Goal: Transaction & Acquisition: Book appointment/travel/reservation

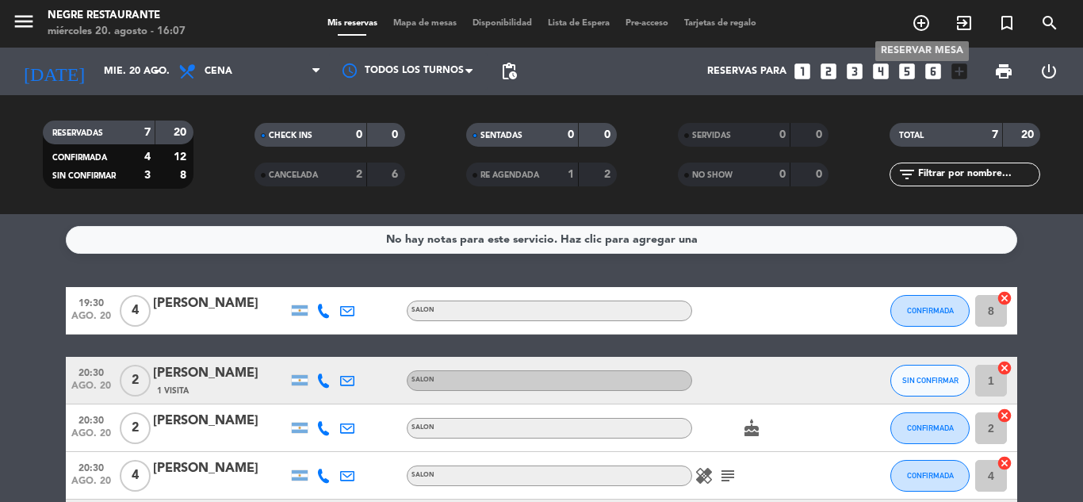
click at [924, 24] on icon "add_circle_outline" at bounding box center [920, 22] width 19 height 19
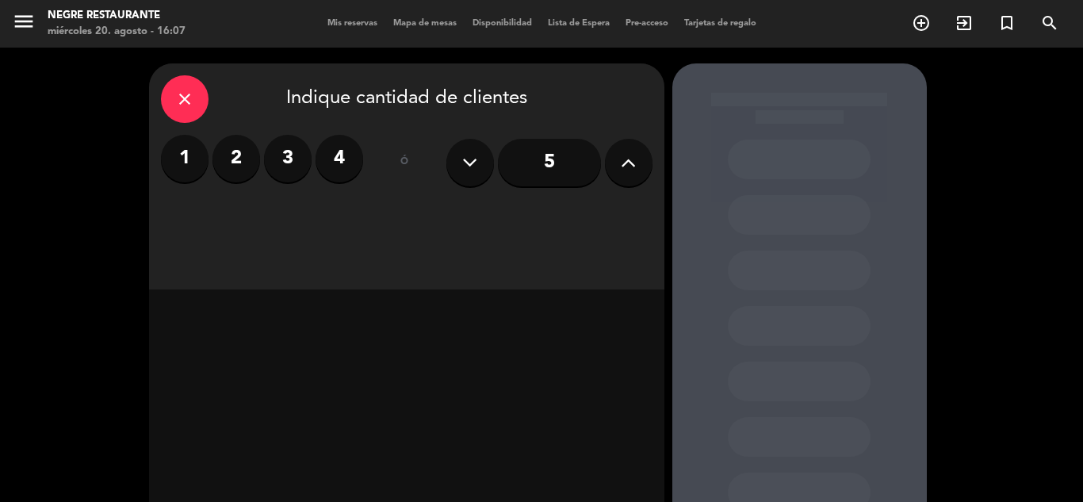
click at [336, 175] on label "4" at bounding box center [339, 159] width 48 height 48
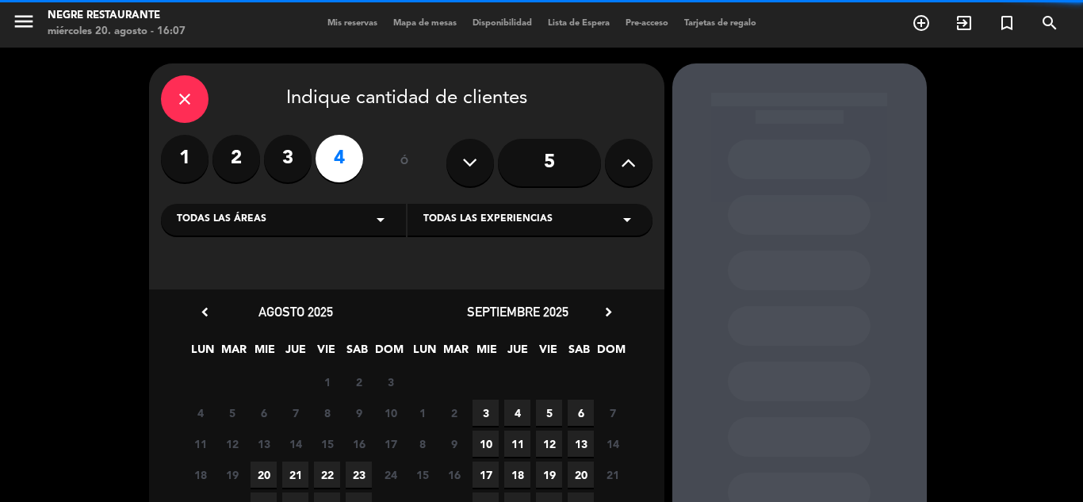
drag, startPoint x: 331, startPoint y: 180, endPoint x: 319, endPoint y: 184, distance: 11.8
click at [319, 184] on div "1 2 3 4" at bounding box center [262, 162] width 202 height 55
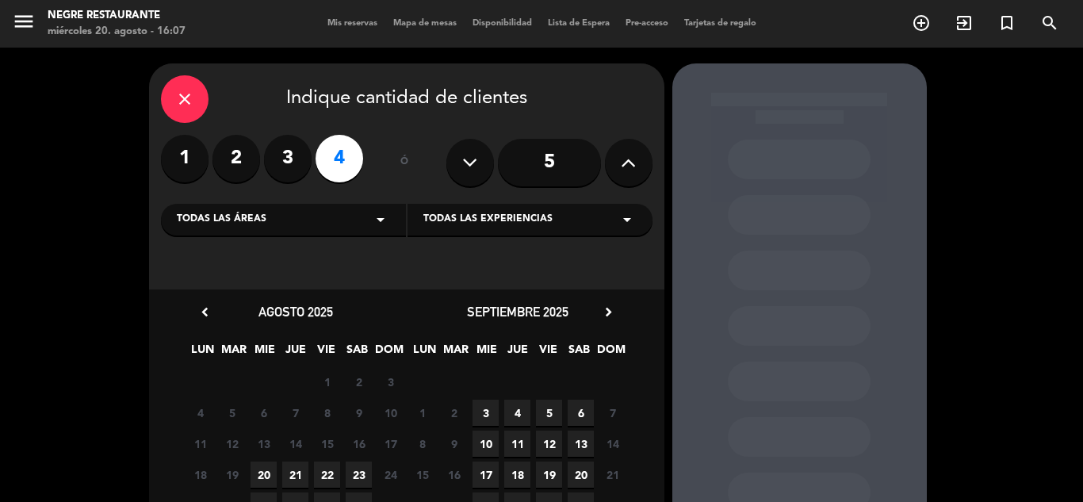
click at [325, 473] on span "22" at bounding box center [327, 474] width 26 height 26
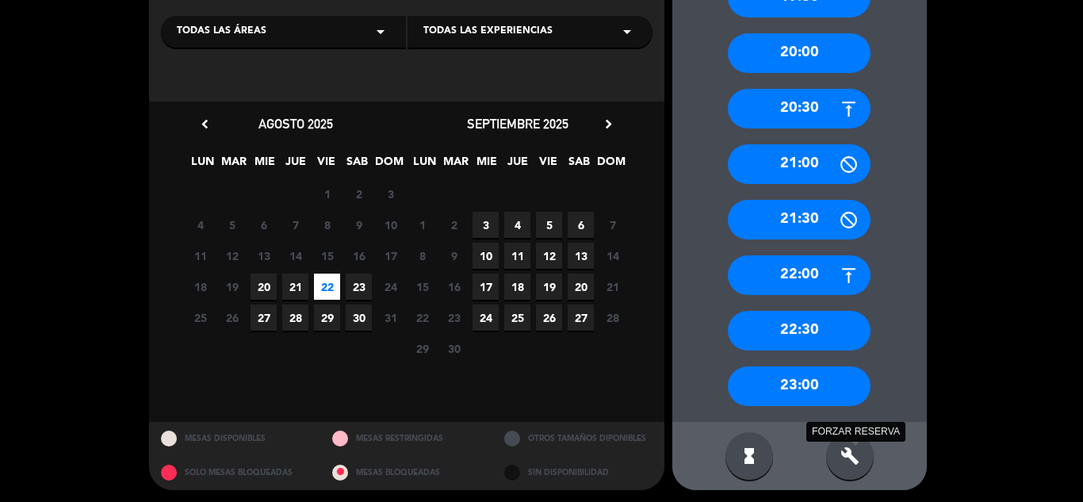
scroll to position [192, 0]
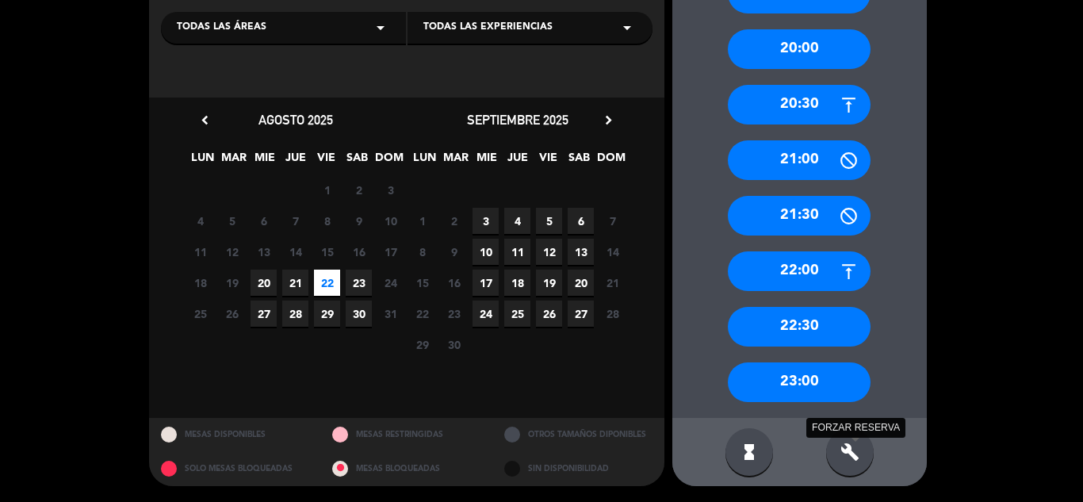
click at [840, 445] on icon "build" at bounding box center [849, 451] width 19 height 19
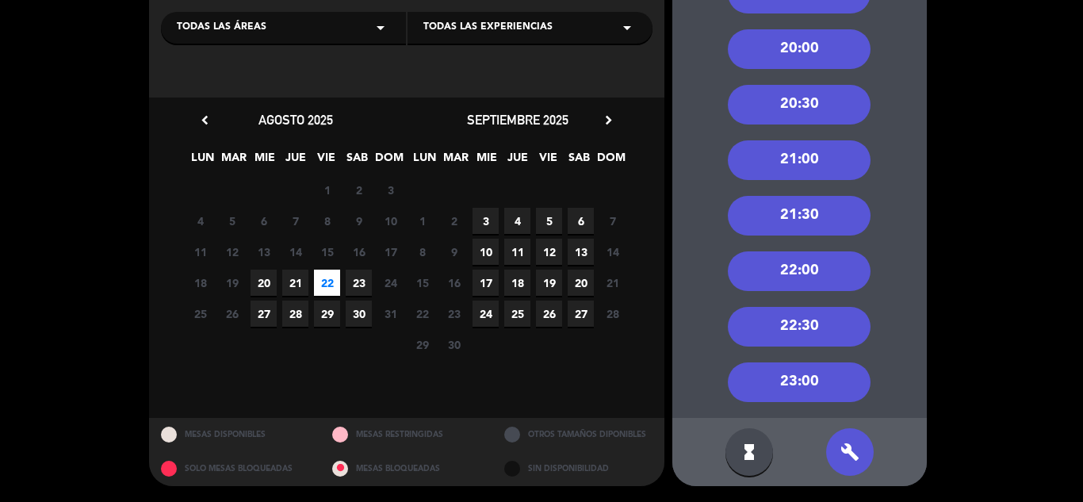
click at [812, 220] on div "21:30" at bounding box center [799, 216] width 143 height 40
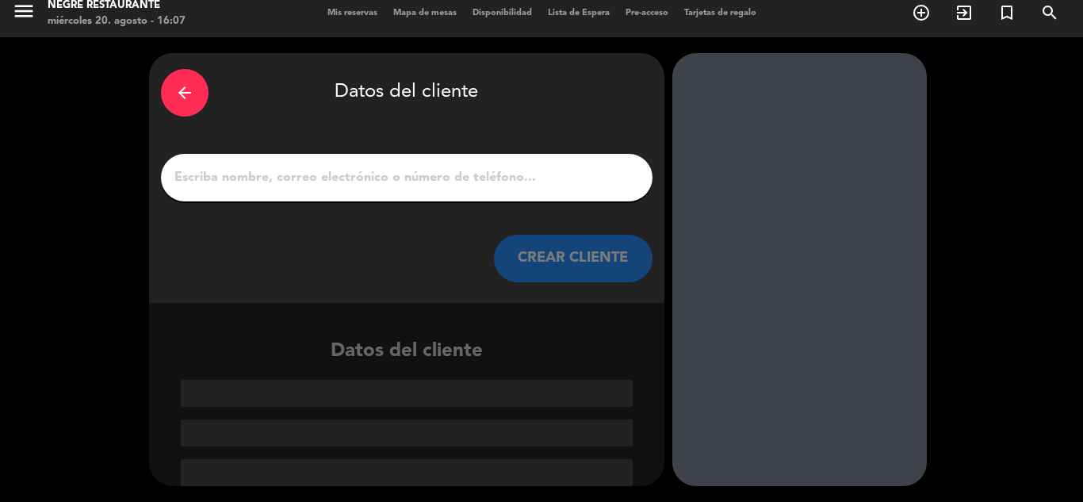
click at [406, 174] on input "1" at bounding box center [407, 177] width 468 height 22
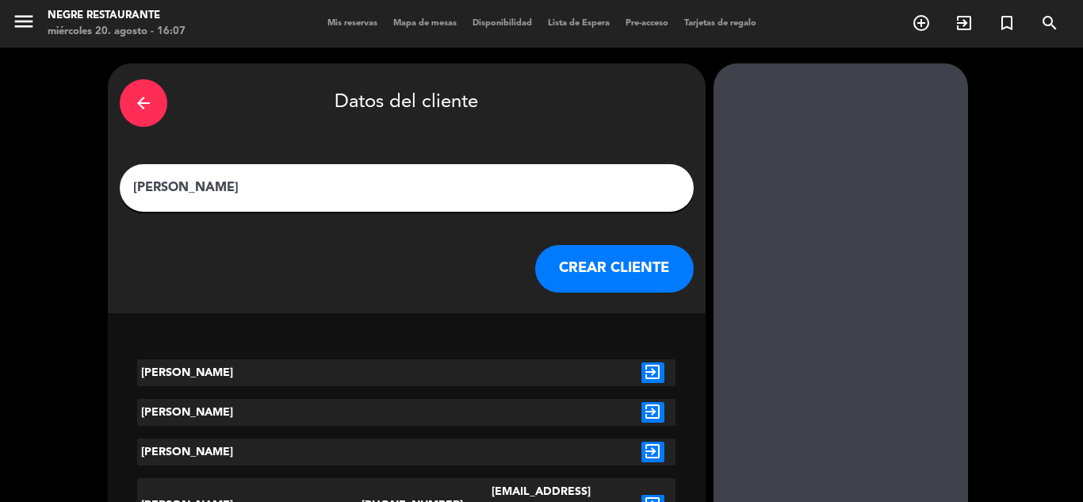
type input "[PERSON_NAME]"
click at [535, 288] on button "CREAR CLIENTE" at bounding box center [614, 269] width 159 height 48
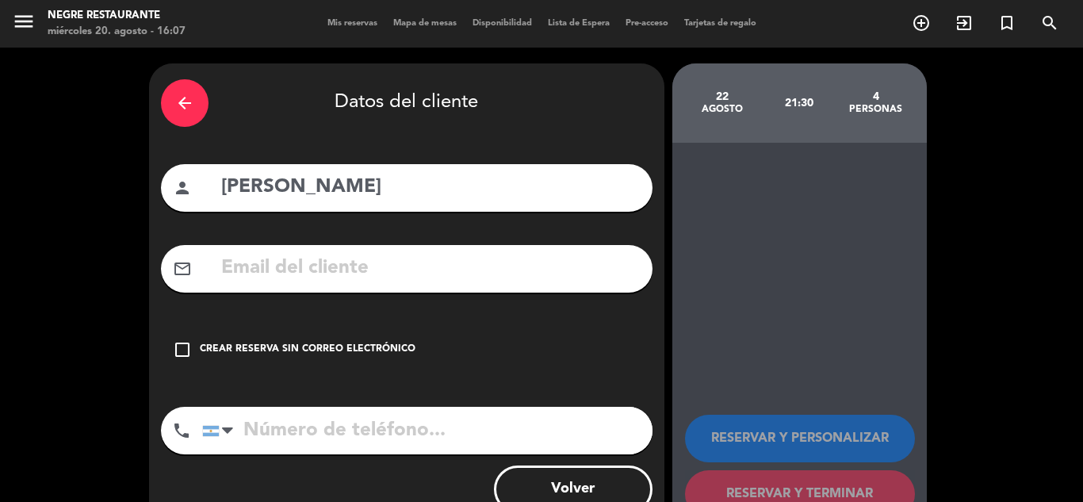
click at [480, 281] on input "text" at bounding box center [430, 268] width 421 height 32
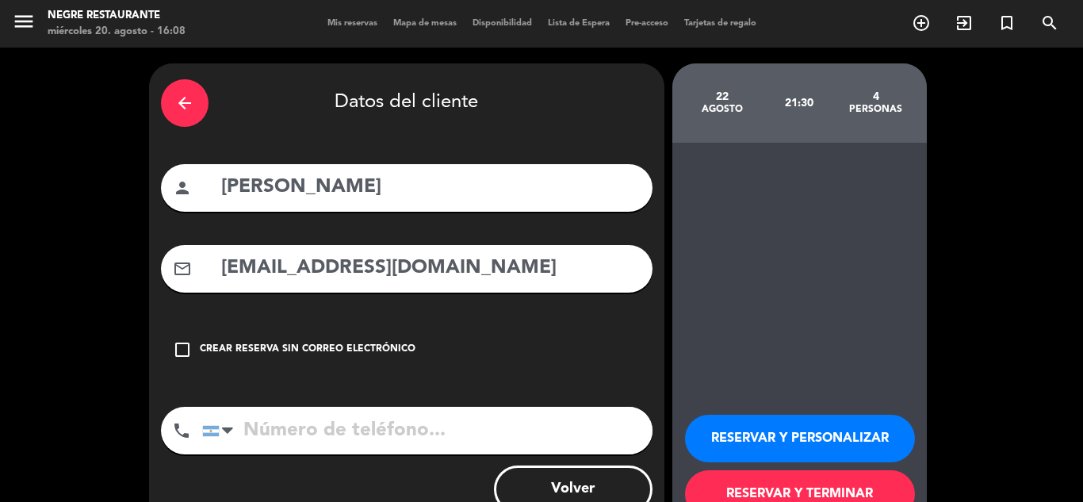
type input "[EMAIL_ADDRESS][DOMAIN_NAME]"
click at [469, 441] on input "tel" at bounding box center [427, 431] width 450 height 48
type input "1155153524"
click at [905, 426] on button "RESERVAR Y PERSONALIZAR" at bounding box center [800, 439] width 230 height 48
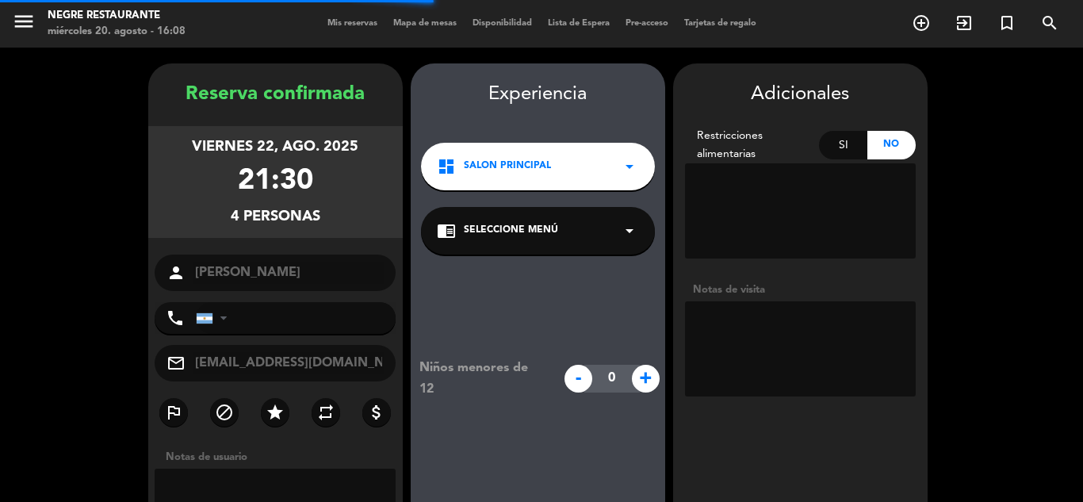
type input "[PHONE_NUMBER]"
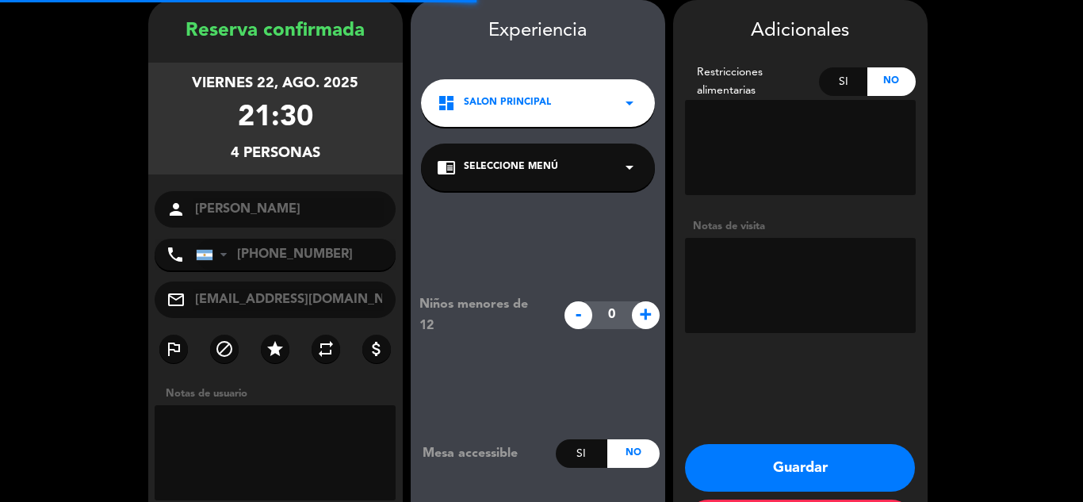
scroll to position [132, 0]
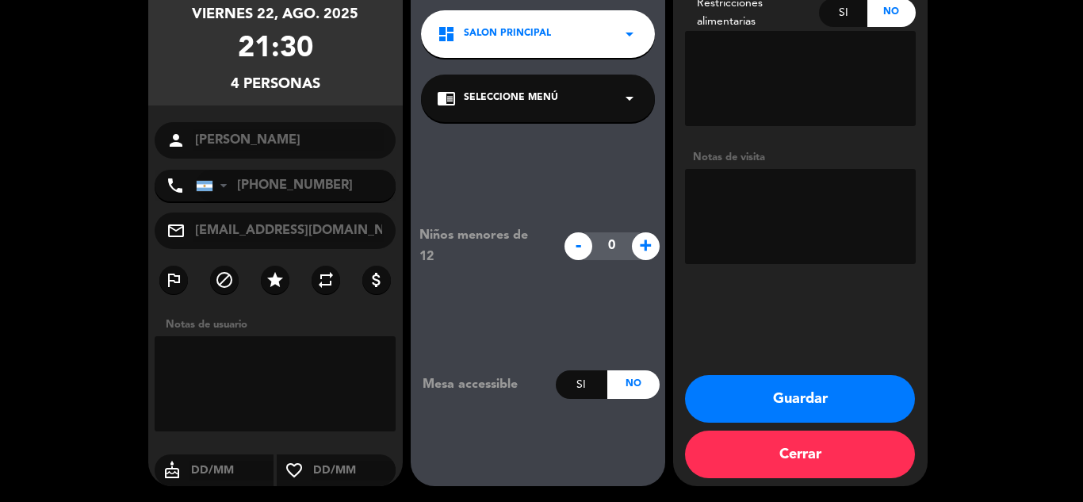
click at [791, 235] on textarea at bounding box center [800, 216] width 231 height 95
click at [791, 219] on textarea at bounding box center [800, 216] width 231 height 95
type textarea "invitacion postres"
click at [267, 285] on icon "star" at bounding box center [275, 279] width 19 height 19
click at [881, 393] on button "Guardar" at bounding box center [800, 399] width 230 height 48
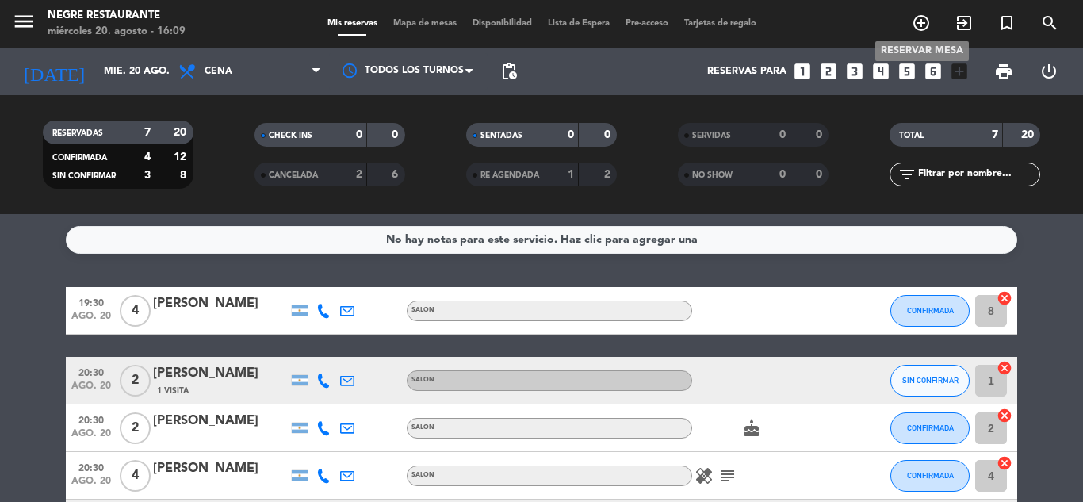
click at [916, 21] on icon "add_circle_outline" at bounding box center [920, 22] width 19 height 19
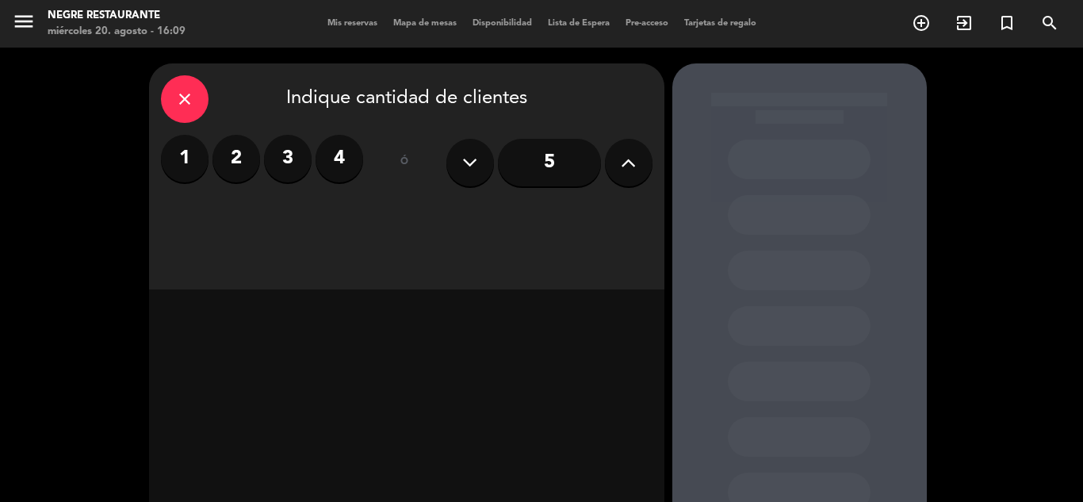
click at [348, 157] on label "4" at bounding box center [339, 159] width 48 height 48
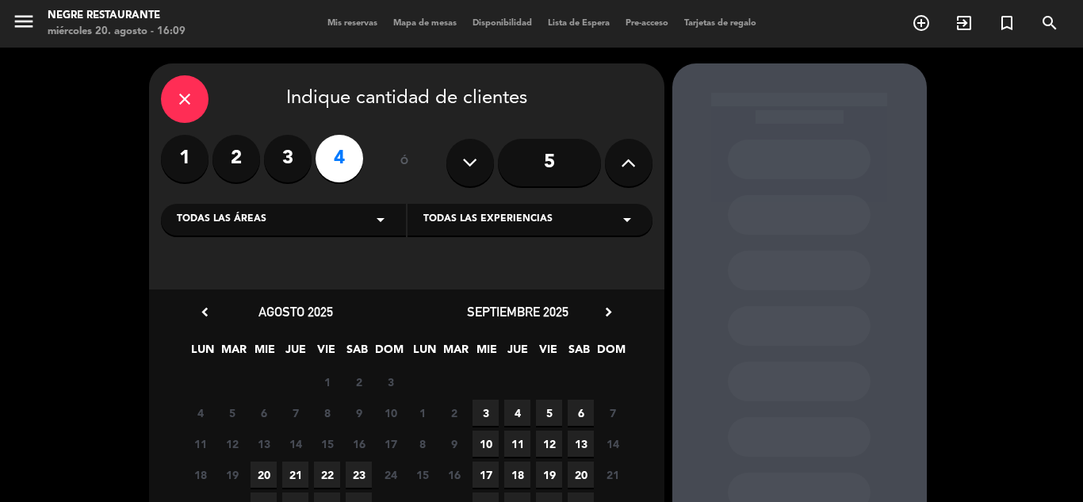
click at [269, 472] on span "20" at bounding box center [263, 474] width 26 height 26
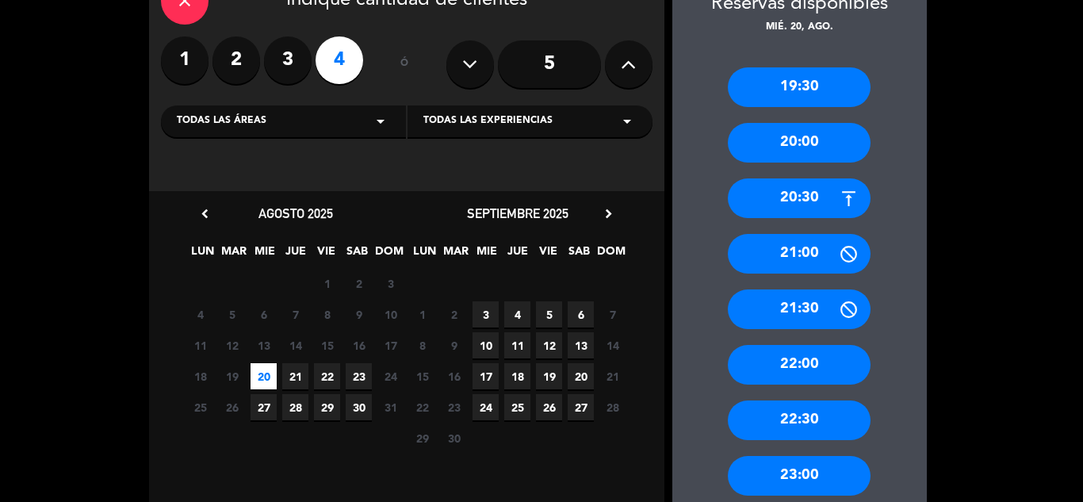
scroll to position [192, 0]
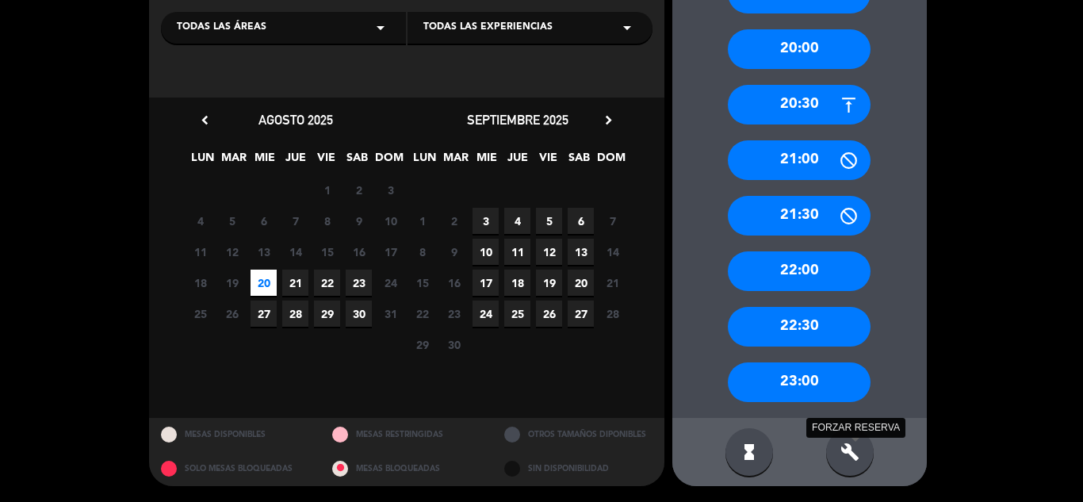
click at [853, 449] on icon "build" at bounding box center [849, 451] width 19 height 19
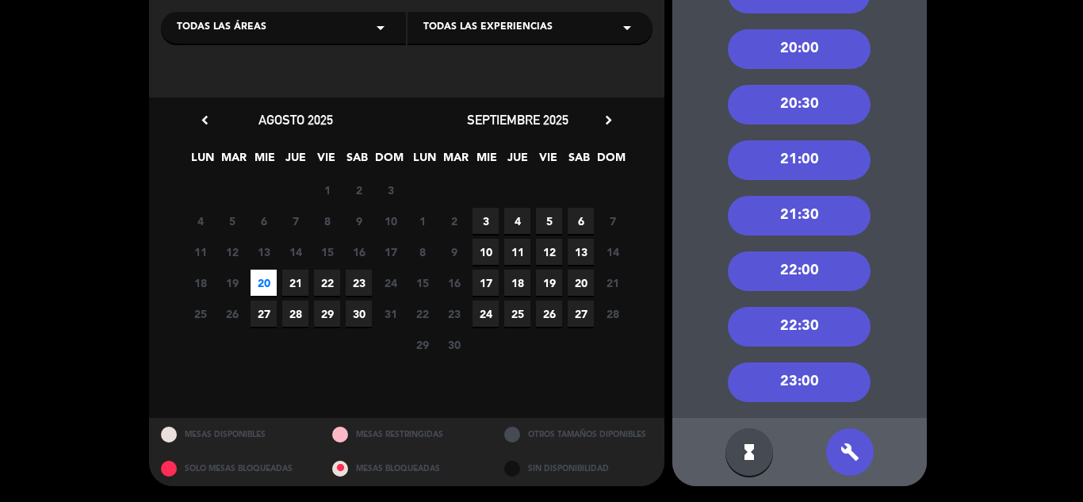
click at [804, 155] on div "21:00" at bounding box center [799, 160] width 143 height 40
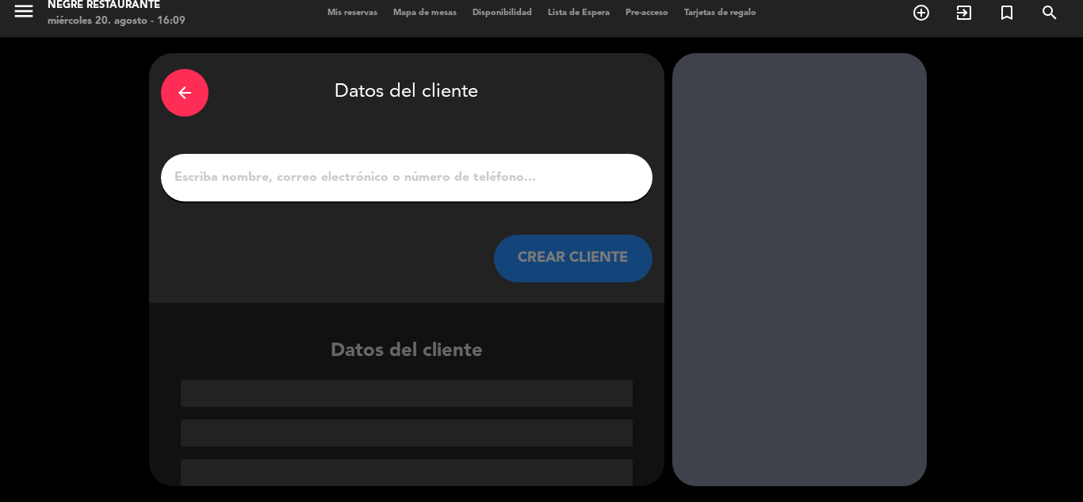
scroll to position [10, 0]
click at [484, 167] on input "1" at bounding box center [407, 177] width 468 height 22
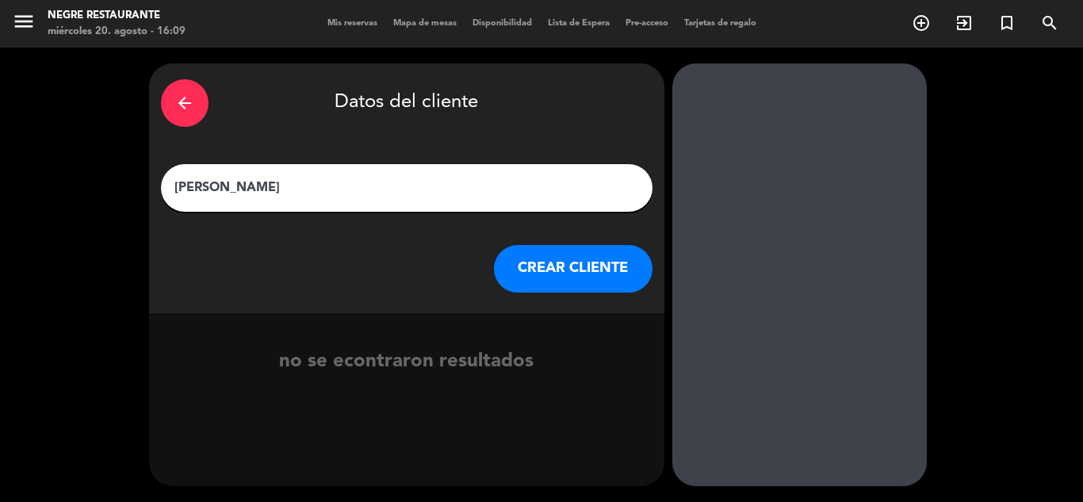
type input "[PERSON_NAME]"
click at [536, 282] on button "CREAR CLIENTE" at bounding box center [573, 269] width 159 height 48
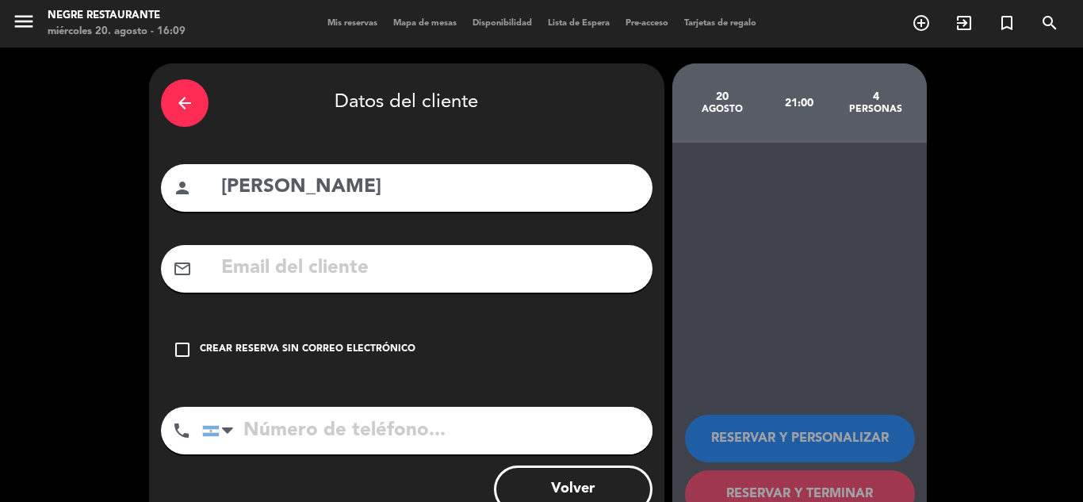
click at [536, 282] on input "text" at bounding box center [430, 268] width 421 height 32
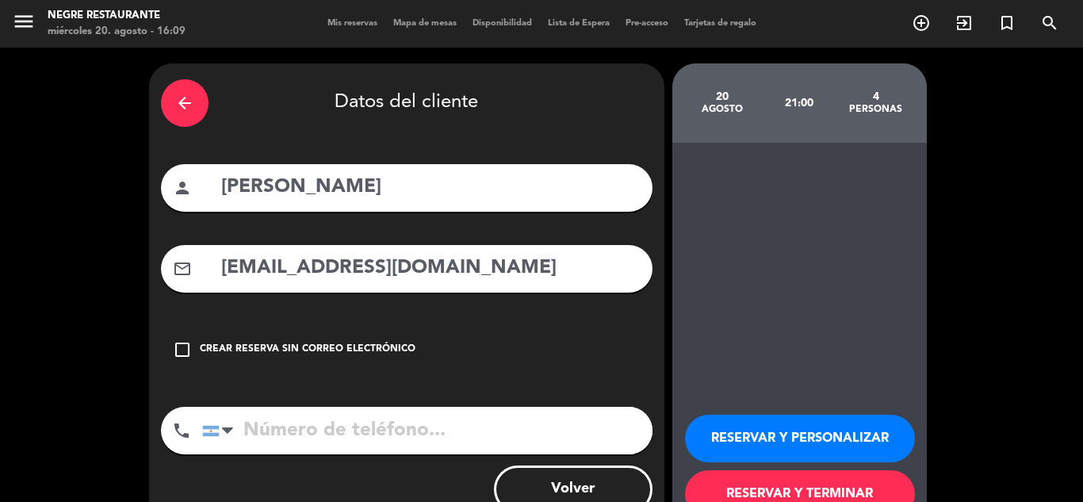
type input "[EMAIL_ADDRESS][DOMAIN_NAME]"
click at [603, 451] on input "tel" at bounding box center [427, 431] width 450 height 48
click at [593, 433] on input "tel" at bounding box center [427, 431] width 450 height 48
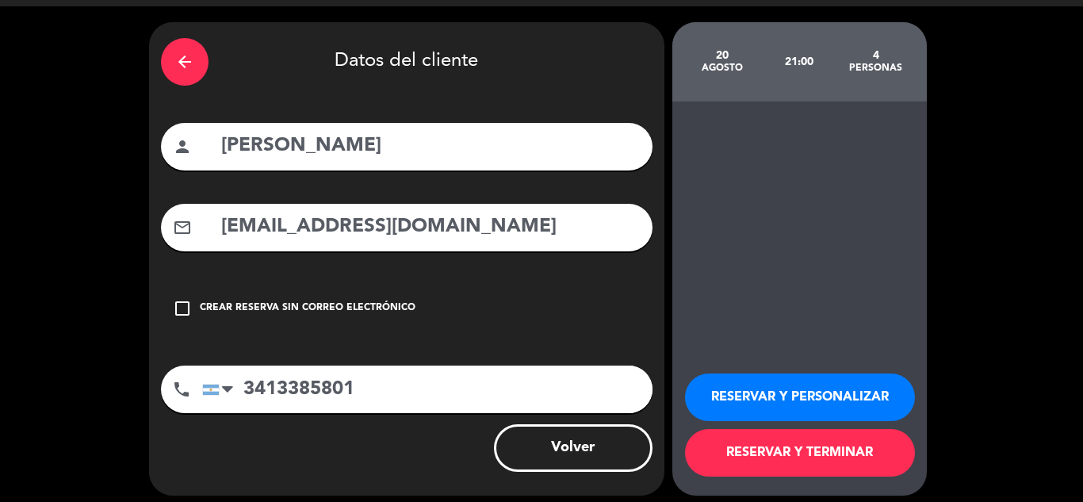
scroll to position [51, 0]
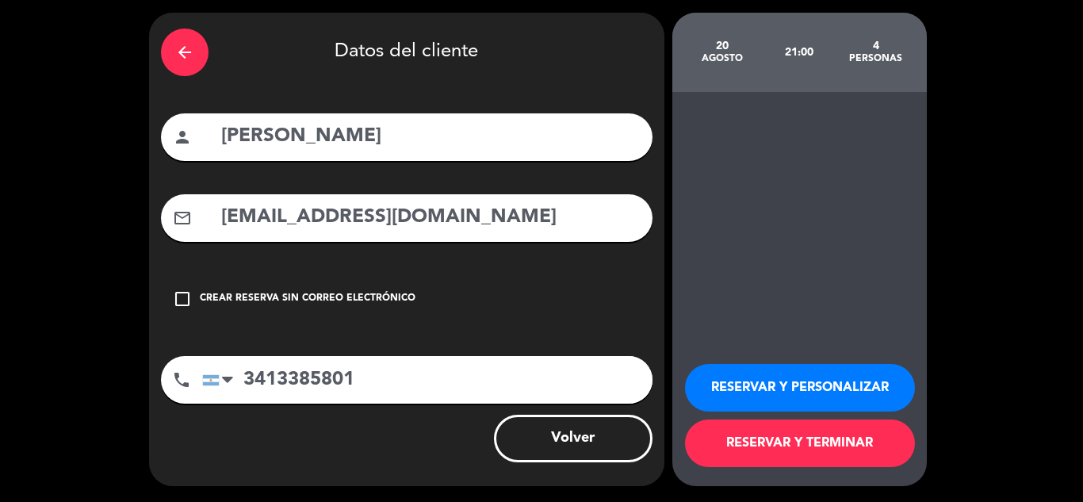
type input "3413385801"
click at [799, 441] on button "RESERVAR Y TERMINAR" at bounding box center [800, 443] width 230 height 48
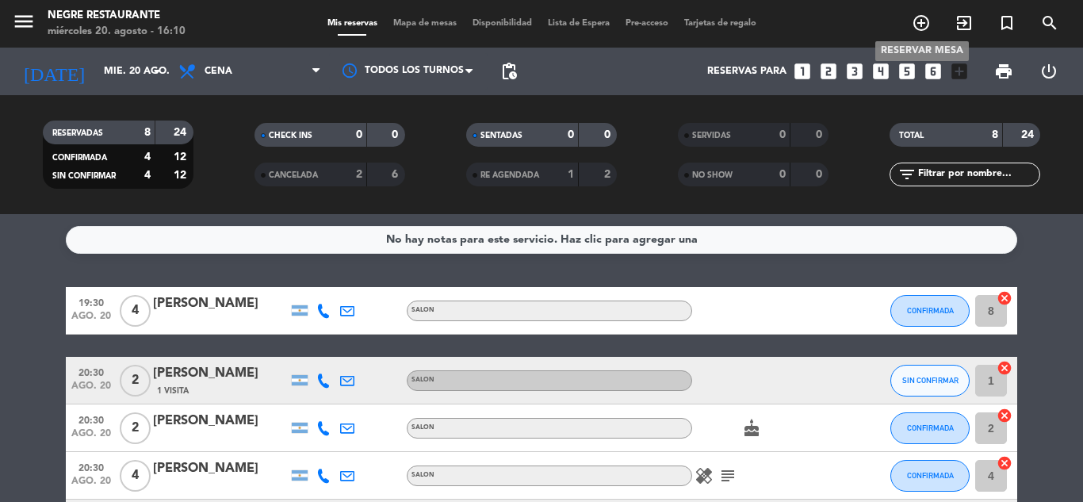
click at [922, 20] on icon "add_circle_outline" at bounding box center [920, 22] width 19 height 19
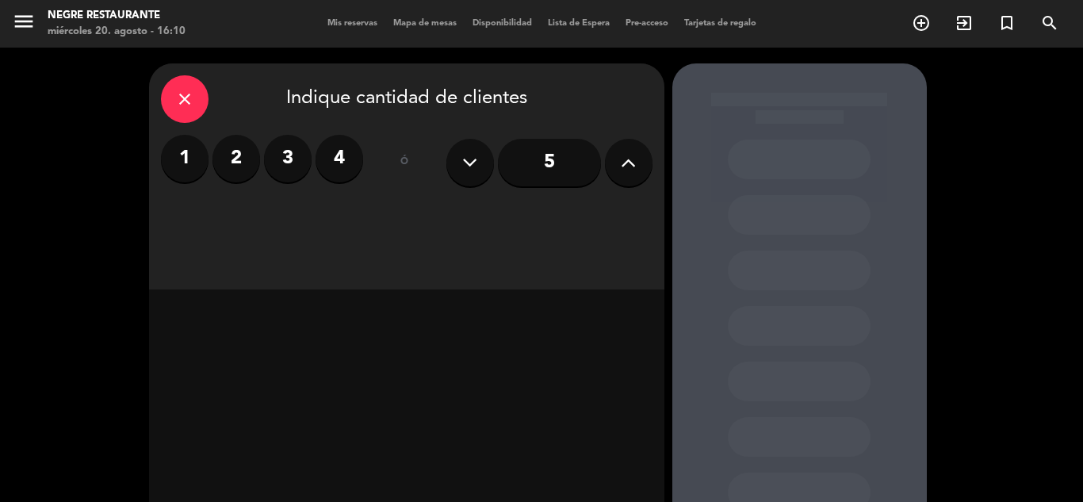
click at [239, 178] on label "2" at bounding box center [236, 159] width 48 height 48
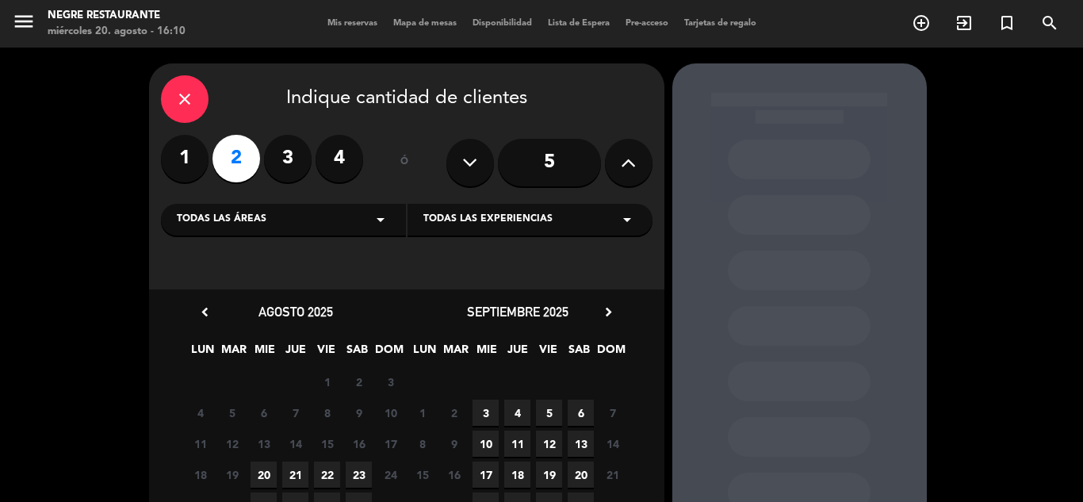
click at [269, 470] on span "20" at bounding box center [263, 474] width 26 height 26
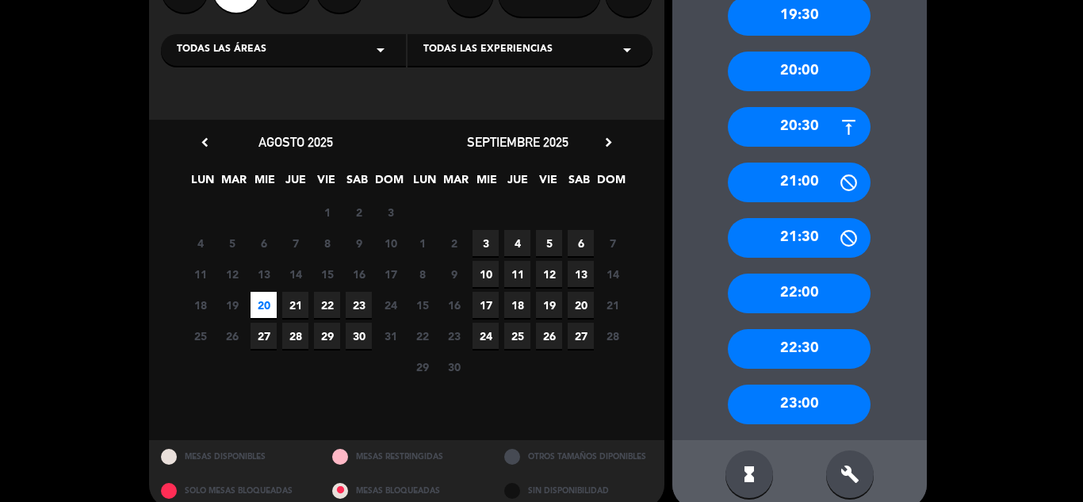
scroll to position [192, 0]
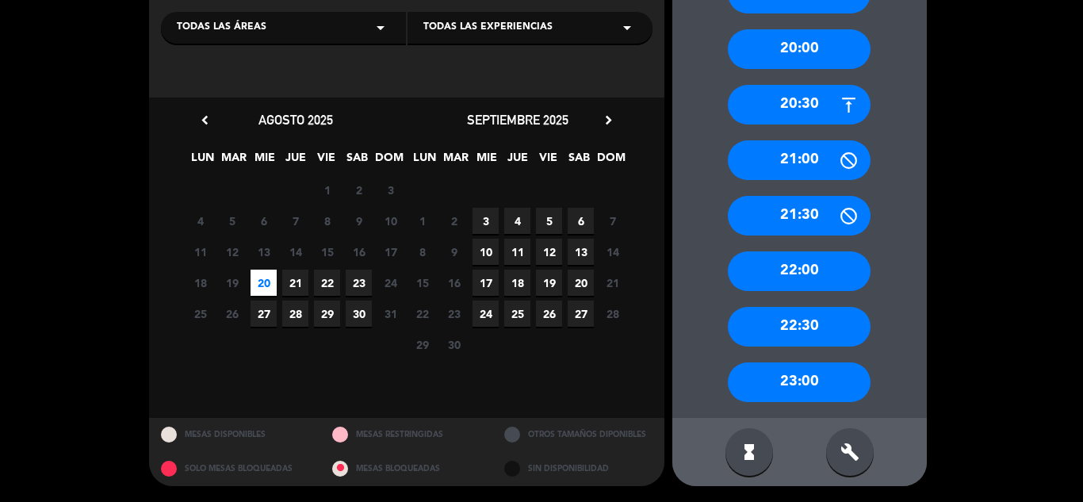
click at [852, 436] on div "build" at bounding box center [850, 452] width 48 height 48
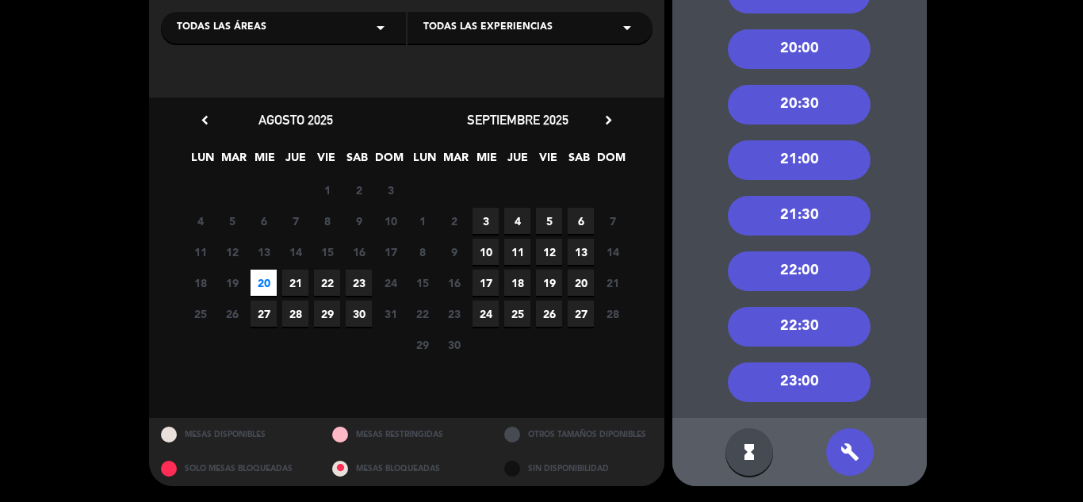
click at [818, 174] on div "21:00" at bounding box center [799, 160] width 143 height 40
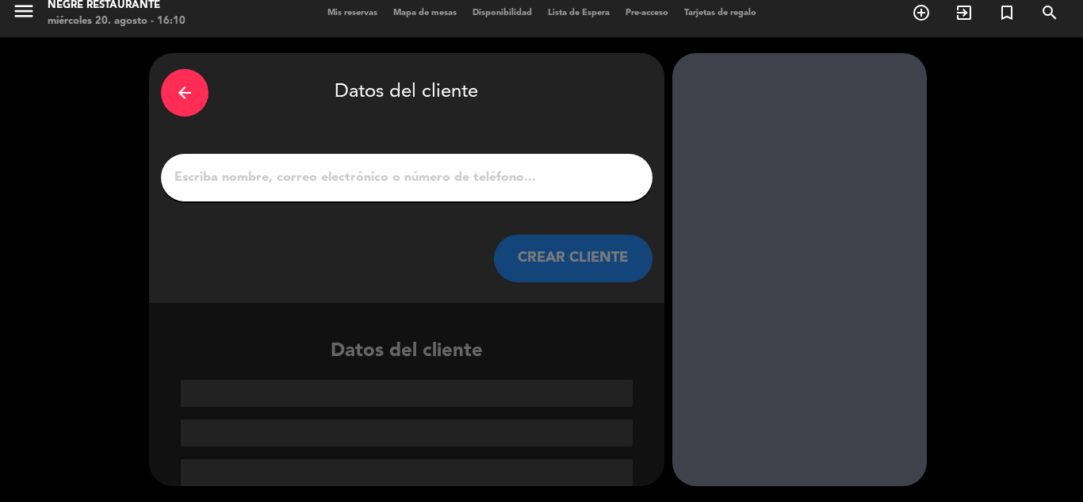
scroll to position [10, 0]
click at [573, 191] on div at bounding box center [406, 178] width 491 height 48
click at [510, 191] on div at bounding box center [406, 178] width 491 height 48
click at [483, 186] on input "1" at bounding box center [407, 177] width 468 height 22
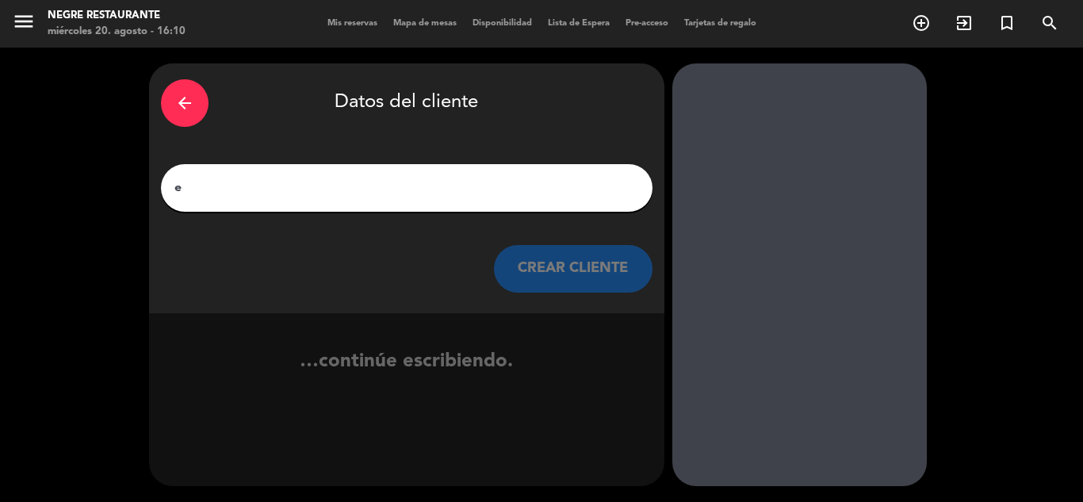
scroll to position [0, 0]
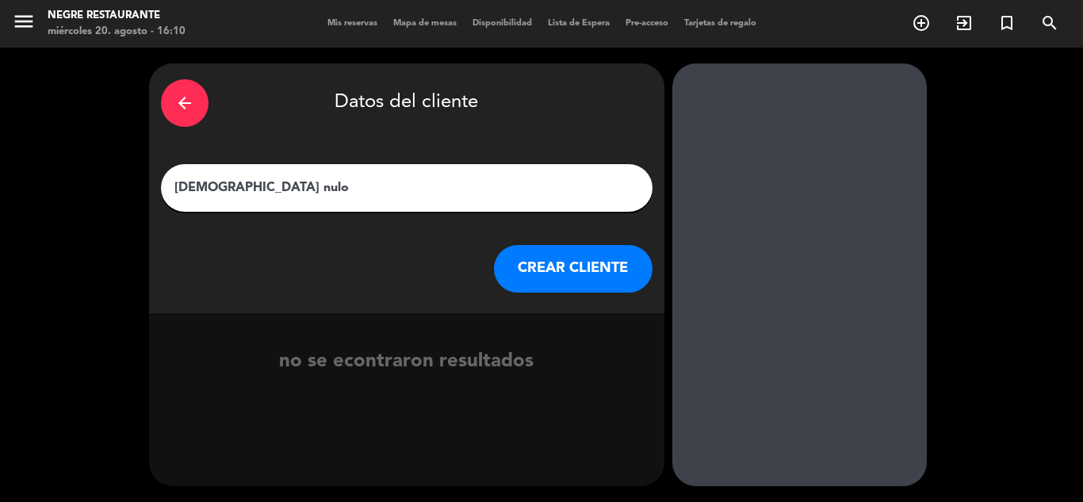
type input "[DEMOGRAPHIC_DATA] nulo"
click at [576, 277] on button "CREAR CLIENTE" at bounding box center [573, 269] width 159 height 48
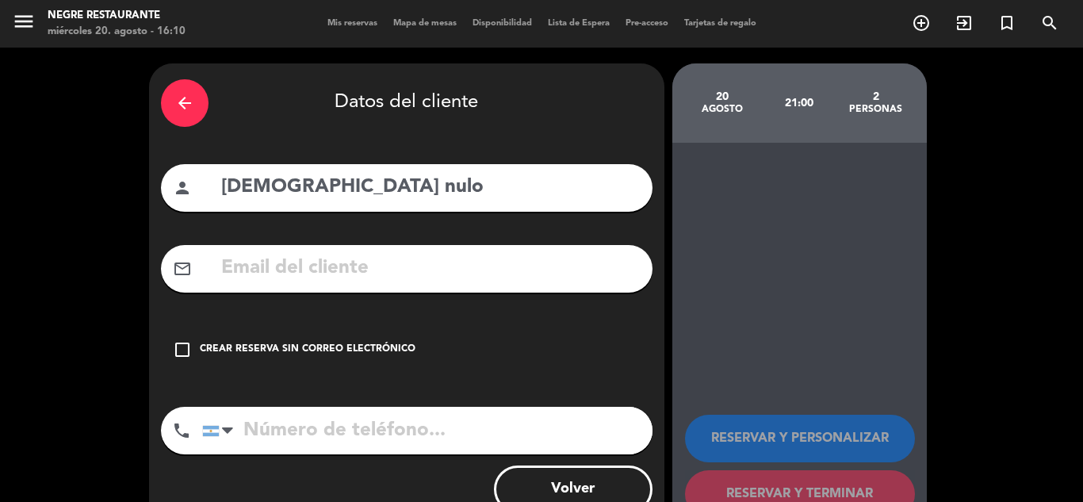
click at [178, 355] on icon "check_box_outline_blank" at bounding box center [182, 349] width 19 height 19
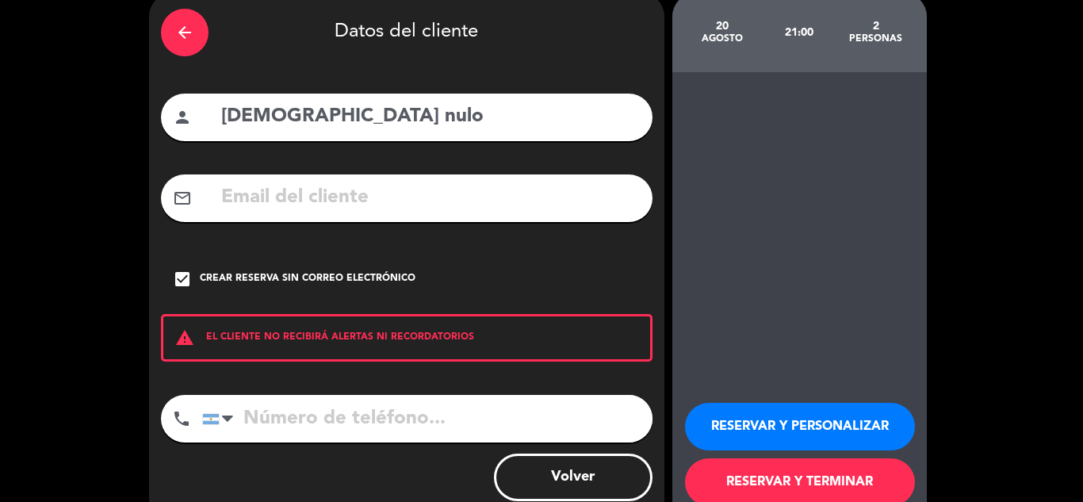
scroll to position [79, 0]
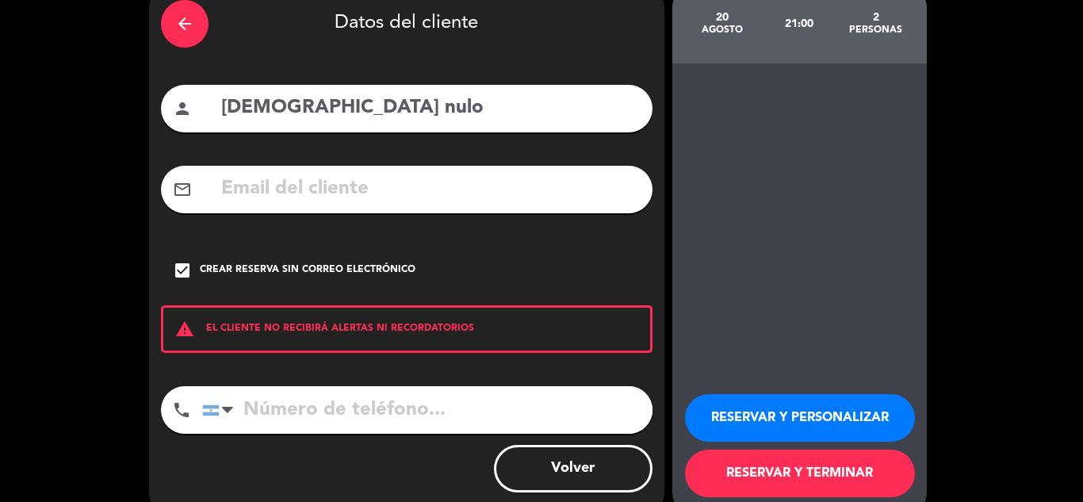
click at [834, 482] on button "RESERVAR Y TERMINAR" at bounding box center [800, 473] width 230 height 48
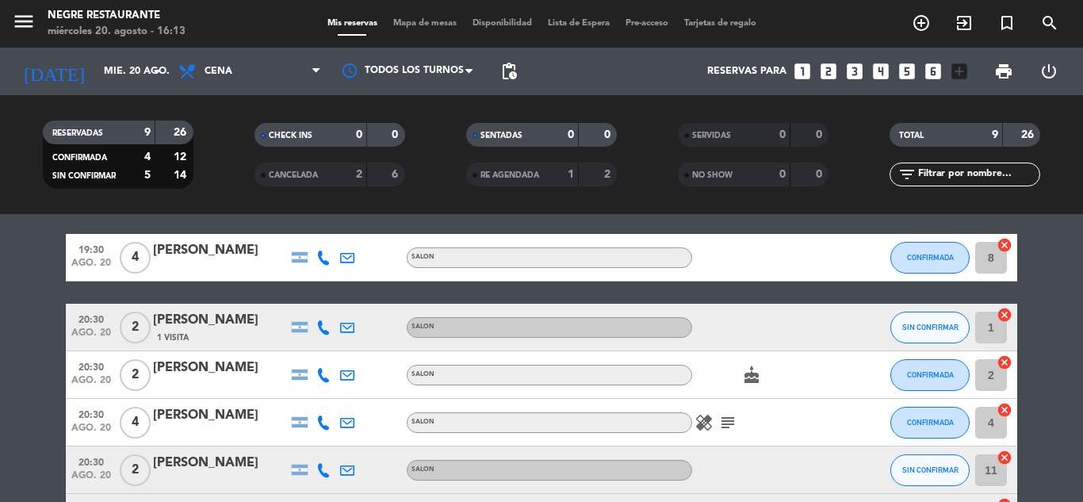
scroll to position [79, 0]
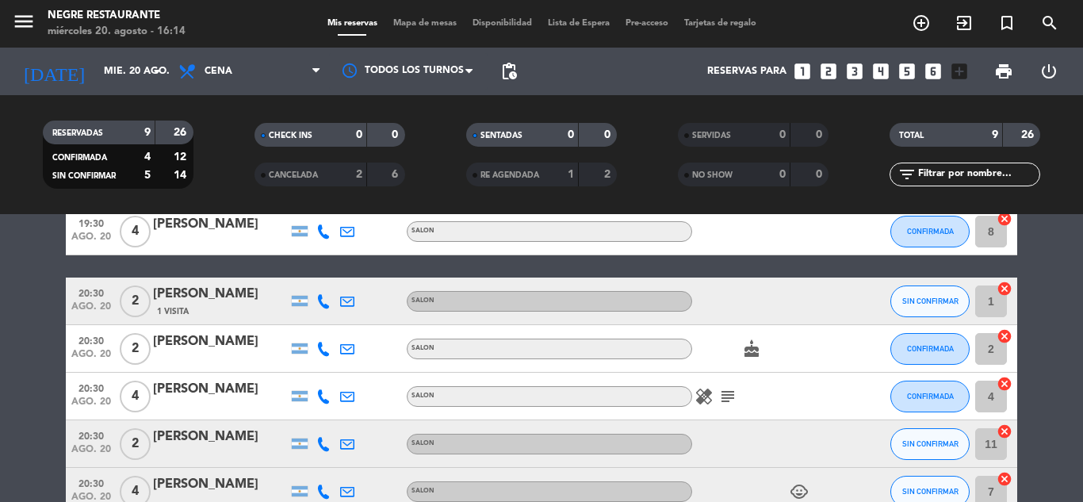
click at [323, 304] on icon at bounding box center [323, 301] width 14 height 14
click at [331, 280] on span "content_paste" at bounding box center [337, 275] width 12 height 12
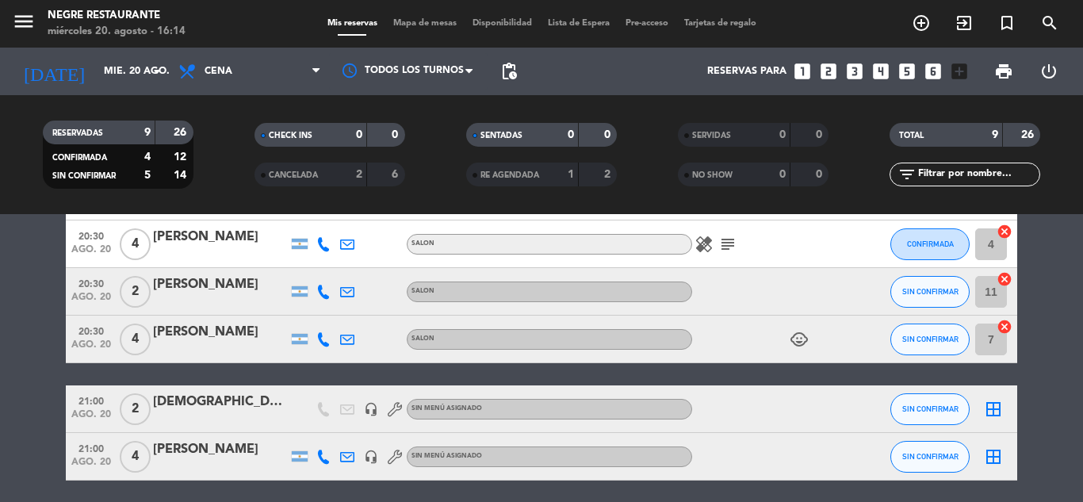
scroll to position [238, 0]
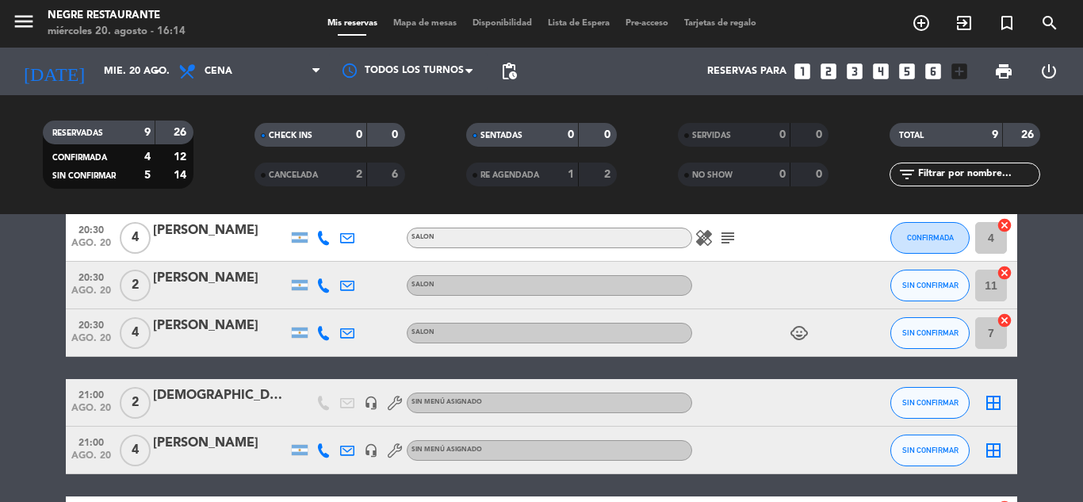
click at [323, 282] on icon at bounding box center [323, 285] width 14 height 14
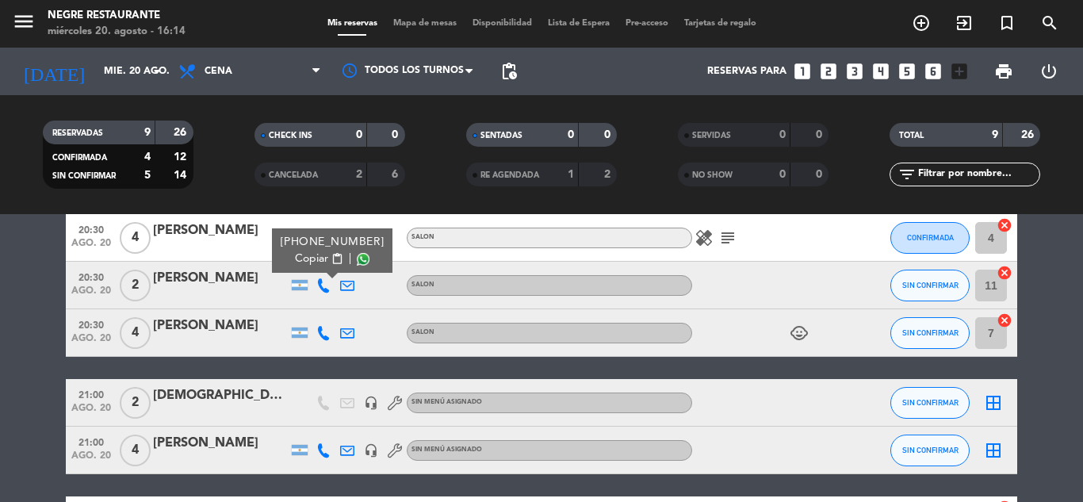
click at [331, 254] on span "content_paste" at bounding box center [337, 259] width 12 height 12
click at [323, 332] on icon at bounding box center [323, 333] width 14 height 14
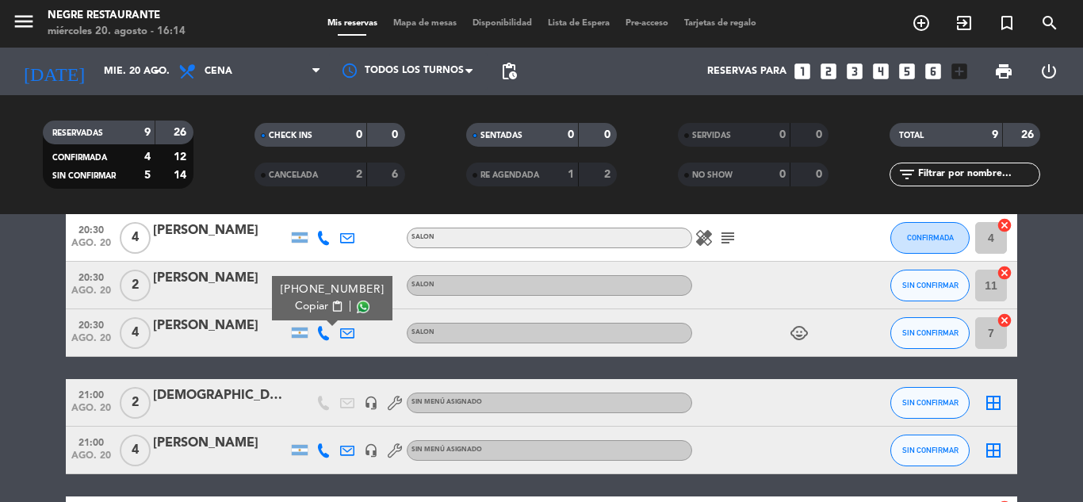
click at [319, 313] on button "Copiar content_paste" at bounding box center [319, 306] width 48 height 17
click at [801, 334] on icon "child_care" at bounding box center [798, 332] width 19 height 19
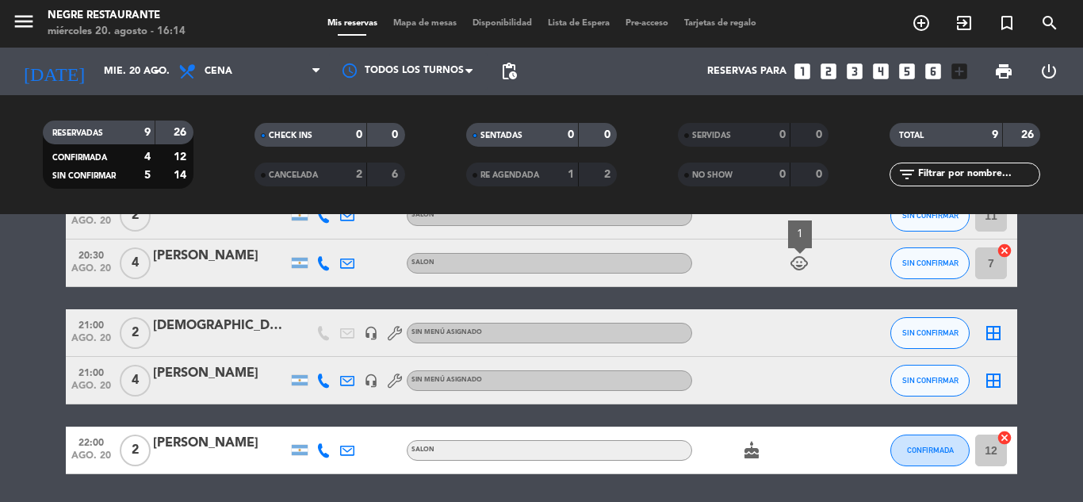
scroll to position [317, 0]
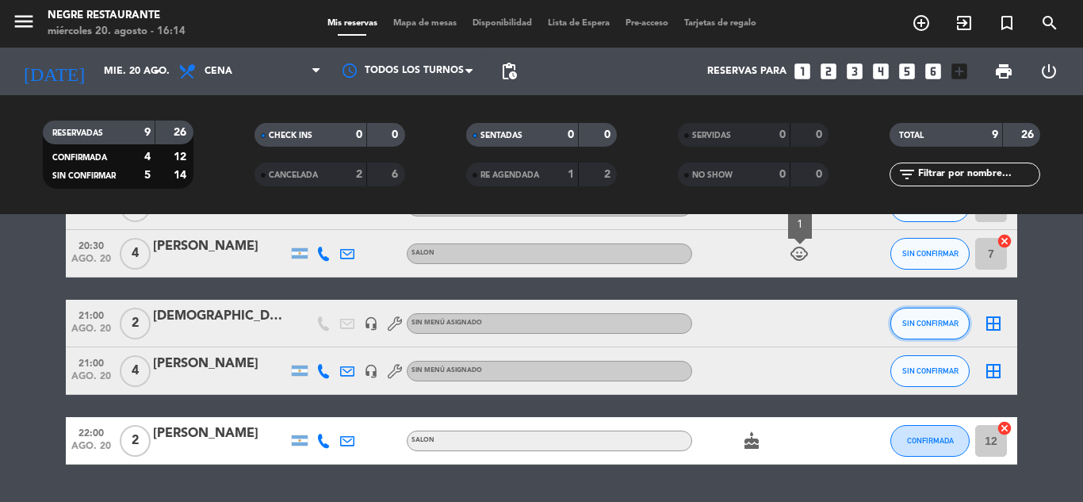
click at [915, 323] on span "SIN CONFIRMAR" at bounding box center [930, 323] width 56 height 9
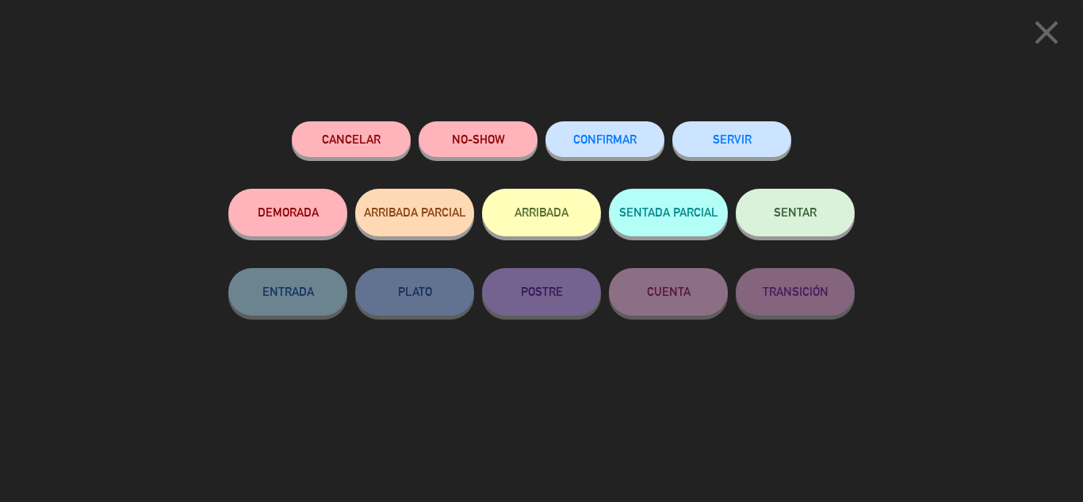
click at [606, 133] on button "CONFIRMAR" at bounding box center [604, 139] width 119 height 36
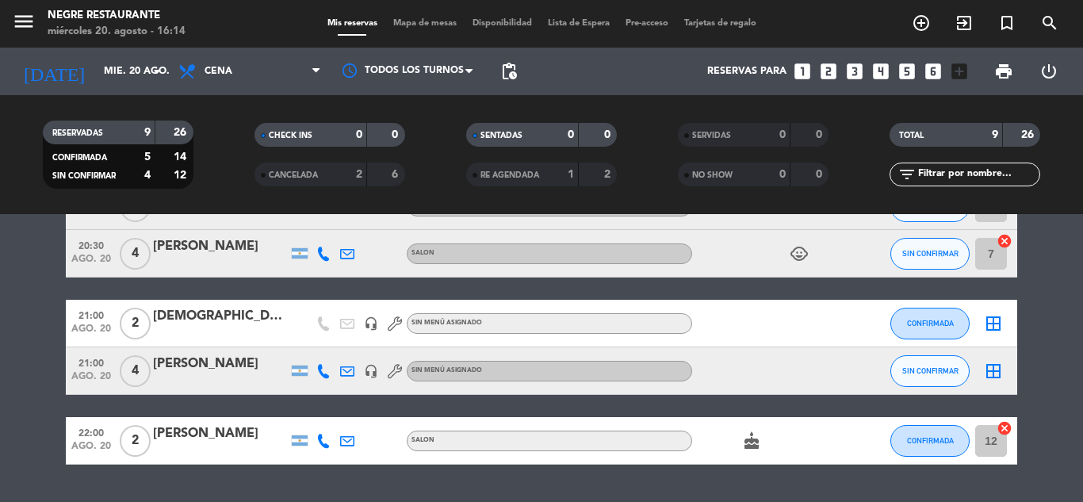
click at [324, 367] on icon at bounding box center [323, 371] width 14 height 14
click at [331, 343] on span "content_paste" at bounding box center [337, 344] width 12 height 12
click at [322, 442] on icon at bounding box center [323, 441] width 14 height 14
click at [335, 412] on div "Copiar content_paste |" at bounding box center [333, 414] width 104 height 17
click at [318, 414] on span "Copiar" at bounding box center [311, 414] width 33 height 17
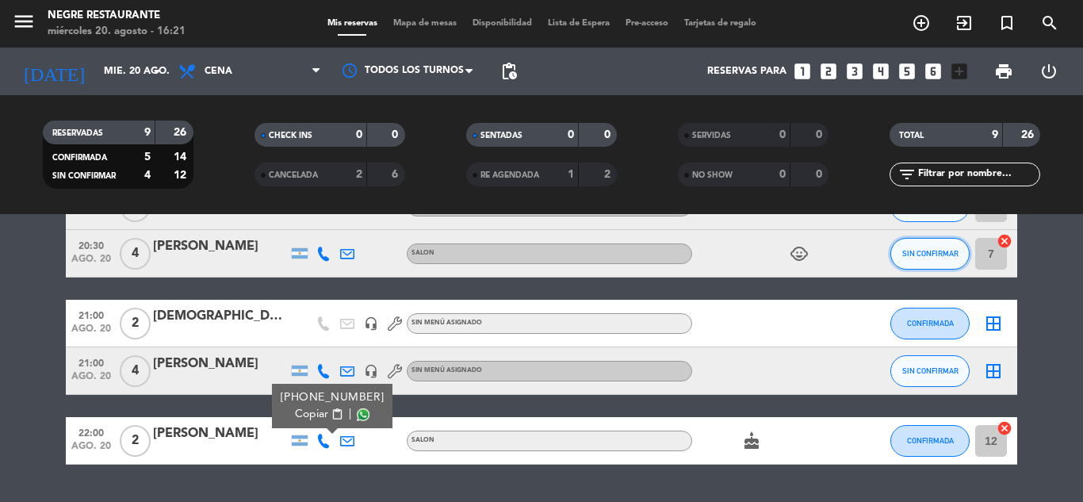
click at [918, 242] on button "SIN CONFIRMAR" at bounding box center [929, 254] width 79 height 32
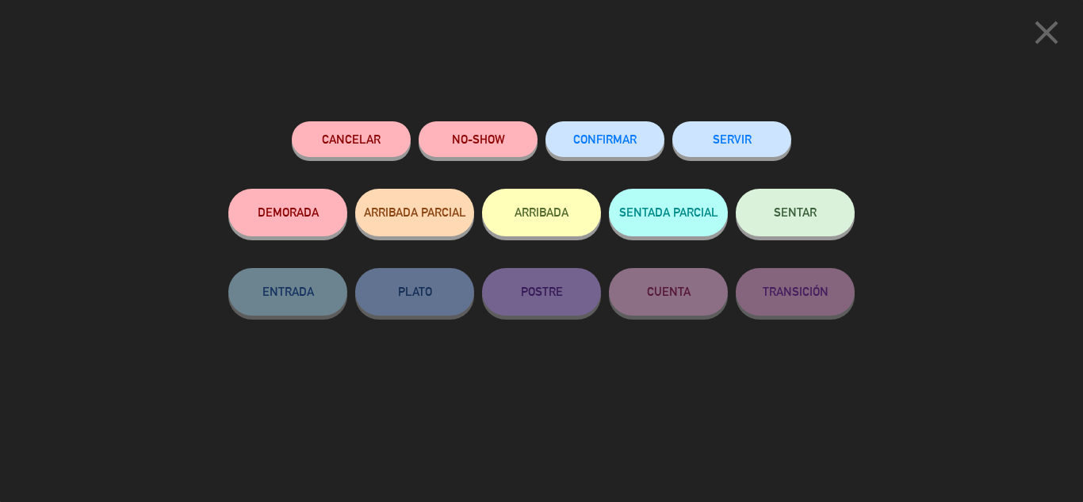
click at [378, 147] on button "Cancelar" at bounding box center [351, 139] width 119 height 36
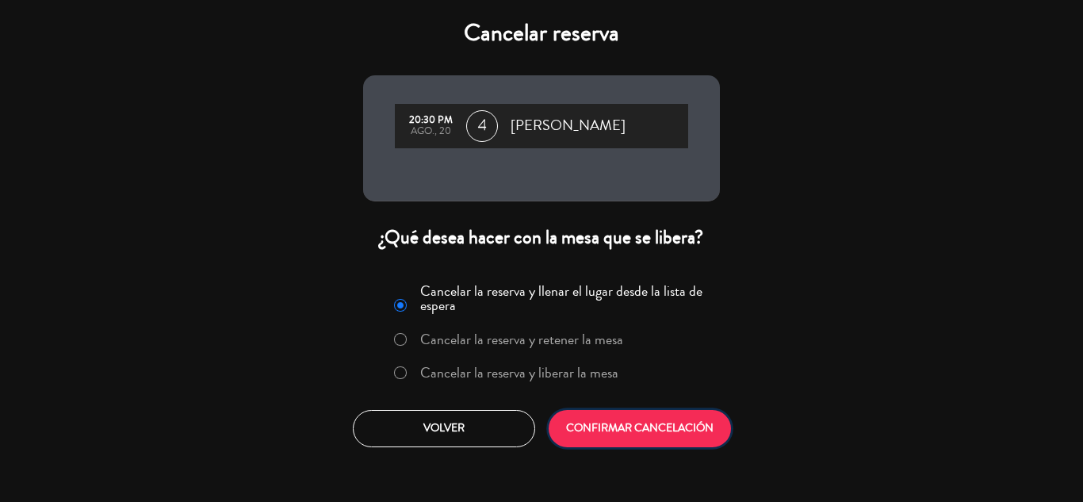
click at [667, 434] on button "CONFIRMAR CANCELACIÓN" at bounding box center [639, 428] width 182 height 37
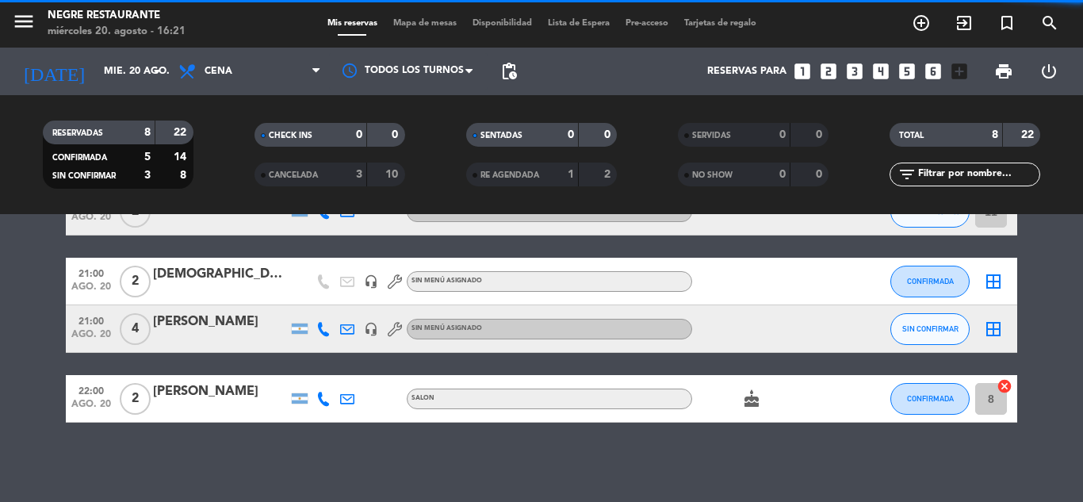
scroll to position [311, 0]
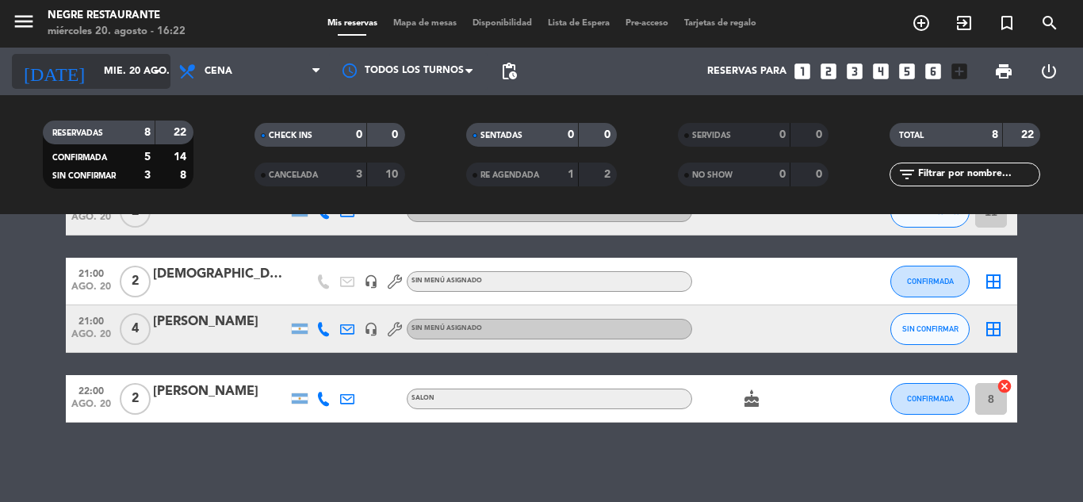
click at [130, 71] on input "mié. 20 ago." at bounding box center [163, 71] width 134 height 27
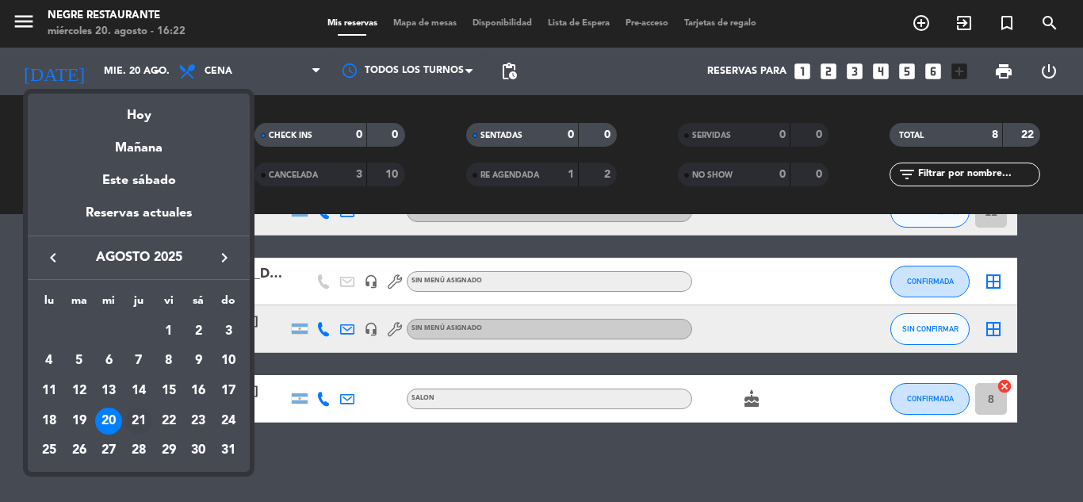
click at [136, 430] on div "21" at bounding box center [138, 420] width 27 height 27
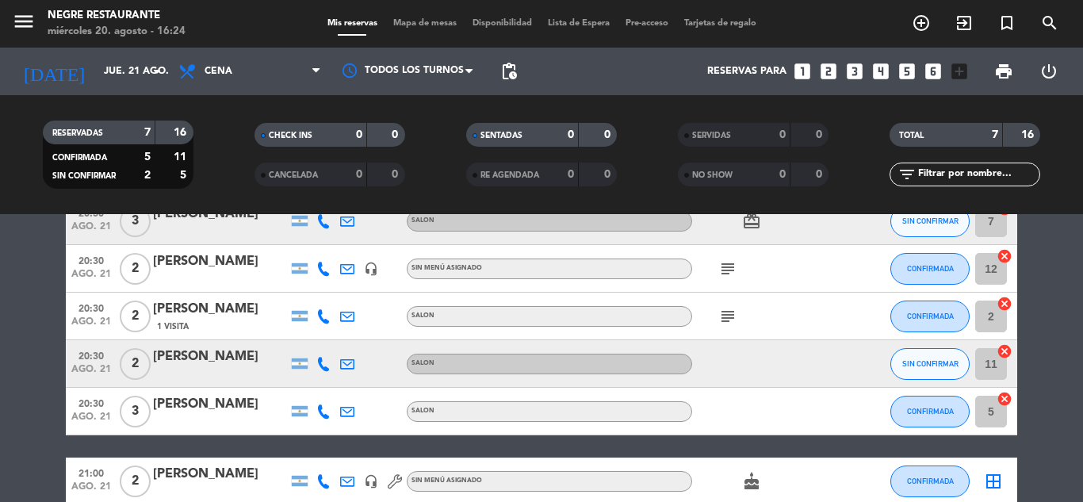
scroll to position [83, 0]
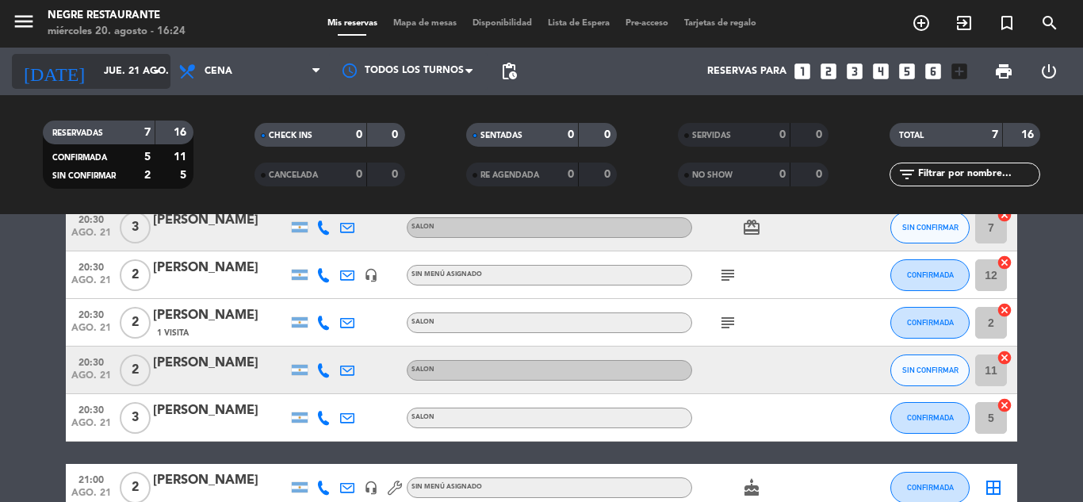
click at [134, 73] on input "jue. 21 ago." at bounding box center [163, 71] width 134 height 27
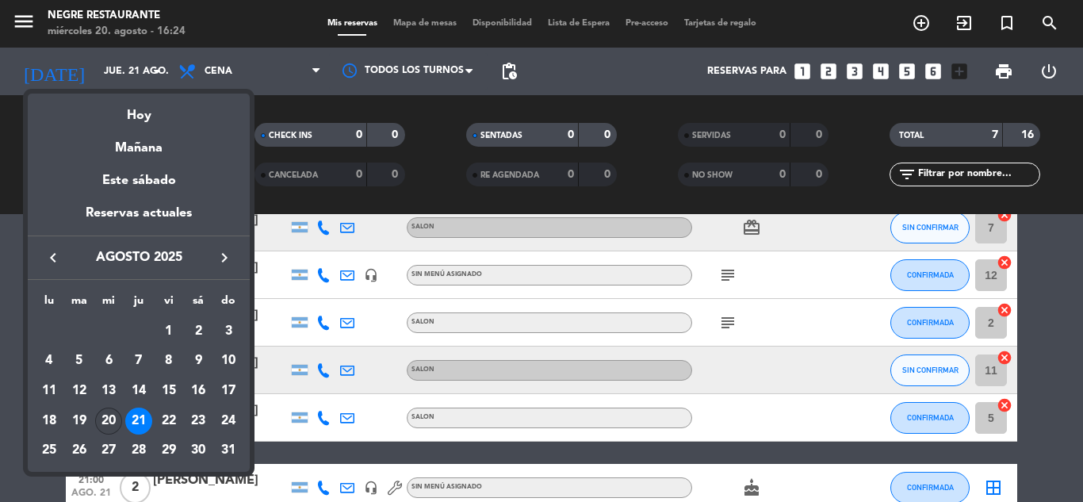
click at [109, 407] on div "20" at bounding box center [108, 420] width 27 height 27
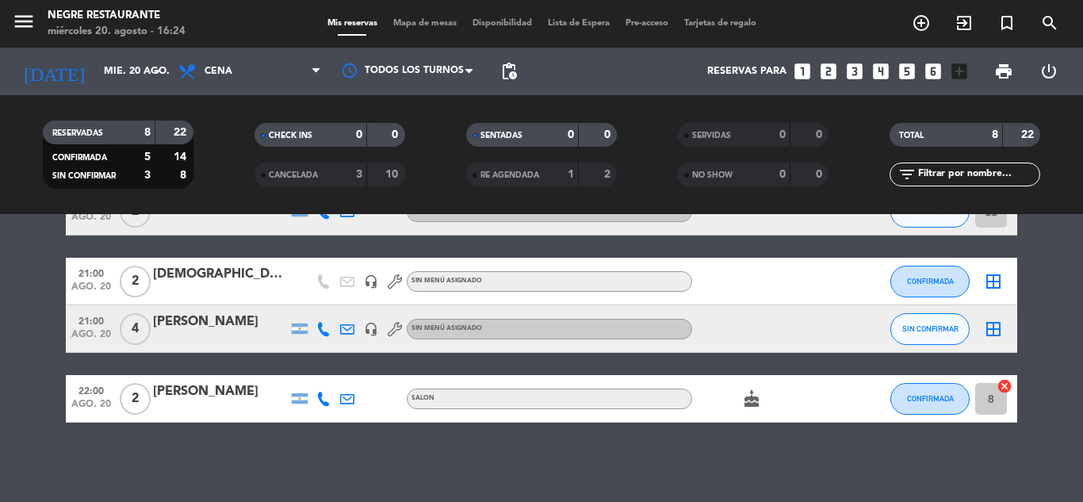
scroll to position [232, 0]
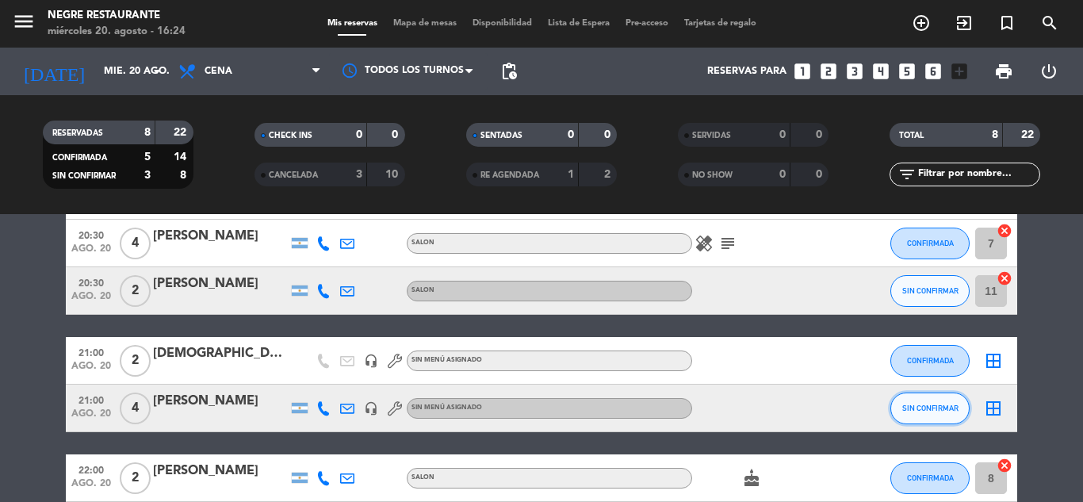
click at [915, 401] on button "SIN CONFIRMAR" at bounding box center [929, 408] width 79 height 32
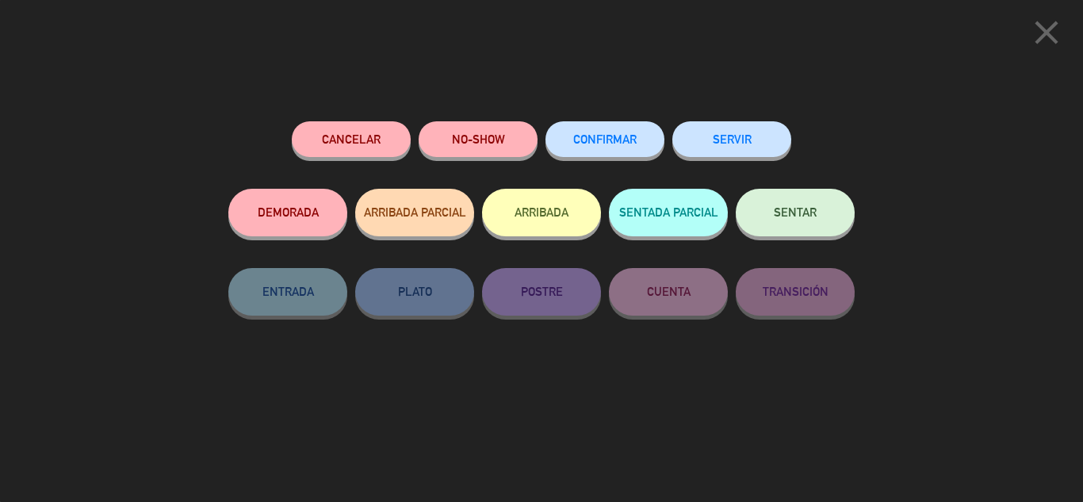
click at [634, 155] on button "CONFIRMAR" at bounding box center [604, 139] width 119 height 36
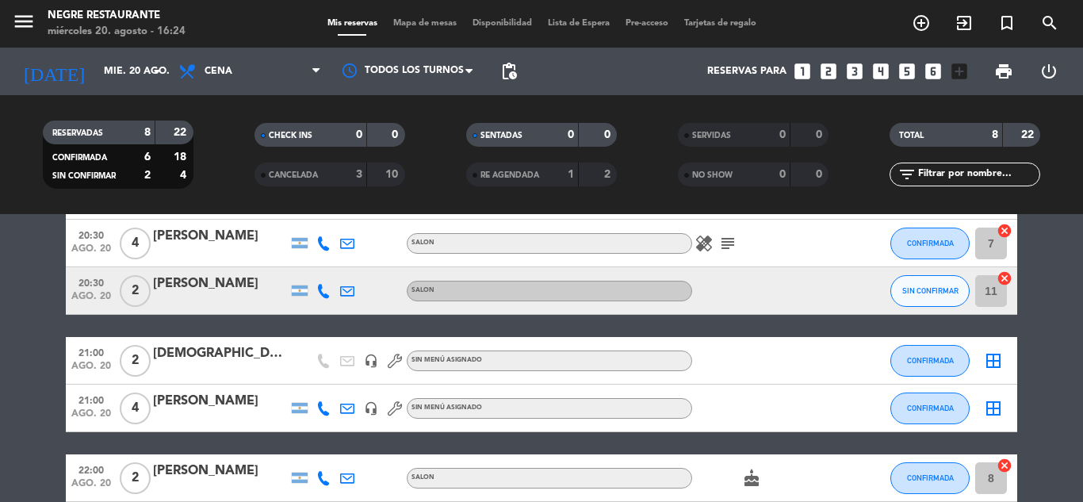
scroll to position [0, 0]
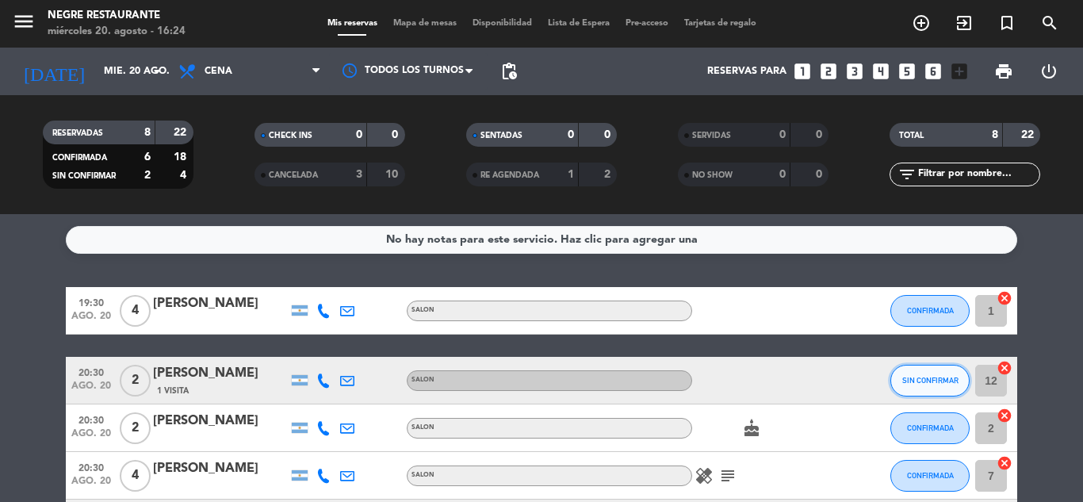
click at [923, 376] on span "SIN CONFIRMAR" at bounding box center [930, 380] width 56 height 9
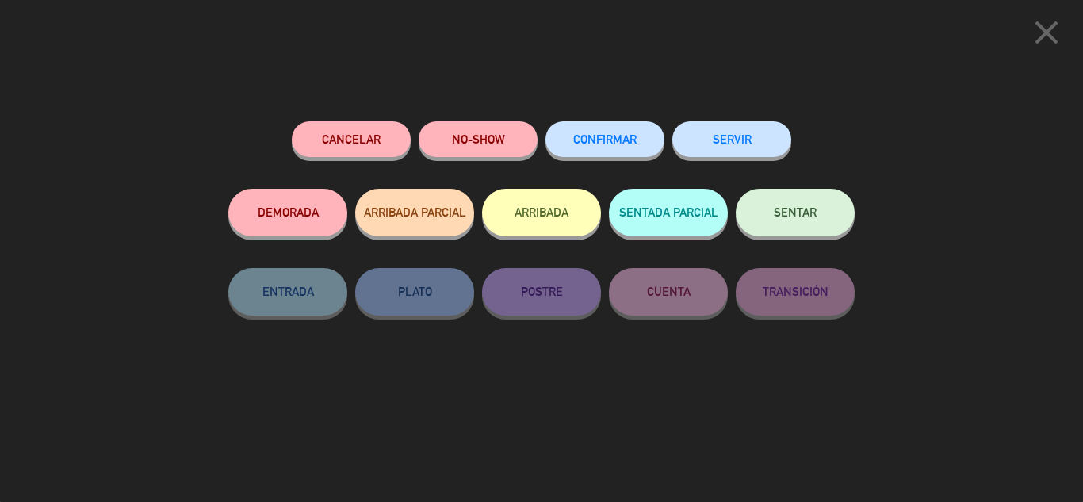
click at [598, 151] on button "CONFIRMAR" at bounding box center [604, 139] width 119 height 36
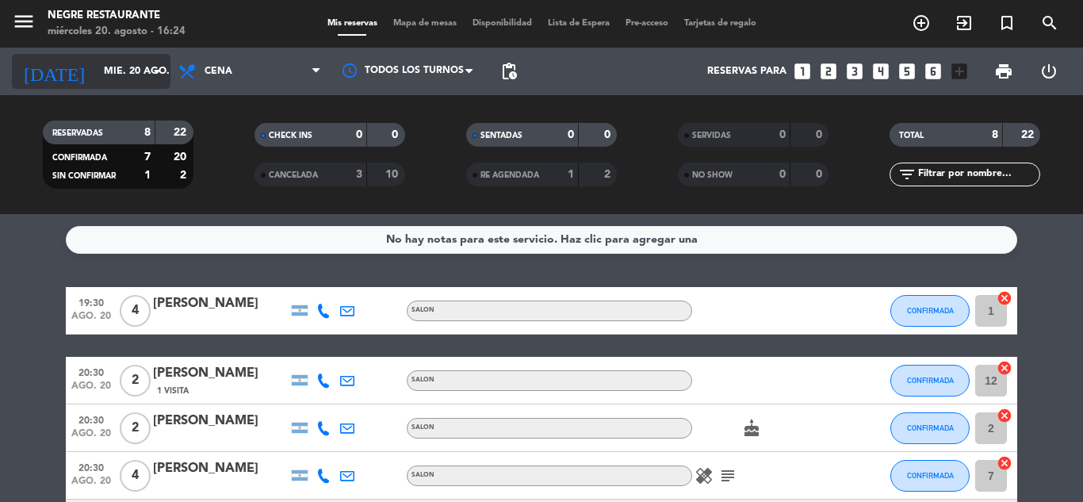
click at [134, 70] on input "mié. 20 ago." at bounding box center [163, 71] width 134 height 27
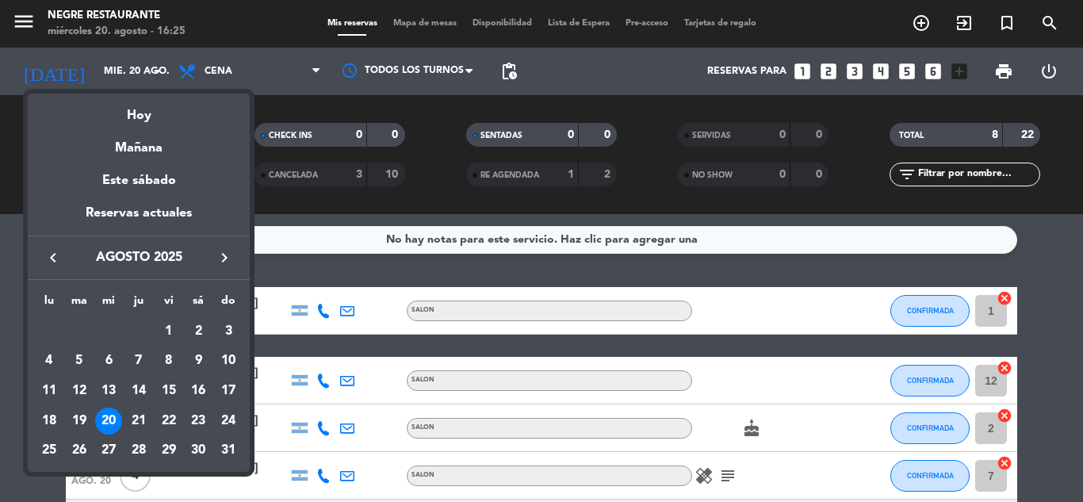
click at [169, 419] on div "22" at bounding box center [168, 420] width 27 height 27
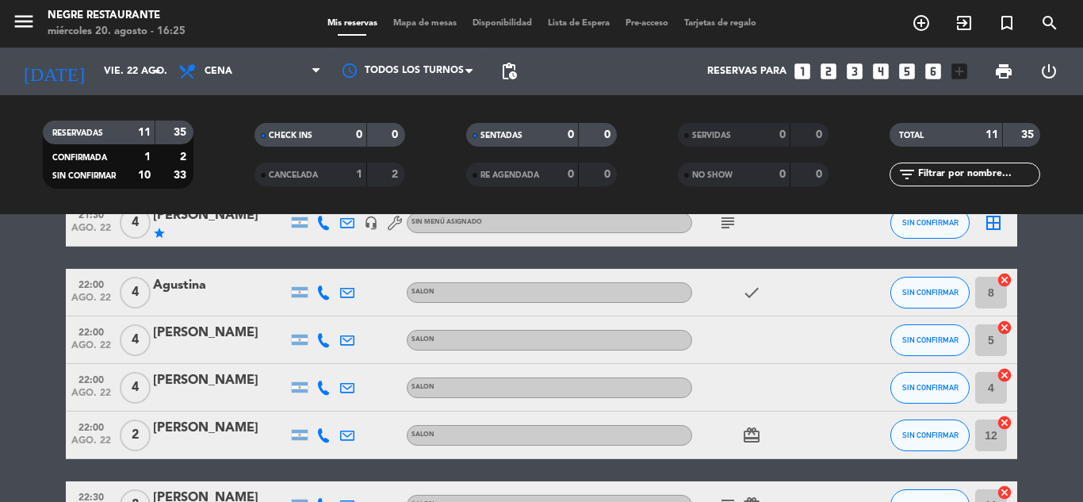
scroll to position [396, 0]
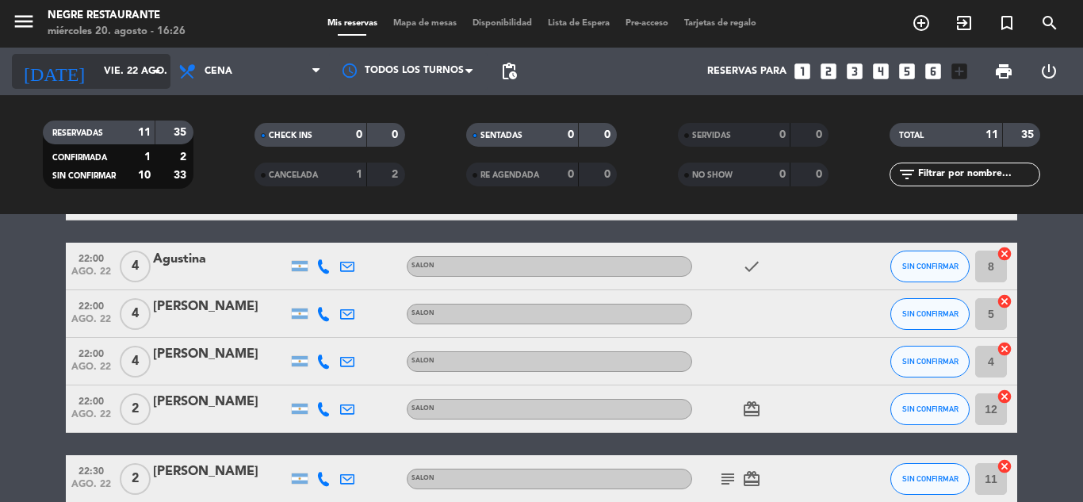
click at [157, 61] on input "vie. 22 ago." at bounding box center [163, 71] width 134 height 27
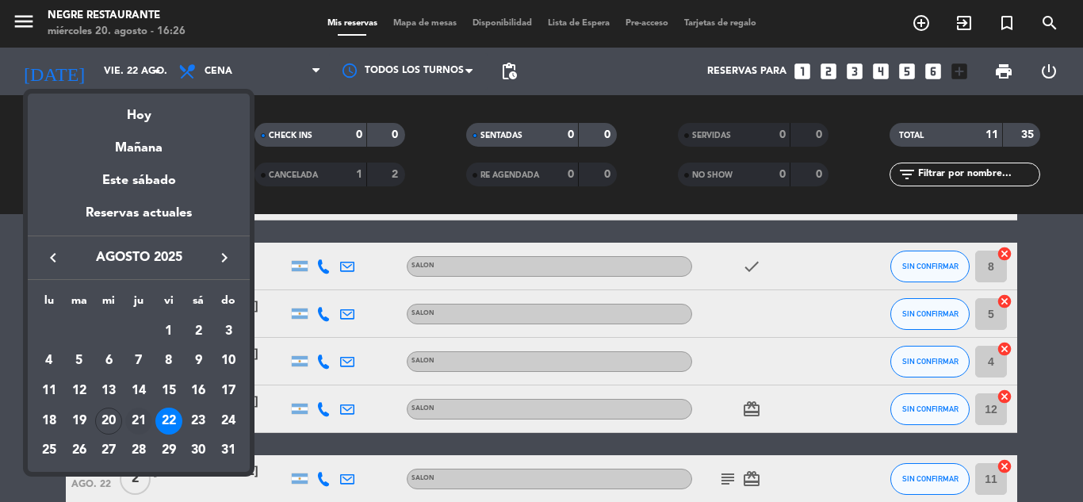
click at [136, 423] on div "21" at bounding box center [138, 420] width 27 height 27
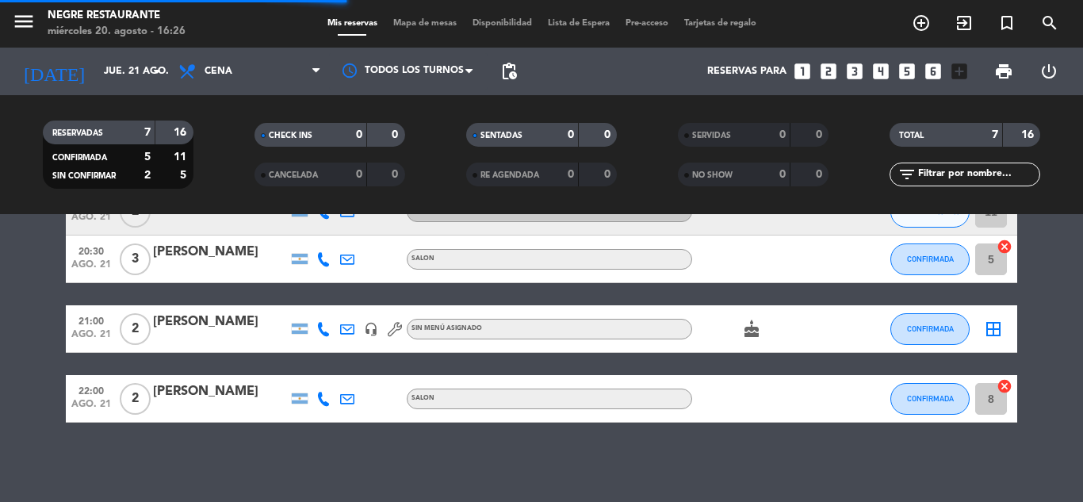
scroll to position [242, 0]
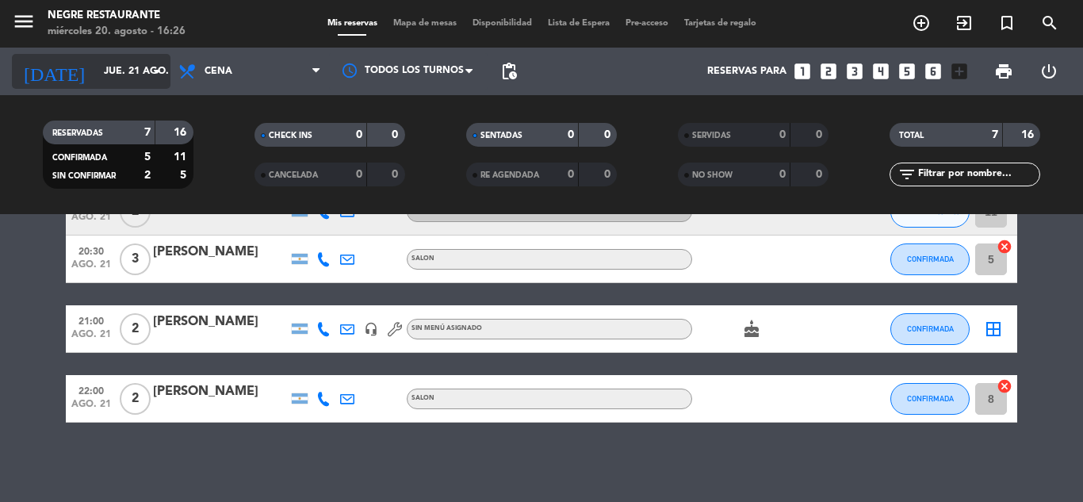
click at [155, 67] on icon "arrow_drop_down" at bounding box center [156, 71] width 19 height 19
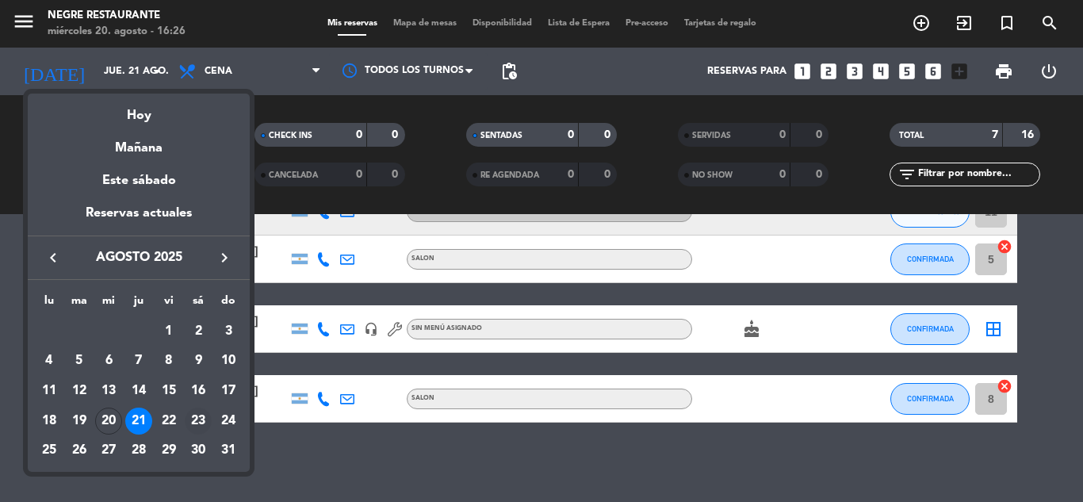
click at [201, 411] on div "23" at bounding box center [198, 420] width 27 height 27
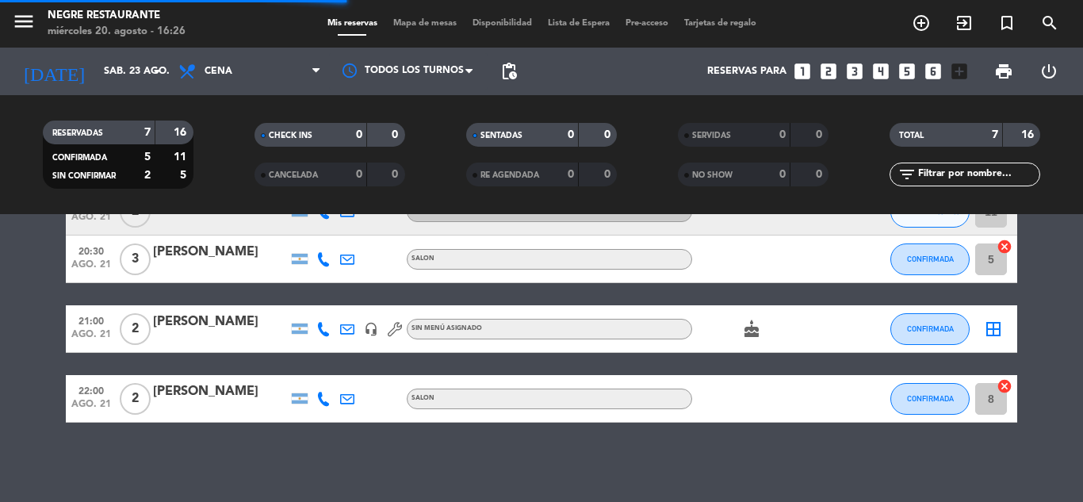
scroll to position [220, 0]
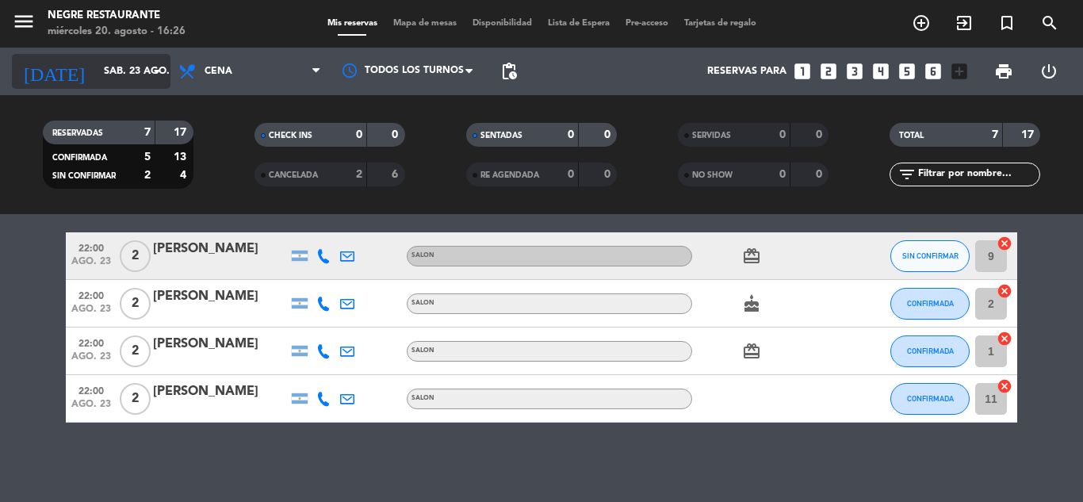
click at [128, 73] on input "sáb. 23 ago." at bounding box center [163, 71] width 134 height 27
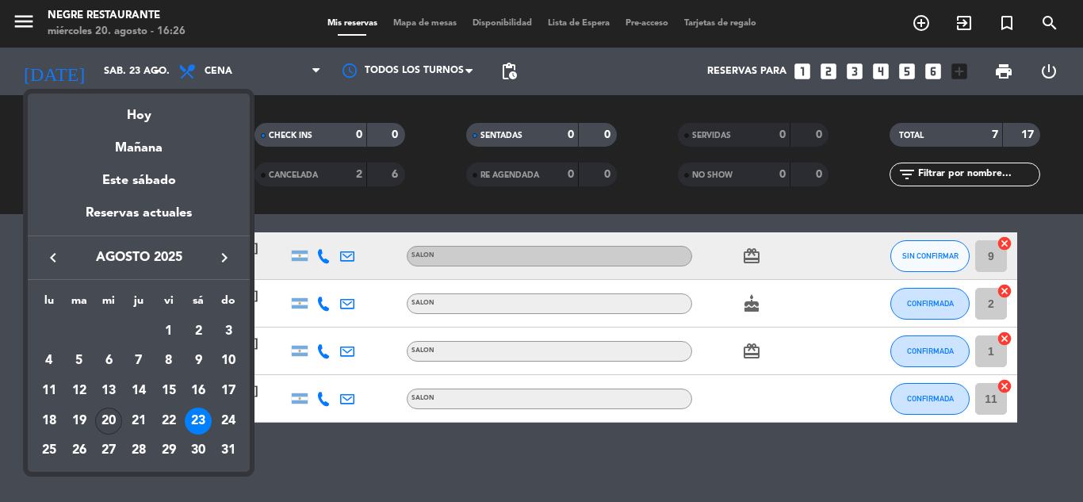
click at [107, 426] on div "20" at bounding box center [108, 420] width 27 height 27
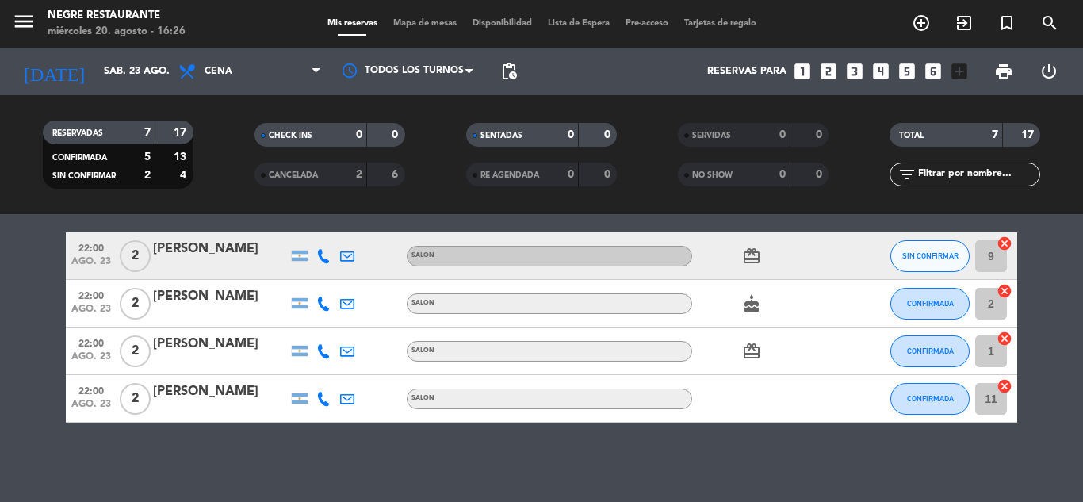
type input "mié. 20 ago."
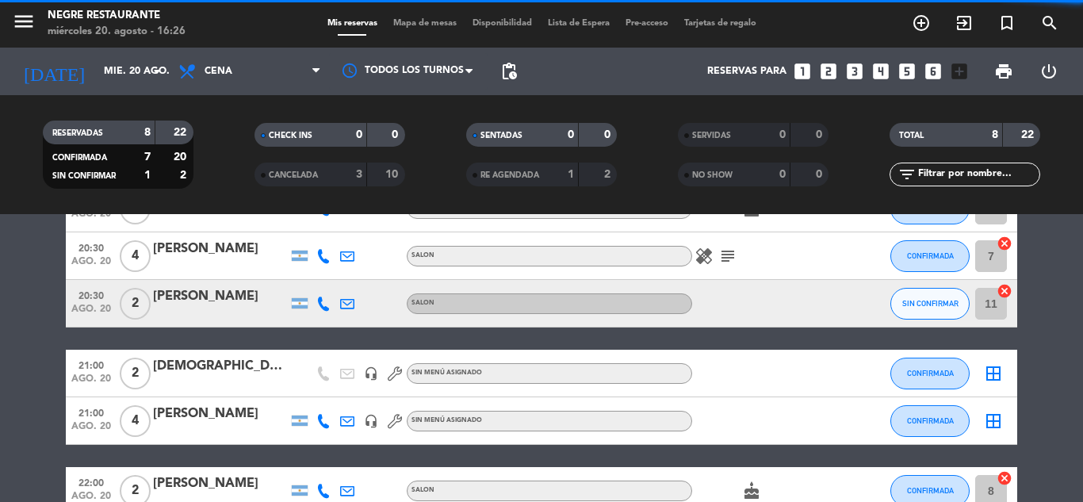
scroll to position [311, 0]
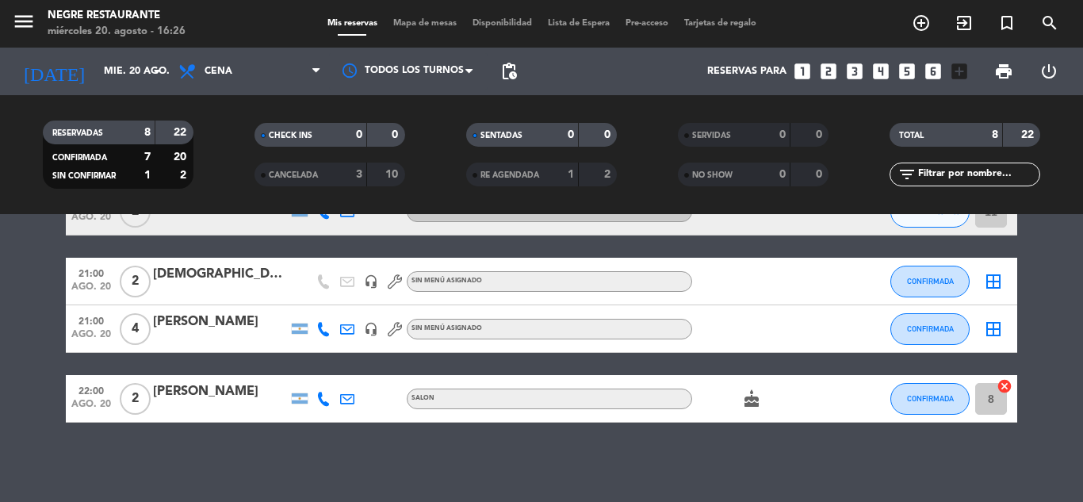
click at [205, 334] on div at bounding box center [220, 339] width 135 height 13
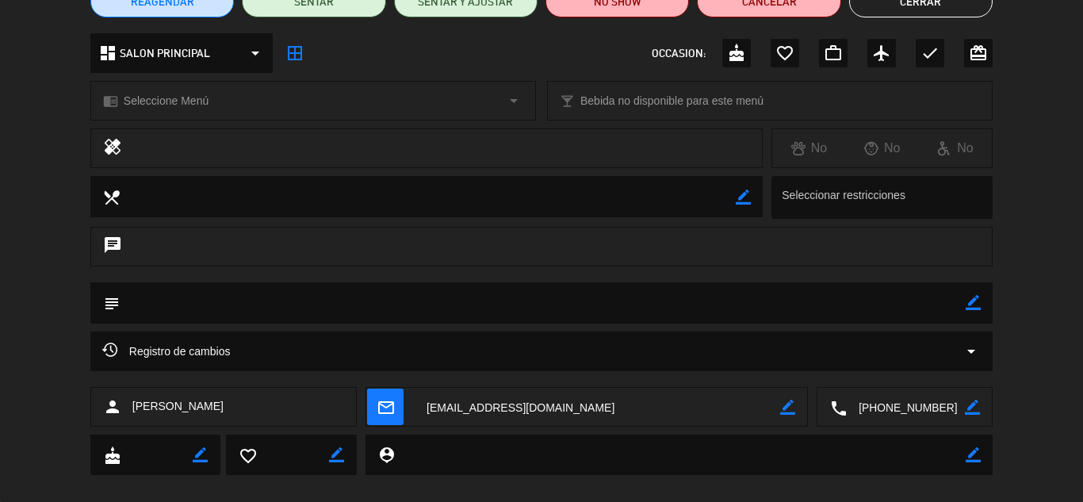
scroll to position [178, 0]
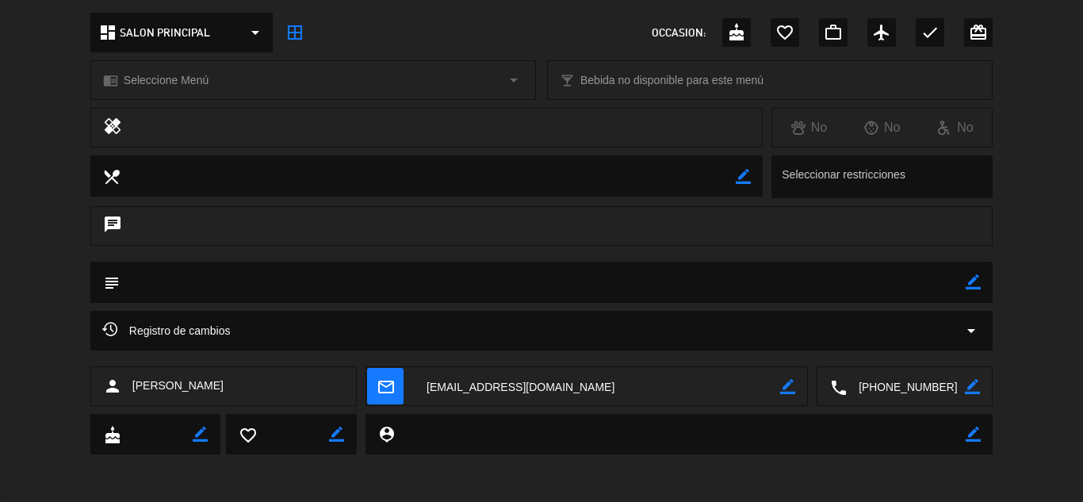
drag, startPoint x: 609, startPoint y: 277, endPoint x: 700, endPoint y: 288, distance: 90.9
click at [650, 280] on textarea at bounding box center [543, 282] width 846 height 40
click at [984, 279] on div "subject border_color" at bounding box center [541, 282] width 902 height 41
click at [967, 274] on icon "border_color" at bounding box center [972, 281] width 15 height 15
click at [932, 277] on textarea at bounding box center [543, 282] width 846 height 40
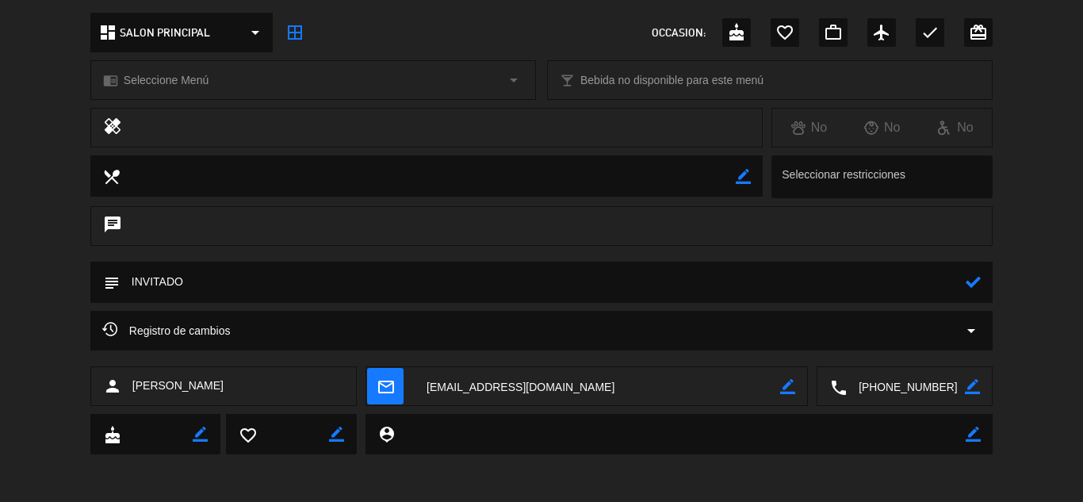
type textarea "INVITADO"
click at [978, 280] on icon at bounding box center [972, 281] width 15 height 15
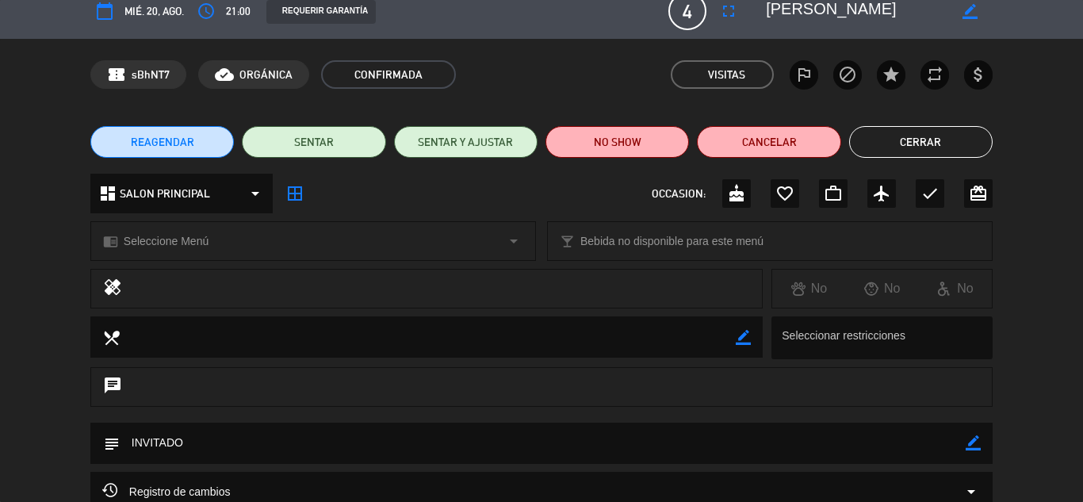
scroll to position [0, 0]
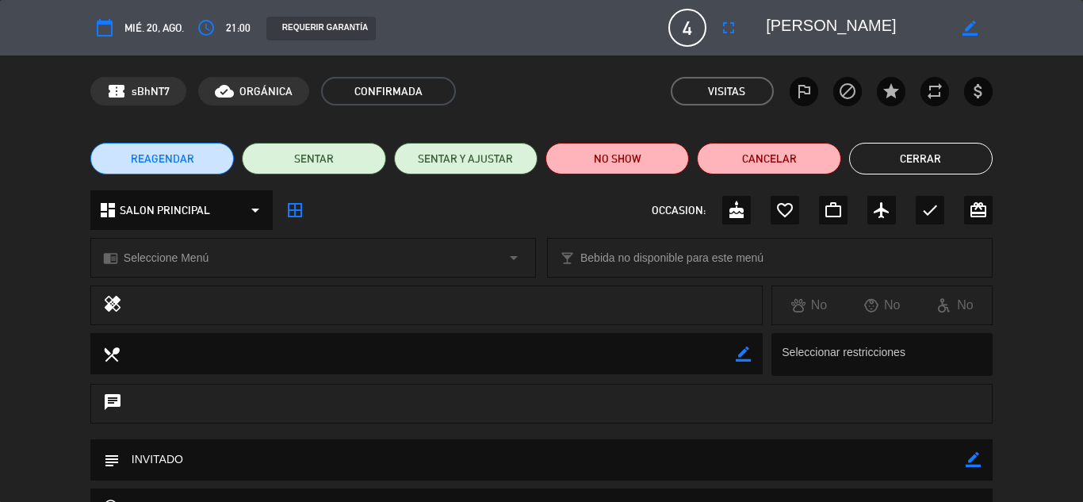
click at [928, 159] on button "Cerrar" at bounding box center [920, 159] width 143 height 32
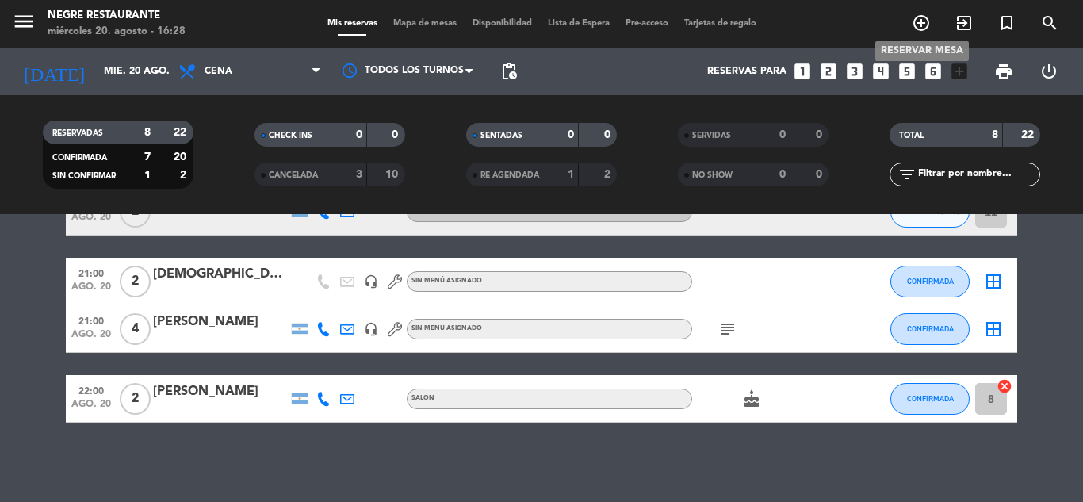
click at [915, 17] on icon "add_circle_outline" at bounding box center [920, 22] width 19 height 19
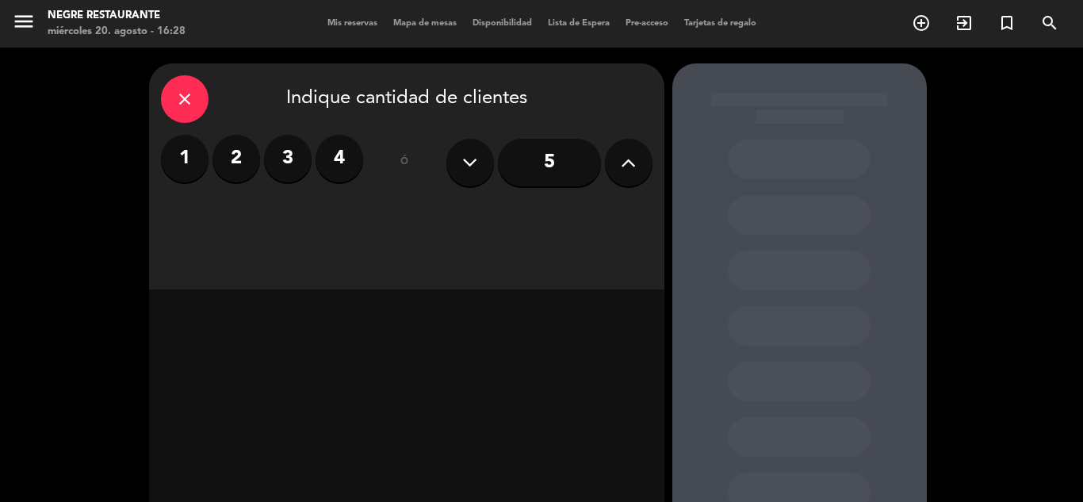
click at [235, 162] on label "2" at bounding box center [236, 159] width 48 height 48
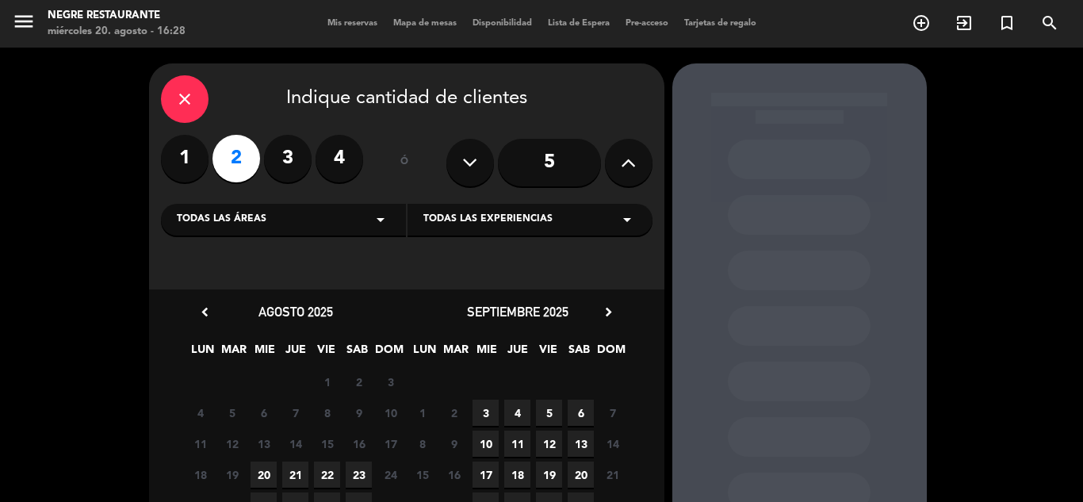
scroll to position [79, 0]
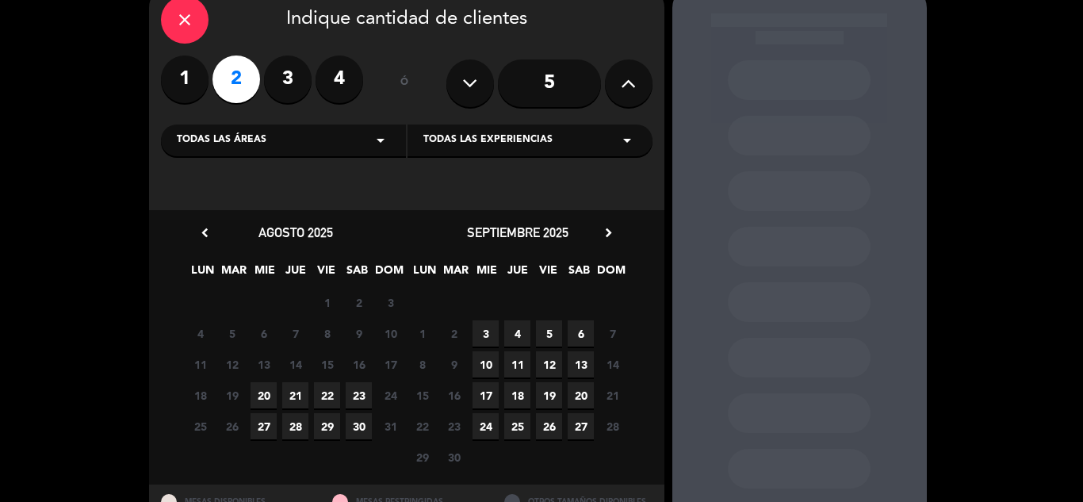
click at [328, 395] on span "22" at bounding box center [327, 395] width 26 height 26
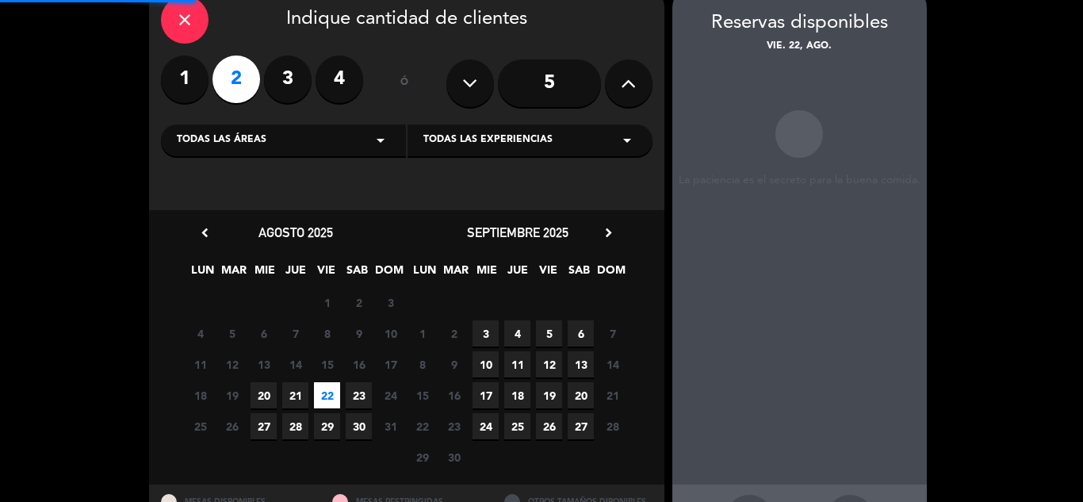
scroll to position [63, 0]
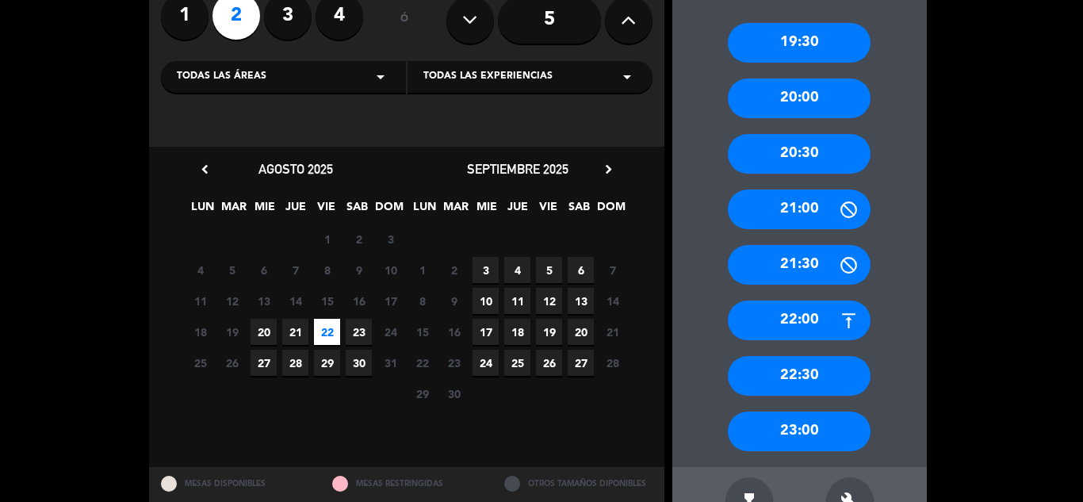
click at [813, 105] on div "20:00" at bounding box center [799, 98] width 143 height 40
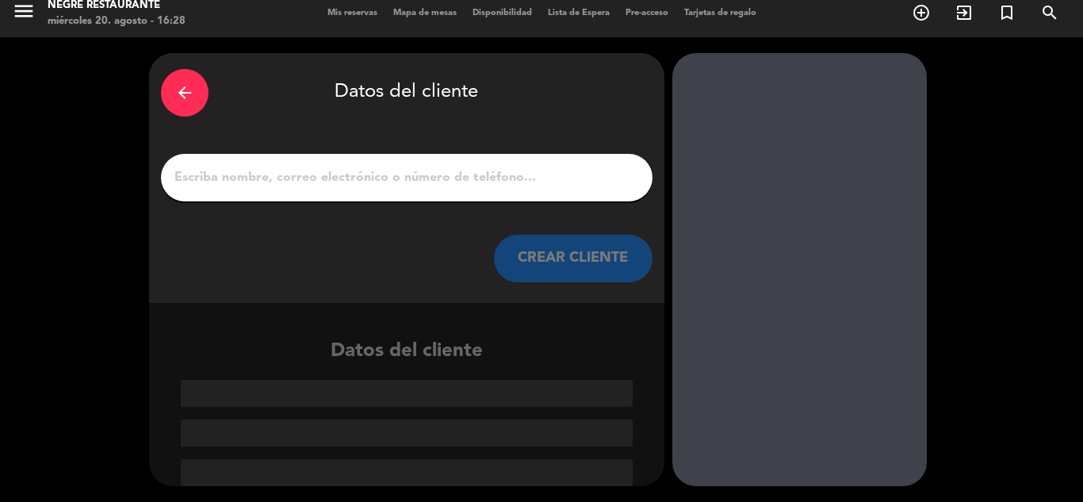
scroll to position [10, 0]
click at [603, 174] on input "1" at bounding box center [407, 177] width 468 height 22
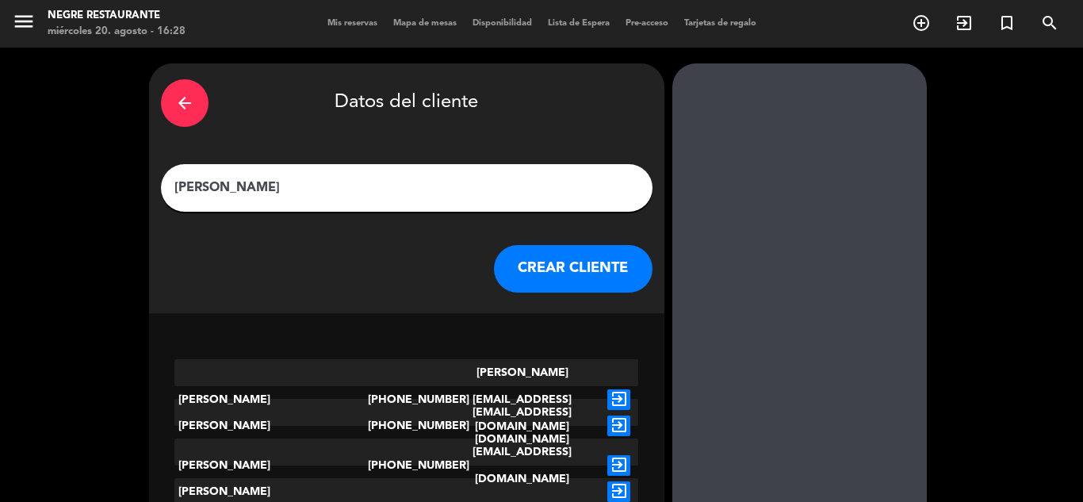
type input "[PERSON_NAME]"
click at [602, 262] on button "CREAR CLIENTE" at bounding box center [573, 269] width 159 height 48
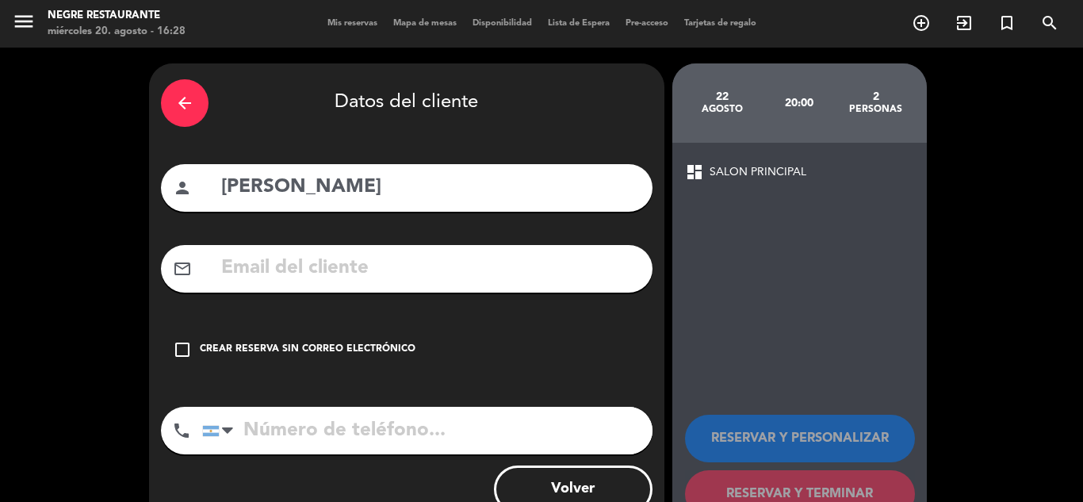
click at [513, 259] on input "text" at bounding box center [430, 268] width 421 height 32
click at [193, 340] on div "check_box_outline_blank Crear reserva sin correo electrónico" at bounding box center [406, 350] width 491 height 48
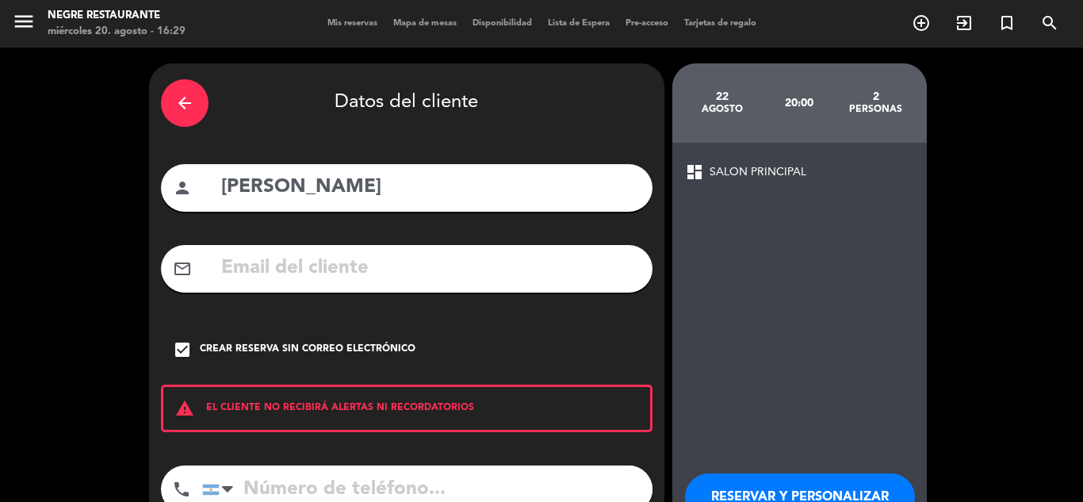
scroll to position [79, 0]
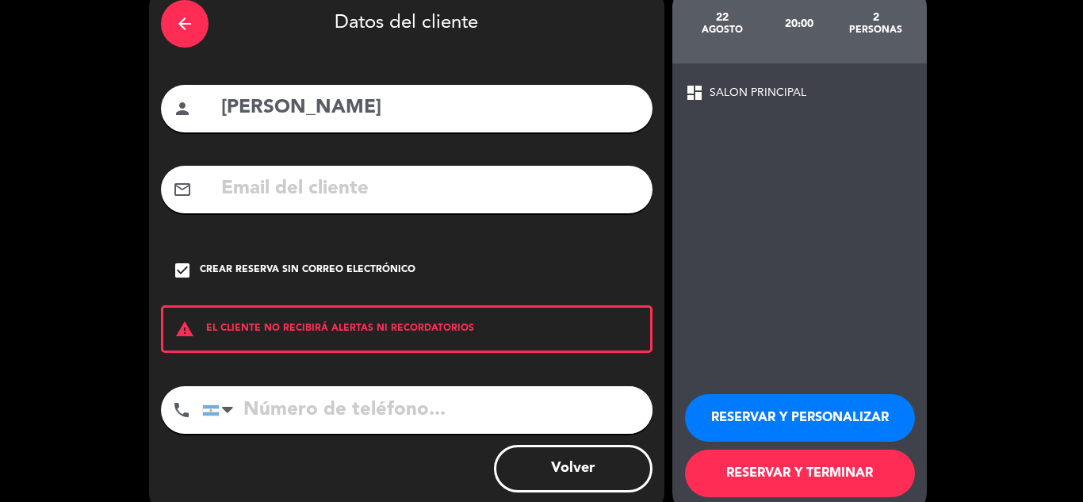
click at [299, 416] on input "tel" at bounding box center [427, 410] width 450 height 48
type input "3413090060"
click at [717, 484] on button "RESERVAR Y TERMINAR" at bounding box center [800, 473] width 230 height 48
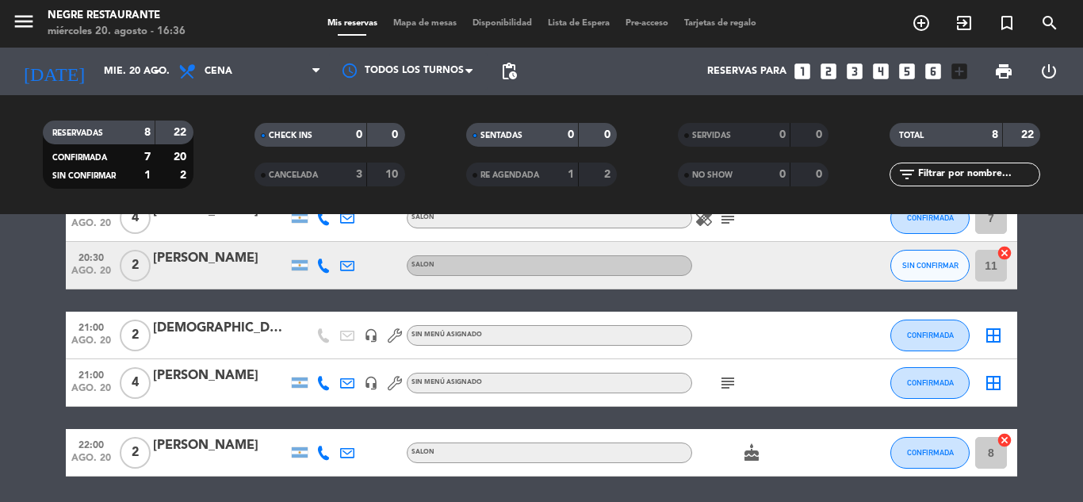
scroll to position [232, 0]
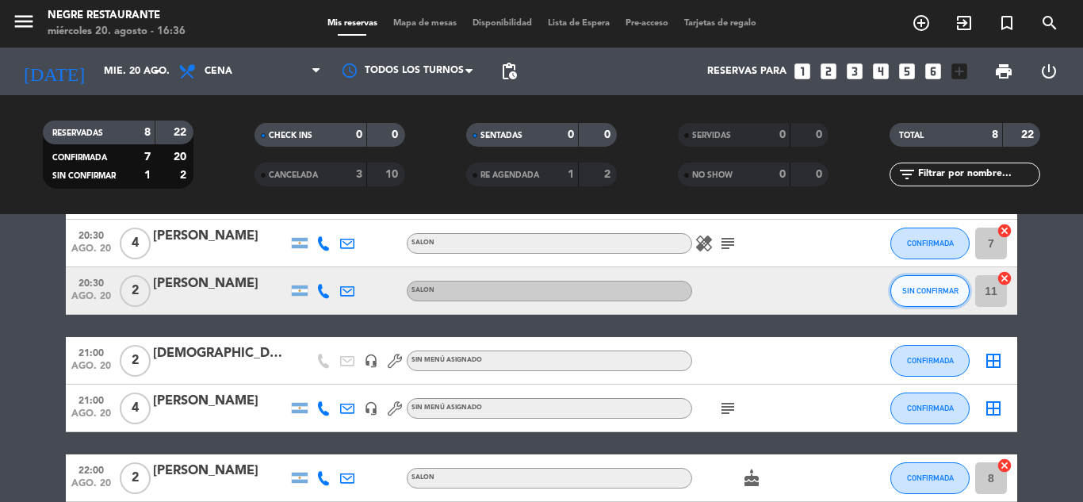
click at [914, 300] on button "SIN CONFIRMAR" at bounding box center [929, 291] width 79 height 32
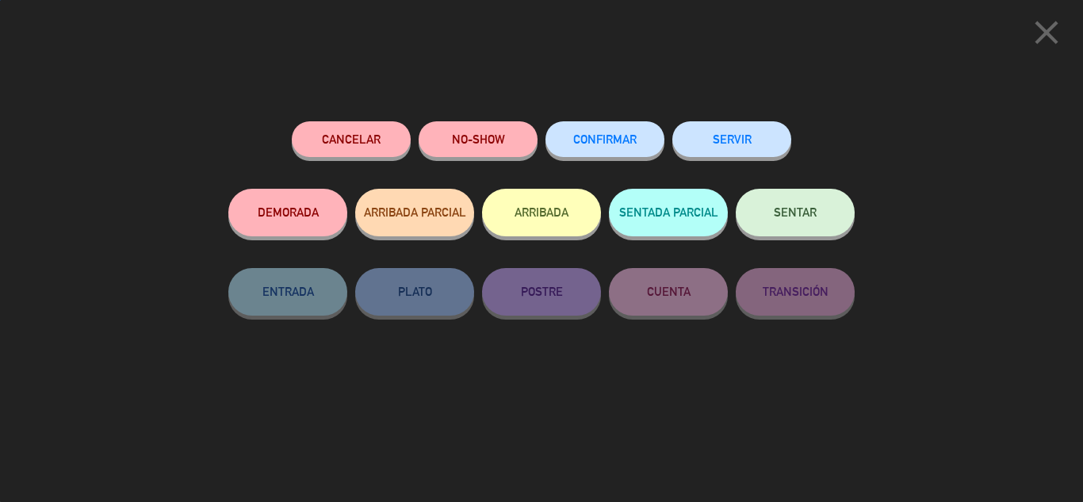
click at [612, 156] on div "CONFIRMAR" at bounding box center [604, 154] width 119 height 67
click at [610, 142] on span "CONFIRMAR" at bounding box center [604, 138] width 63 height 13
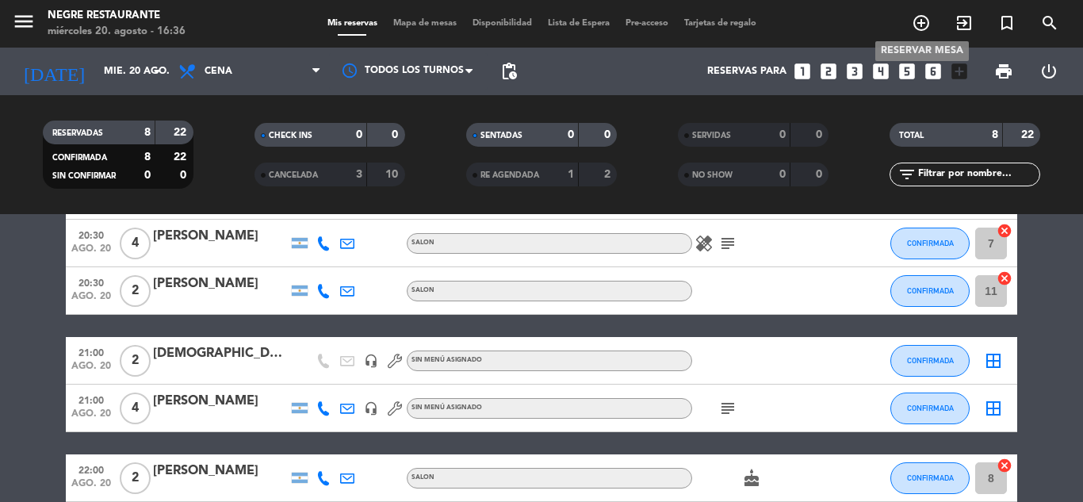
click at [924, 27] on icon "add_circle_outline" at bounding box center [920, 22] width 19 height 19
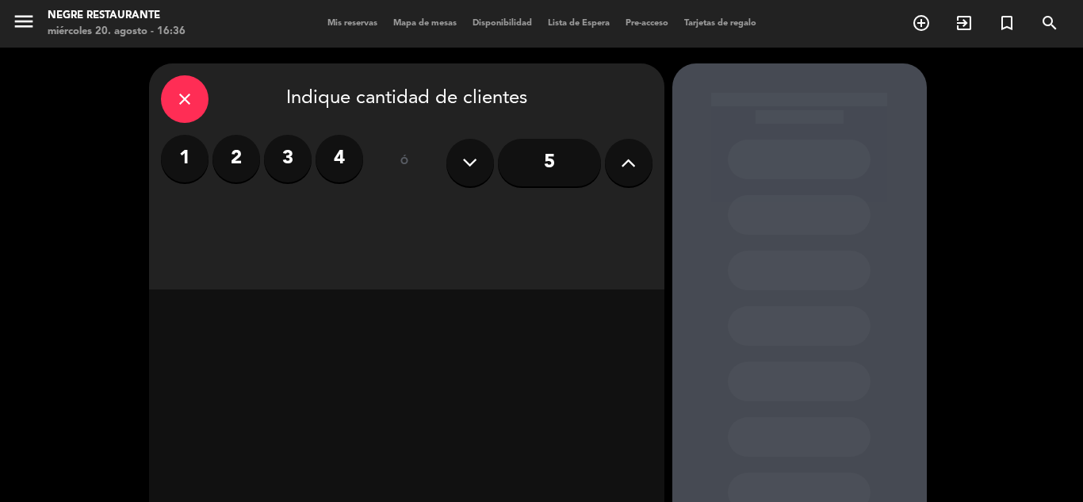
click at [195, 81] on div "close" at bounding box center [185, 99] width 48 height 48
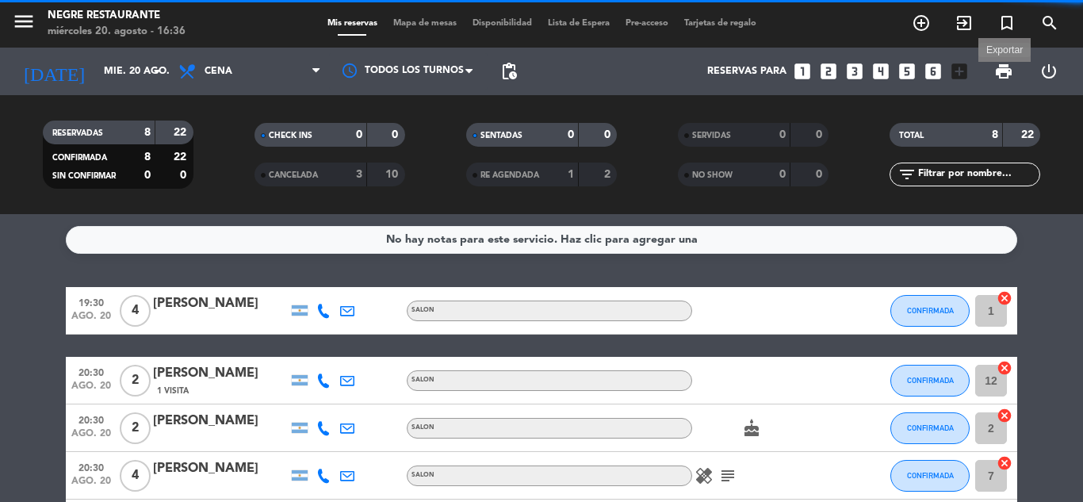
click at [1002, 77] on span "print" at bounding box center [1003, 71] width 19 height 19
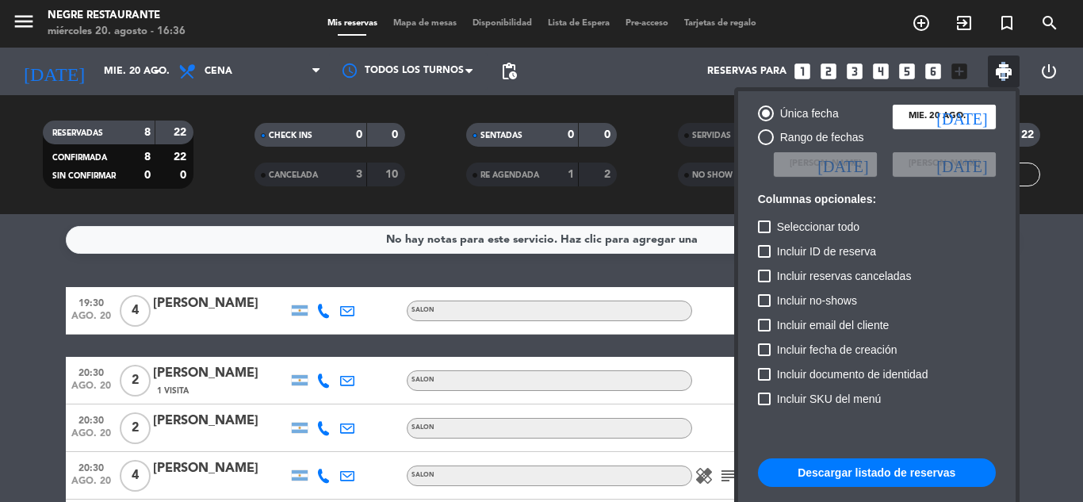
scroll to position [97, 0]
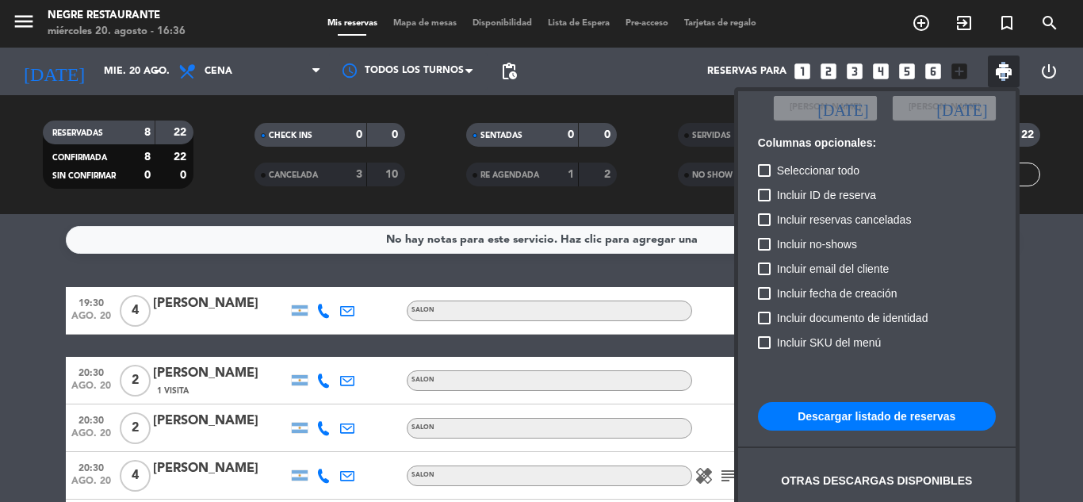
click at [948, 409] on button "Descargar listado de reservas" at bounding box center [877, 416] width 238 height 29
click at [758, 402] on button "Descargar listado de reservas" at bounding box center [877, 416] width 238 height 29
click at [615, 272] on div at bounding box center [541, 251] width 1083 height 502
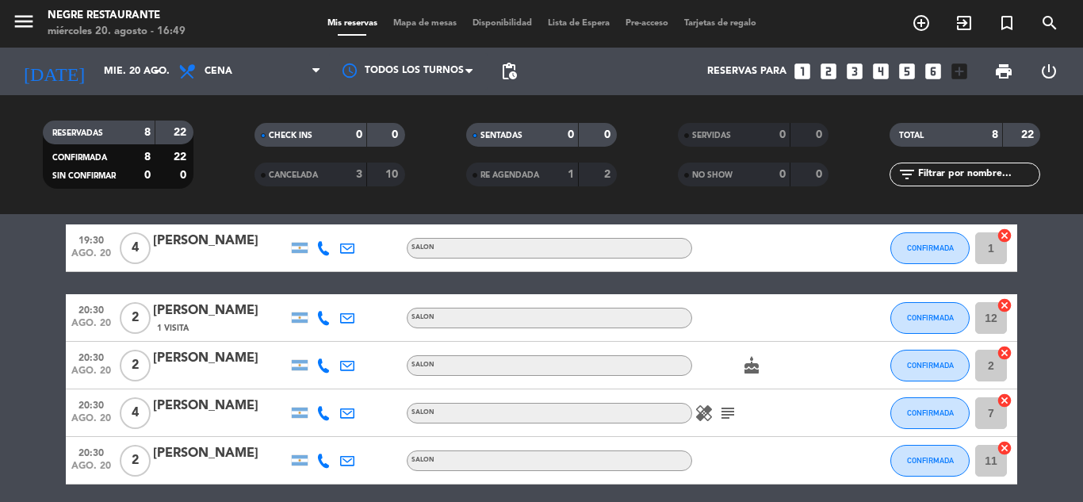
scroll to position [79, 0]
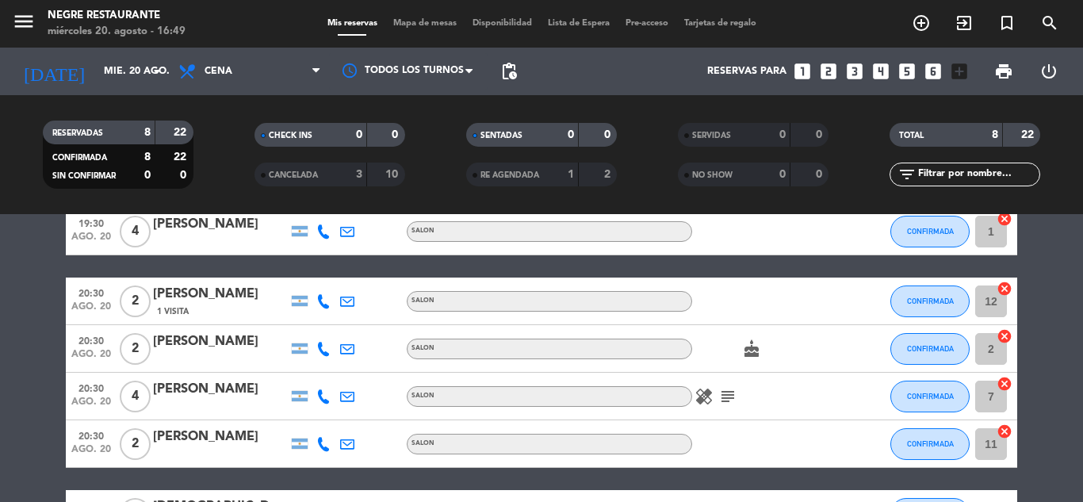
click at [711, 403] on icon "healing" at bounding box center [703, 396] width 19 height 19
click at [719, 394] on icon "subject" at bounding box center [727, 396] width 19 height 19
click at [705, 391] on icon "healing" at bounding box center [703, 396] width 19 height 19
click at [741, 353] on span "cake" at bounding box center [751, 348] width 24 height 19
click at [750, 347] on icon "cake" at bounding box center [751, 348] width 19 height 19
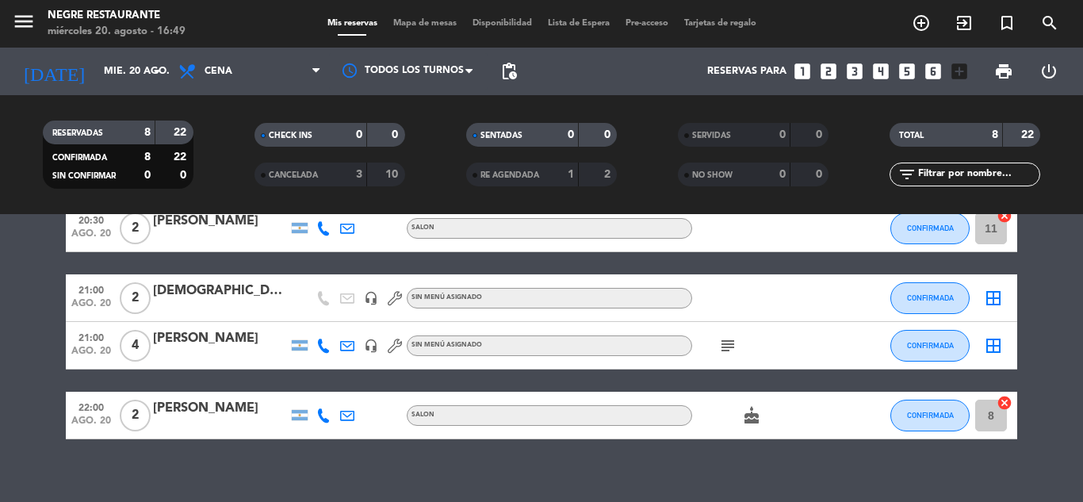
scroll to position [311, 0]
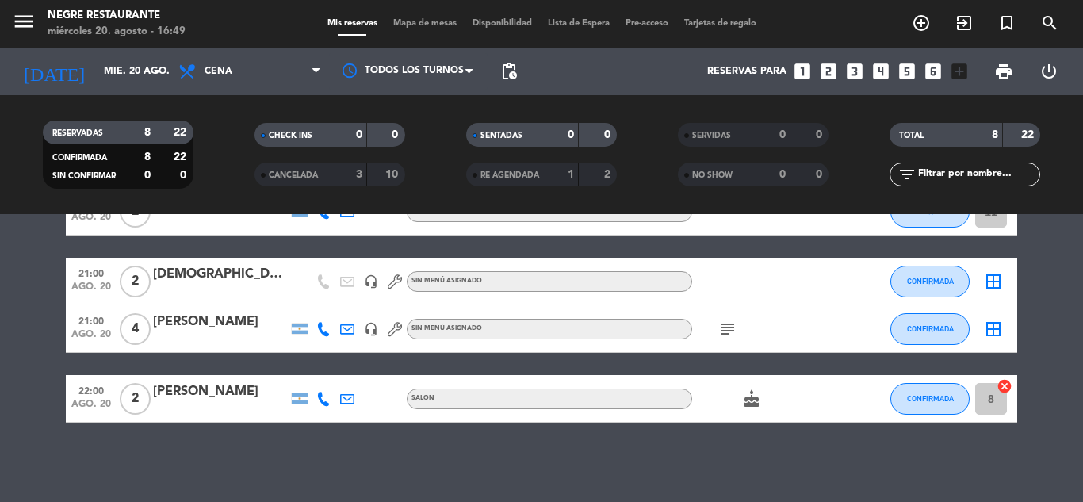
click at [727, 325] on icon "subject" at bounding box center [727, 328] width 19 height 19
click at [750, 404] on icon "cake" at bounding box center [751, 398] width 19 height 19
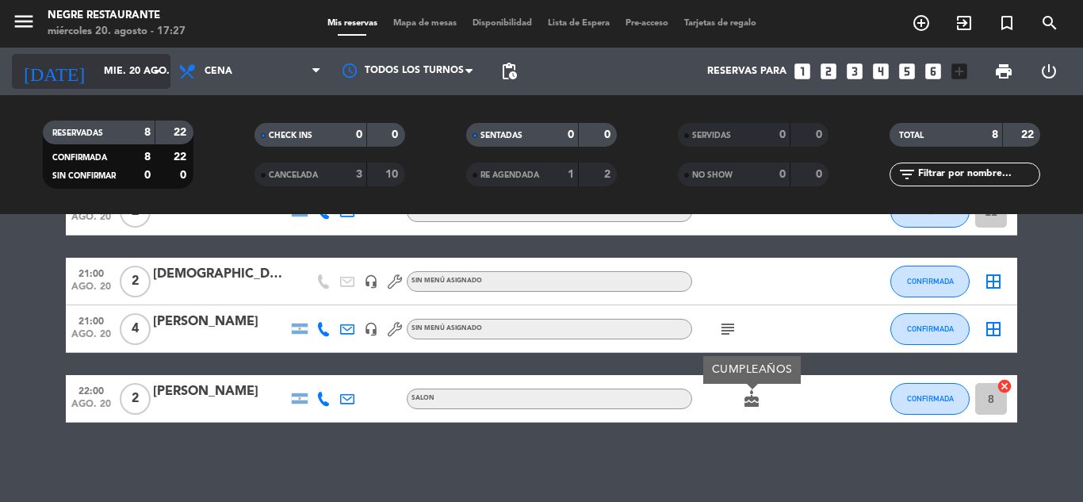
click at [159, 74] on icon "arrow_drop_down" at bounding box center [156, 71] width 19 height 19
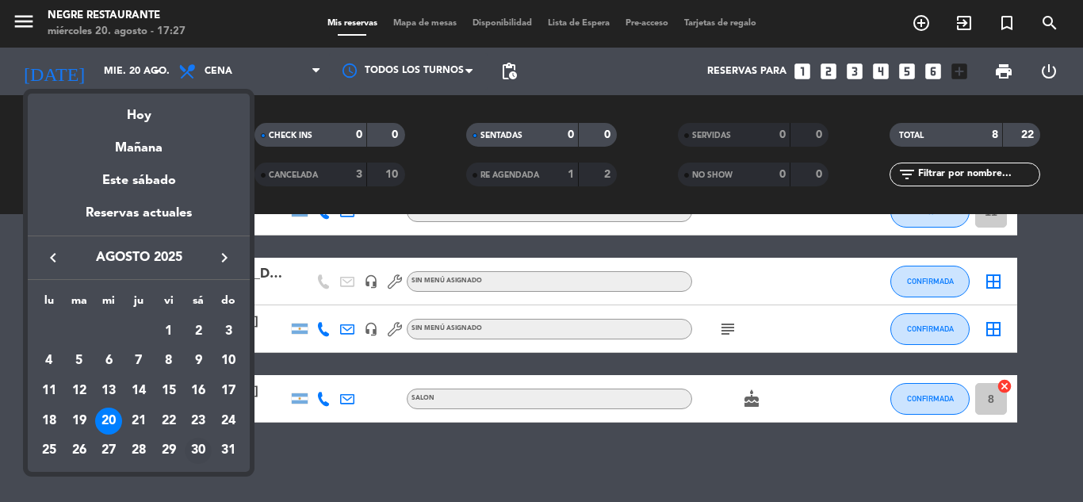
click at [192, 458] on div "30" at bounding box center [198, 451] width 27 height 27
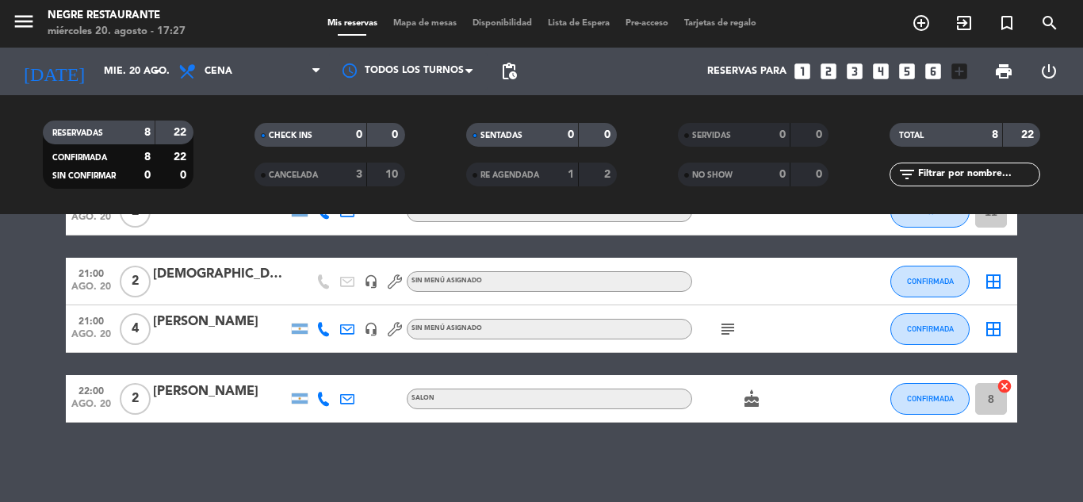
type input "sáb. 30 ago."
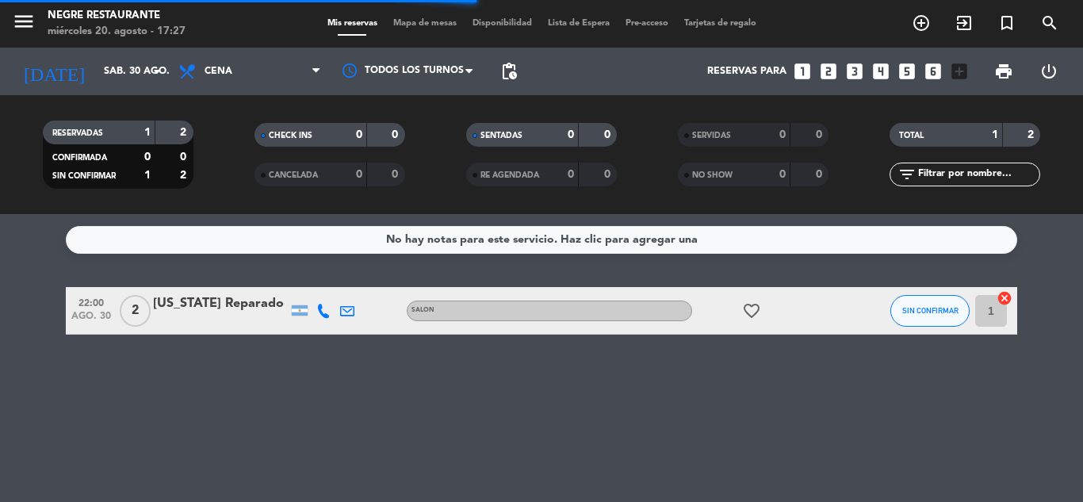
scroll to position [0, 0]
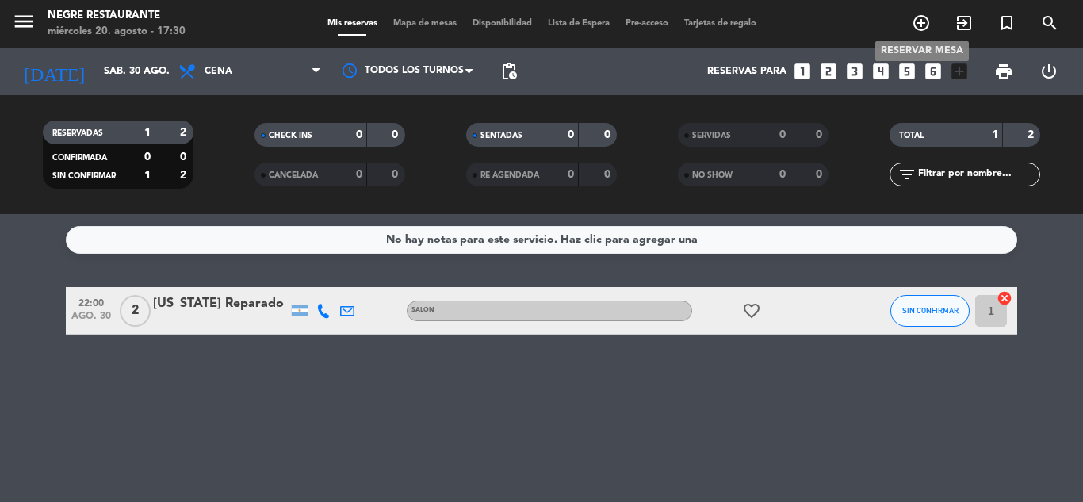
click at [917, 34] on span "add_circle_outline" at bounding box center [921, 23] width 43 height 27
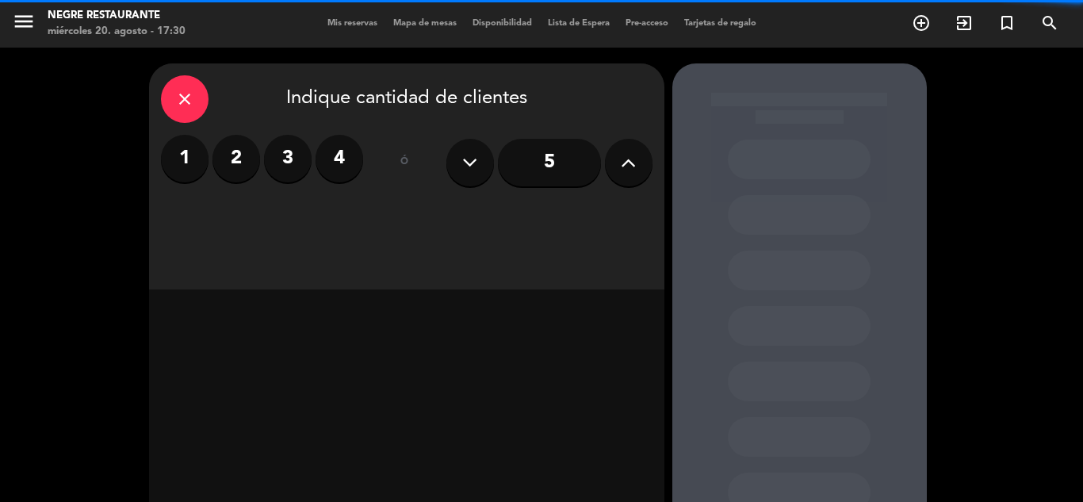
click at [233, 147] on label "2" at bounding box center [236, 159] width 48 height 48
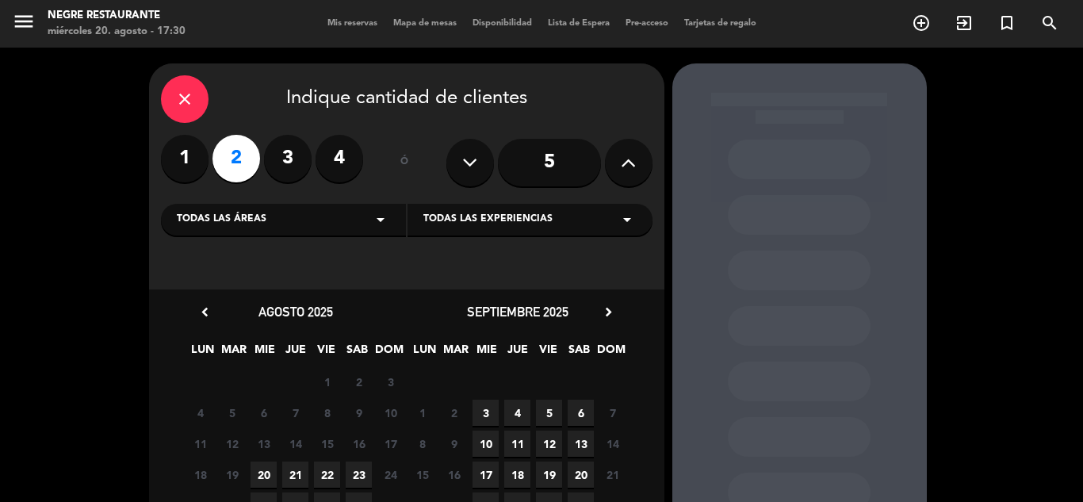
click at [328, 476] on span "22" at bounding box center [327, 474] width 26 height 26
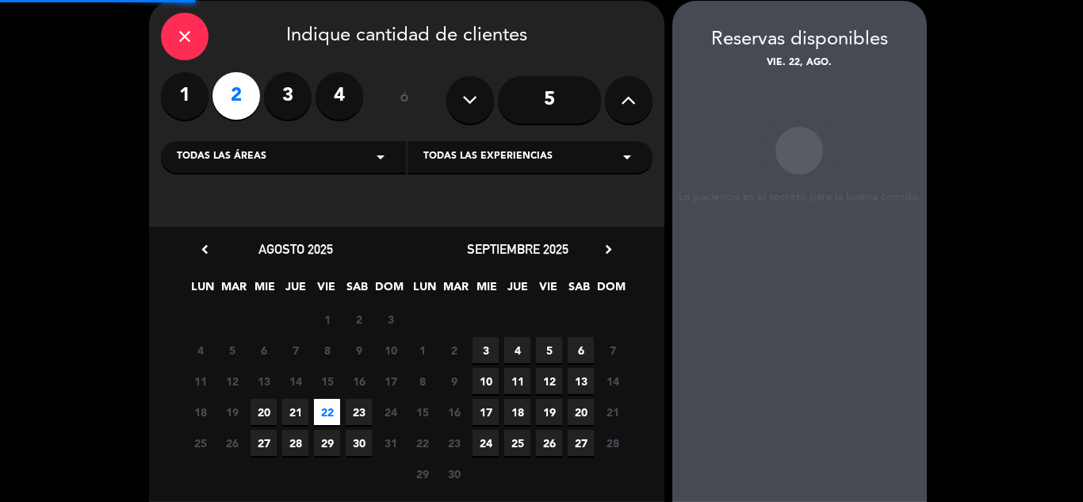
scroll to position [63, 0]
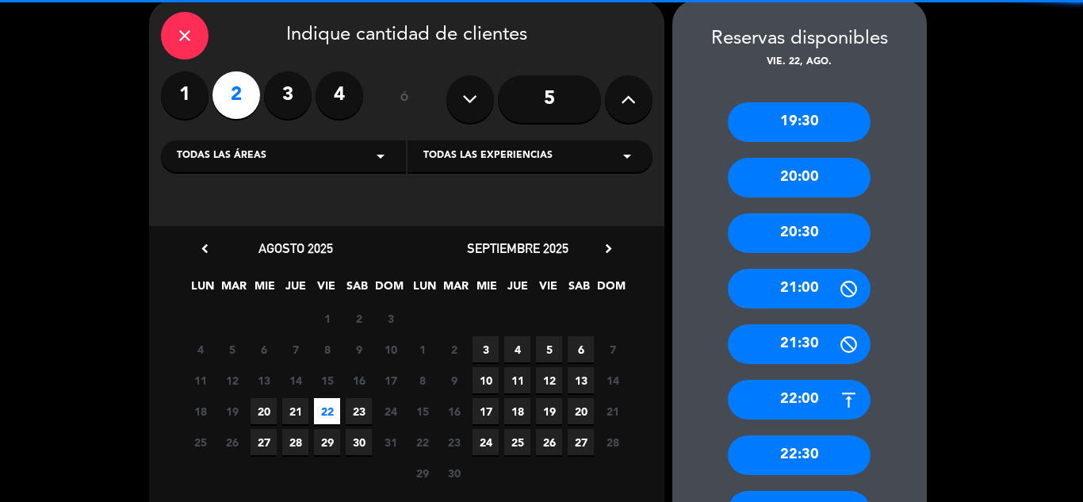
click at [270, 414] on span "20" at bounding box center [263, 411] width 26 height 26
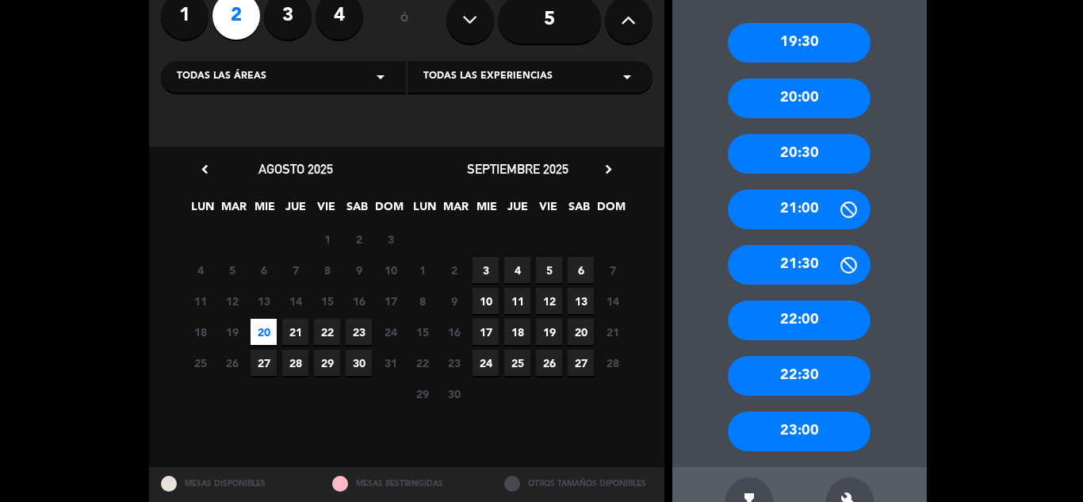
scroll to position [192, 0]
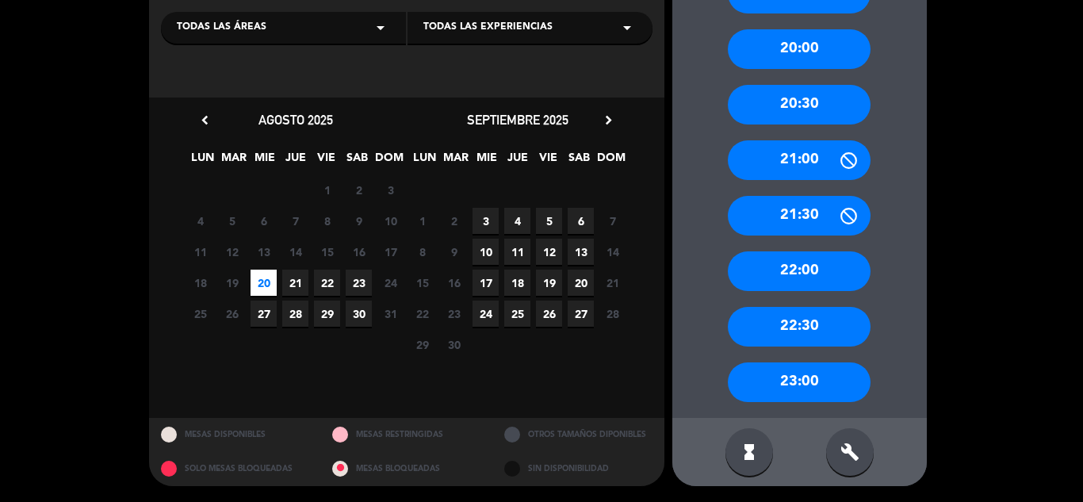
click at [850, 428] on div "build" at bounding box center [850, 452] width 48 height 48
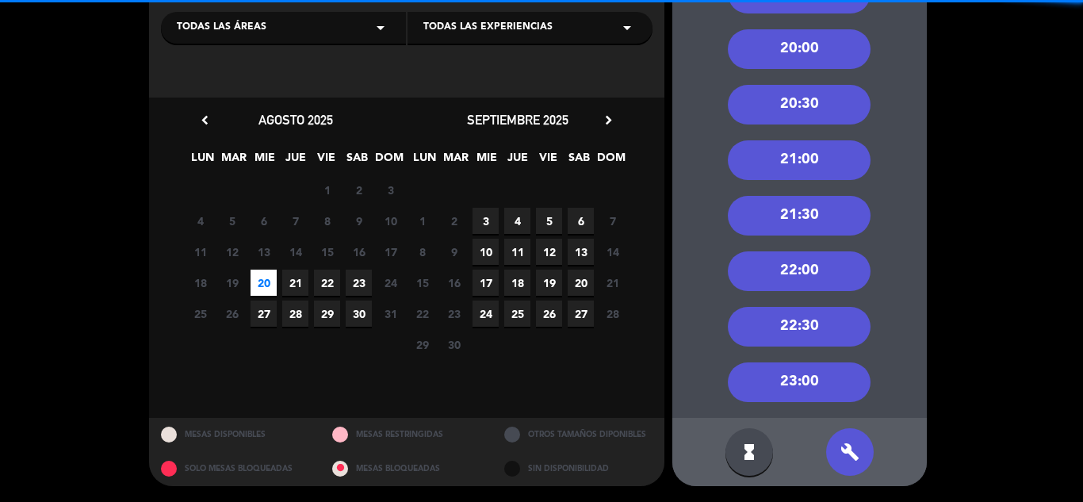
click at [808, 163] on div "21:00" at bounding box center [799, 160] width 143 height 40
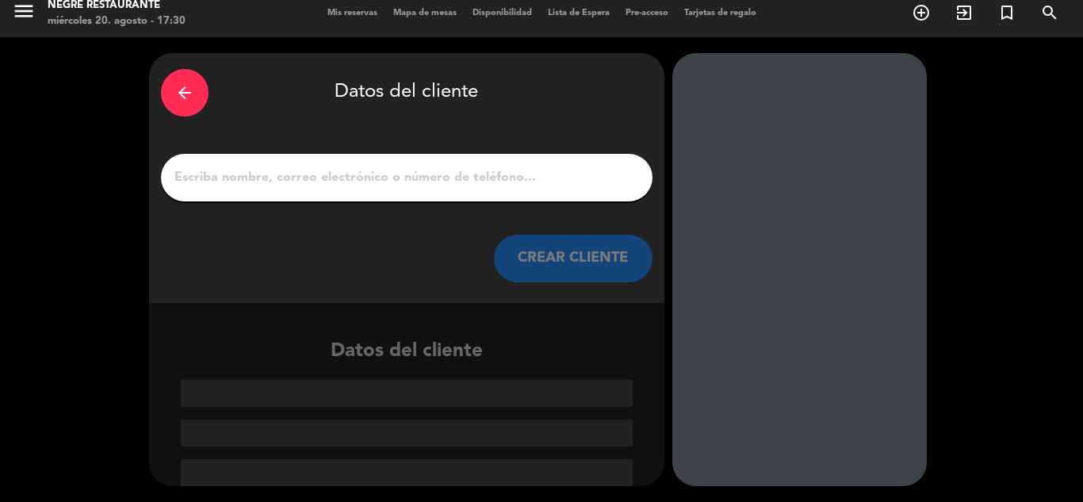
click at [509, 188] on input "1" at bounding box center [407, 177] width 468 height 22
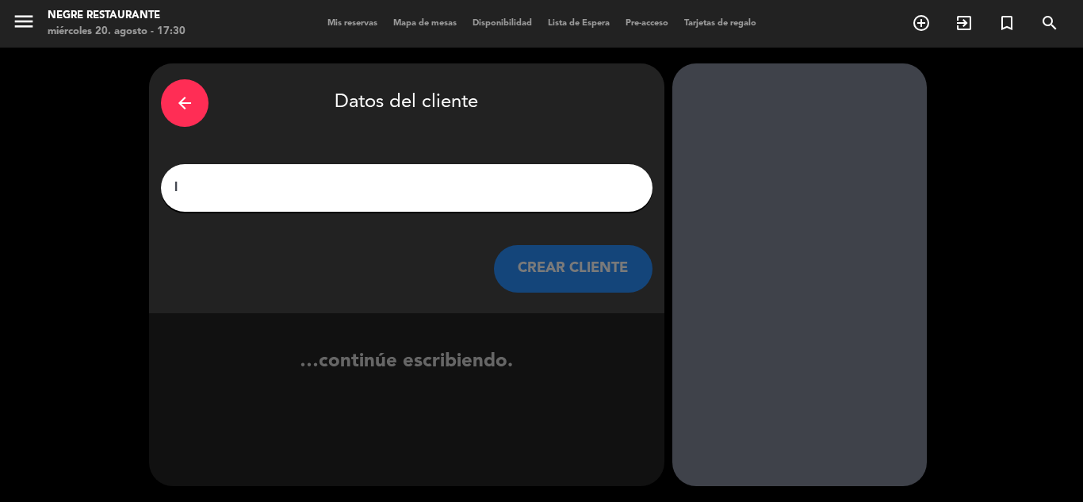
scroll to position [0, 0]
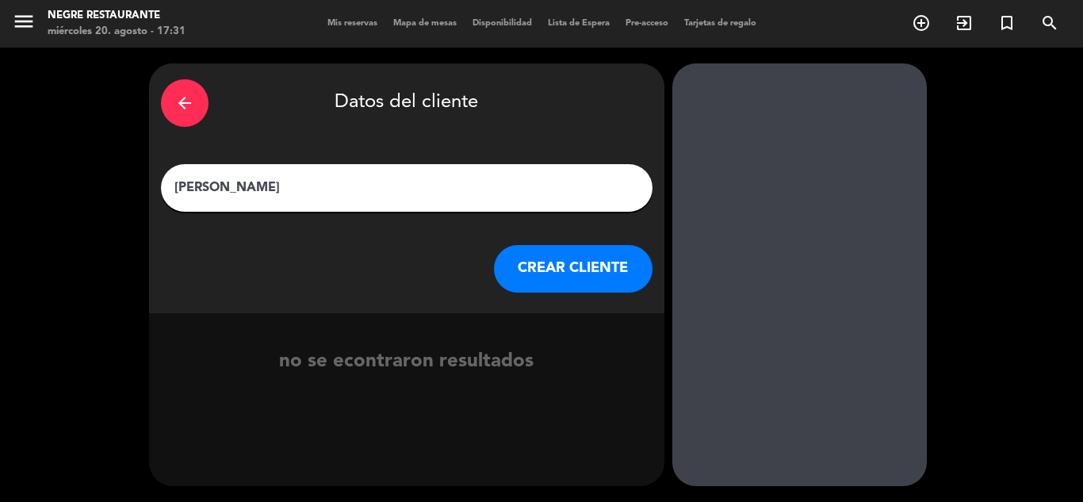
type input "[PERSON_NAME]"
click at [550, 262] on button "CREAR CLIENTE" at bounding box center [573, 269] width 159 height 48
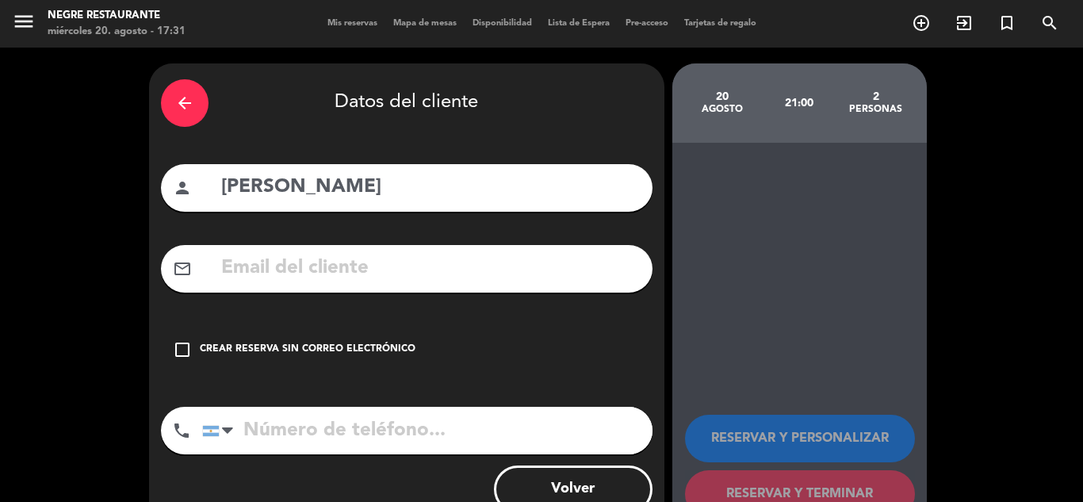
click at [306, 422] on input "tel" at bounding box center [427, 431] width 450 height 48
paste input "3416492243"
type input "3416492243"
click at [408, 279] on input "text" at bounding box center [430, 268] width 421 height 32
paste input "[EMAIL_ADDRESS][DOMAIN_NAME]"
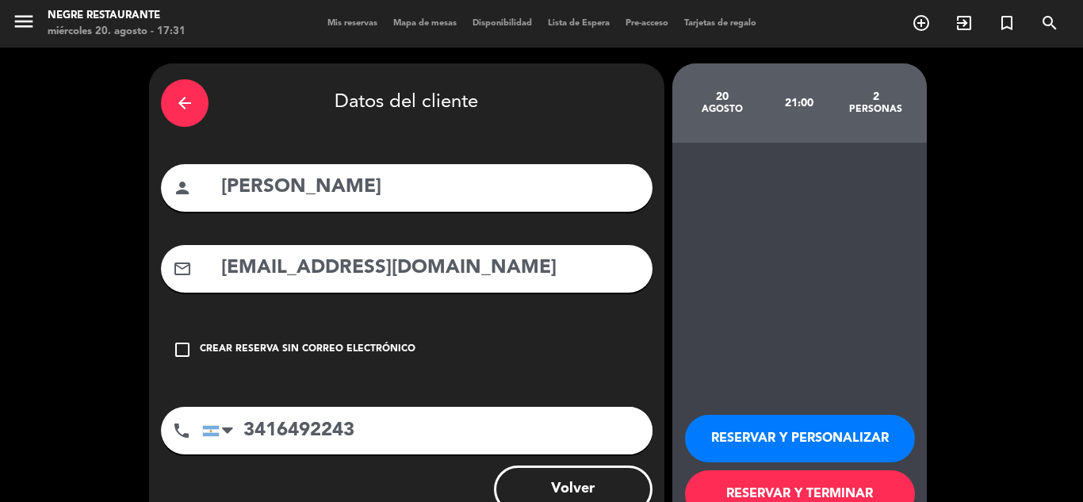
scroll to position [51, 0]
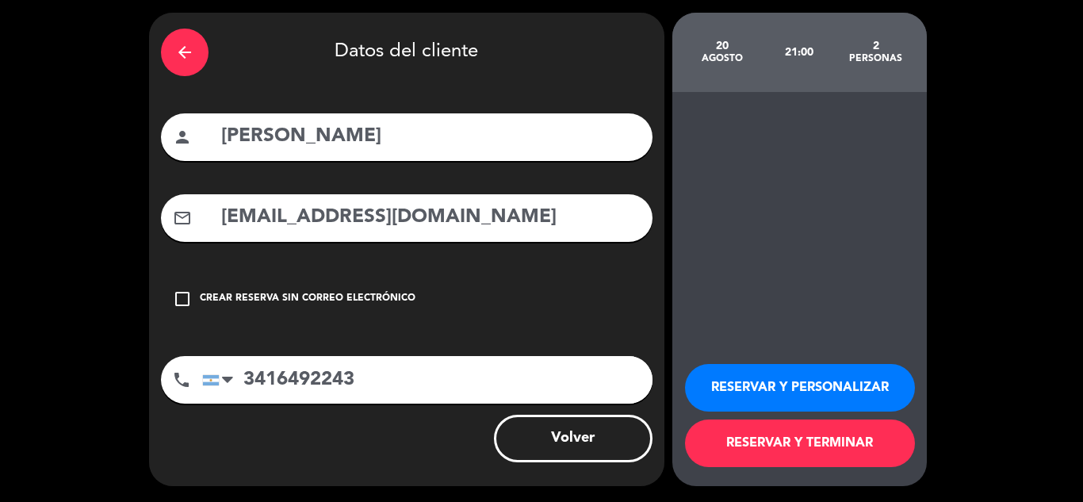
type input "[EMAIL_ADDRESS][DOMAIN_NAME]"
click at [844, 368] on button "RESERVAR Y PERSONALIZAR" at bounding box center [800, 388] width 230 height 48
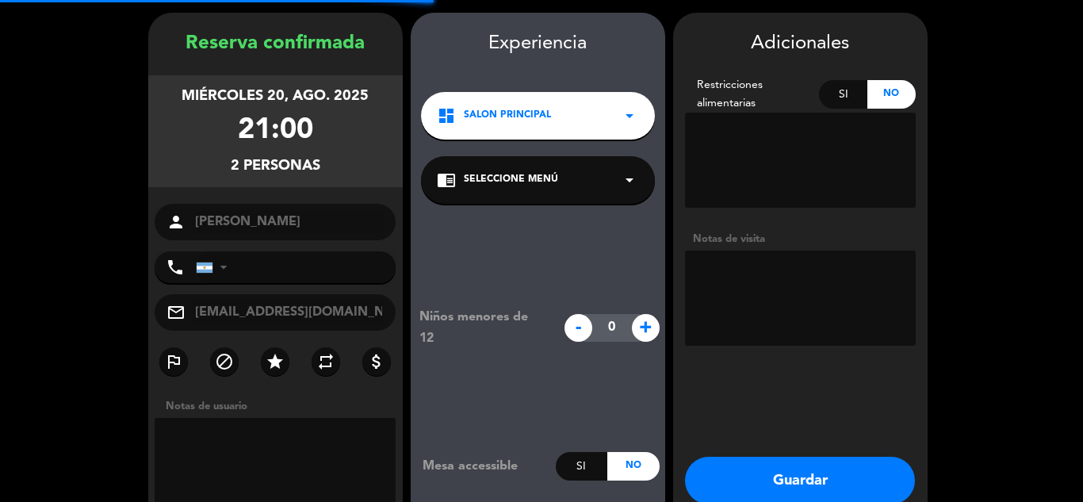
type input "[PHONE_NUMBER]"
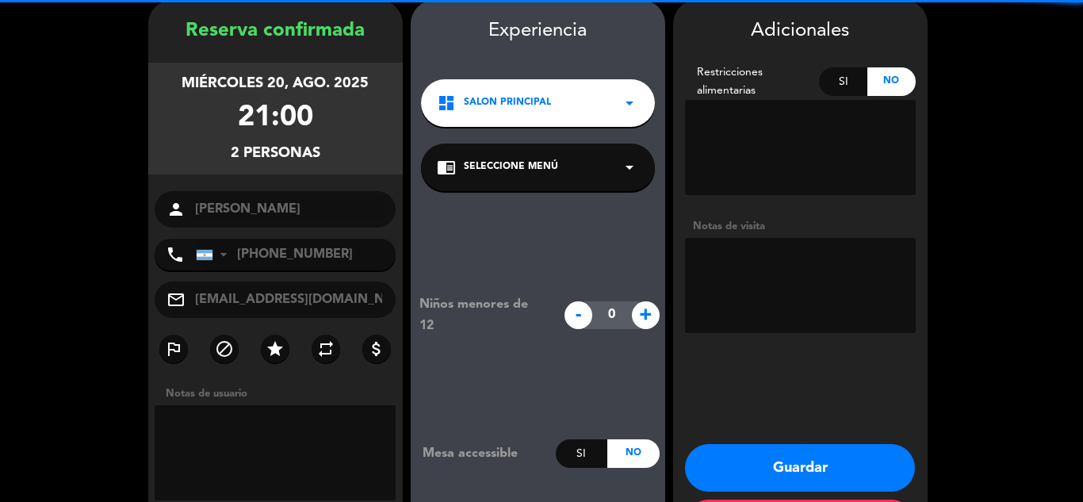
click at [785, 277] on textarea at bounding box center [800, 285] width 231 height 95
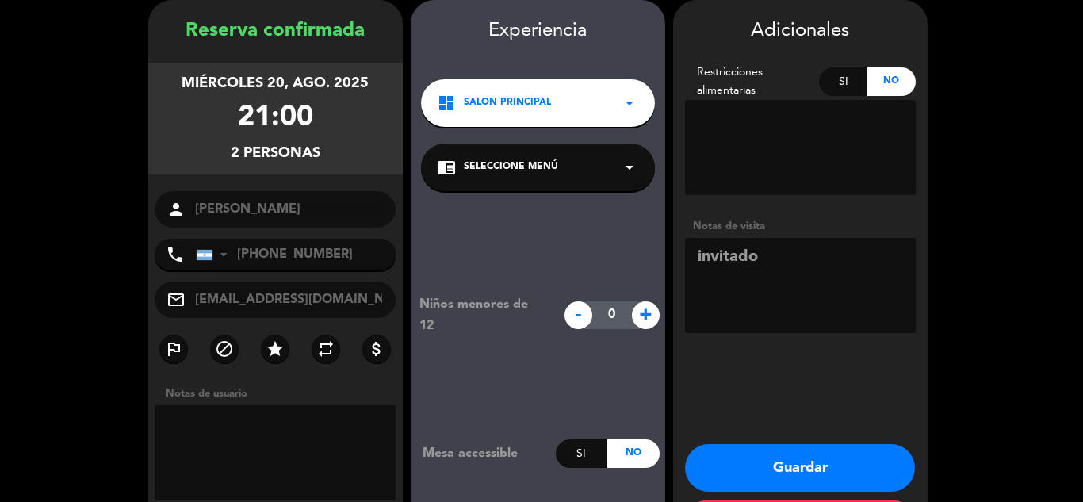
type textarea "invitado"
click at [800, 456] on button "Guardar" at bounding box center [800, 468] width 230 height 48
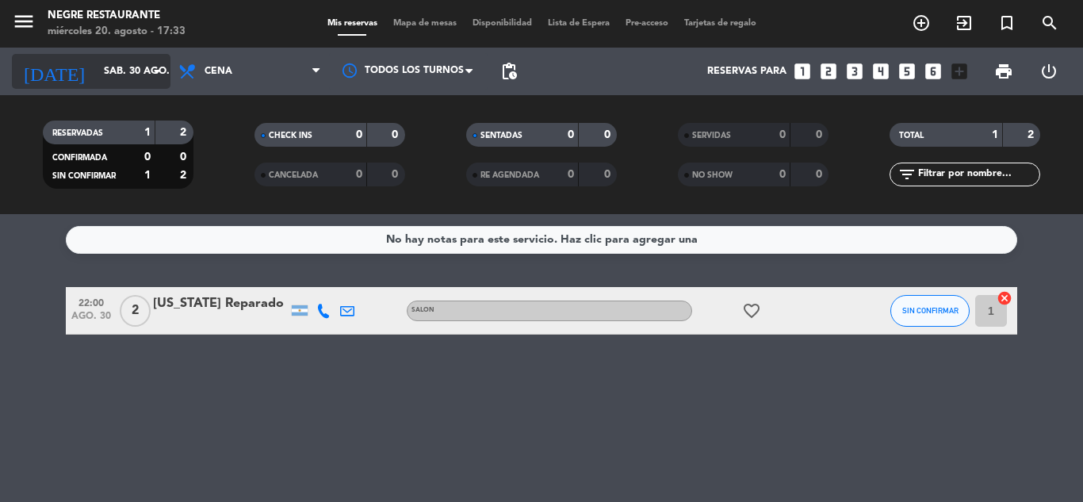
click at [154, 68] on icon "arrow_drop_down" at bounding box center [156, 71] width 19 height 19
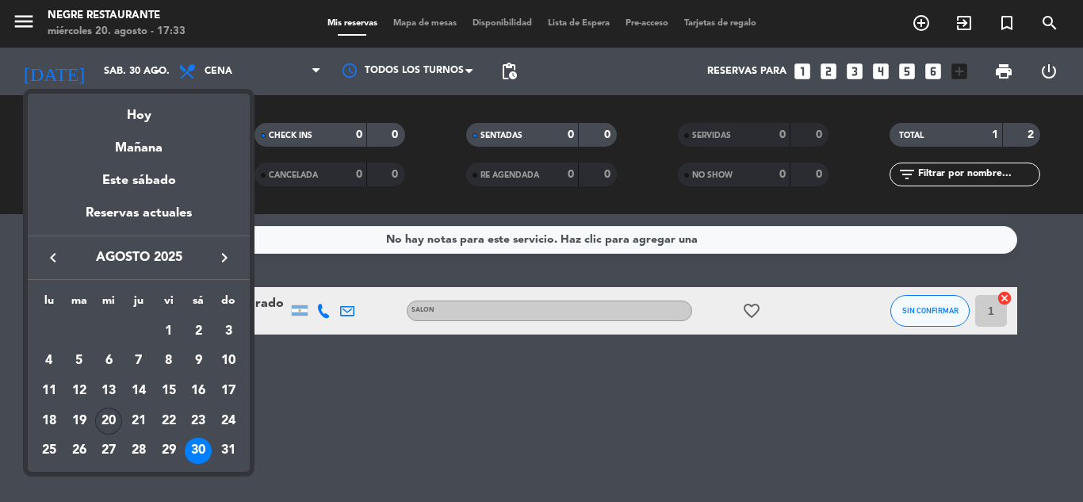
click at [113, 415] on div "20" at bounding box center [108, 420] width 27 height 27
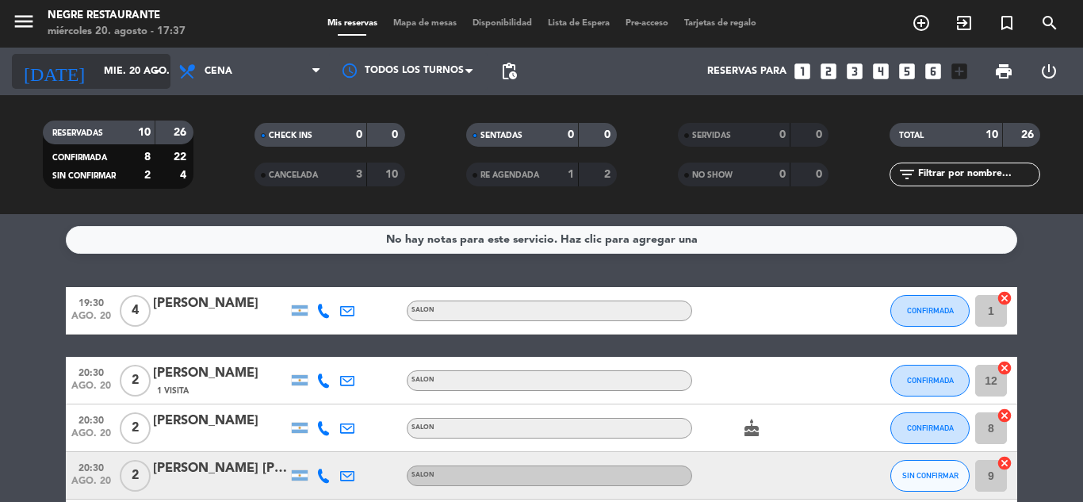
click at [132, 58] on input "mié. 20 ago." at bounding box center [163, 71] width 134 height 27
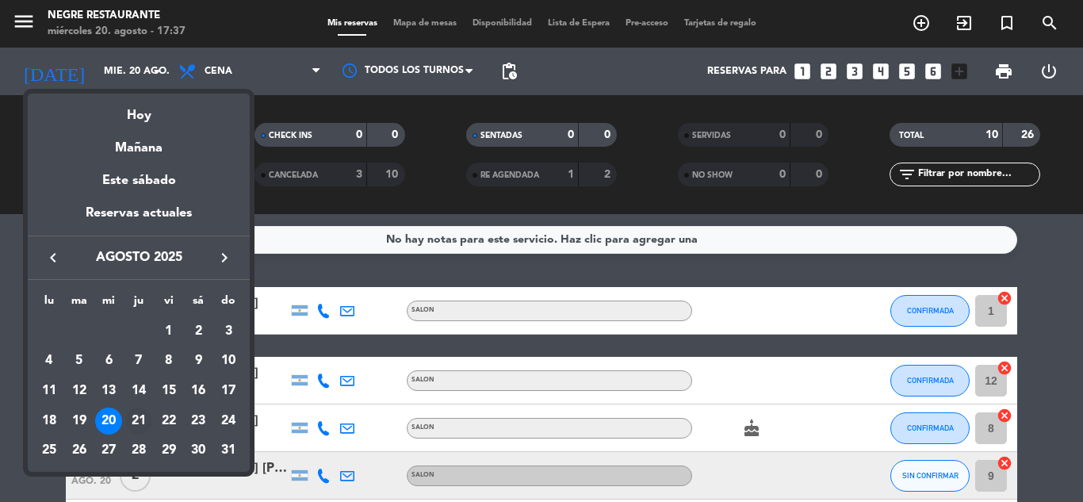
click at [138, 420] on div "21" at bounding box center [138, 420] width 27 height 27
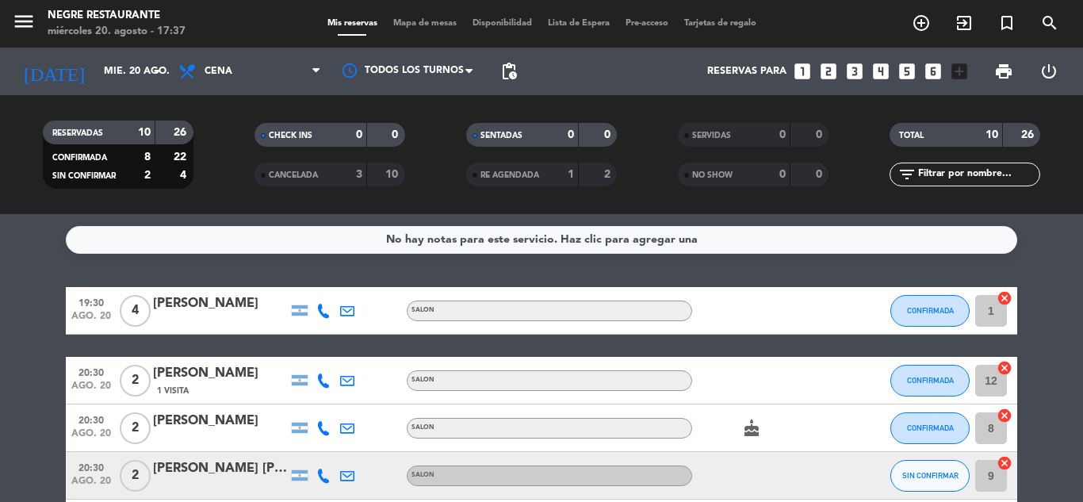
type input "jue. 21 ago."
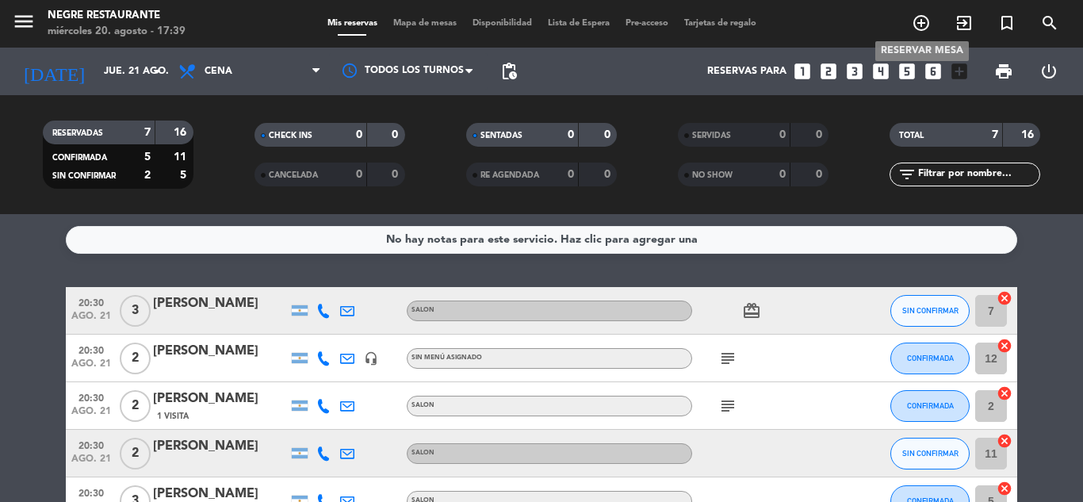
click at [920, 25] on icon "add_circle_outline" at bounding box center [920, 22] width 19 height 19
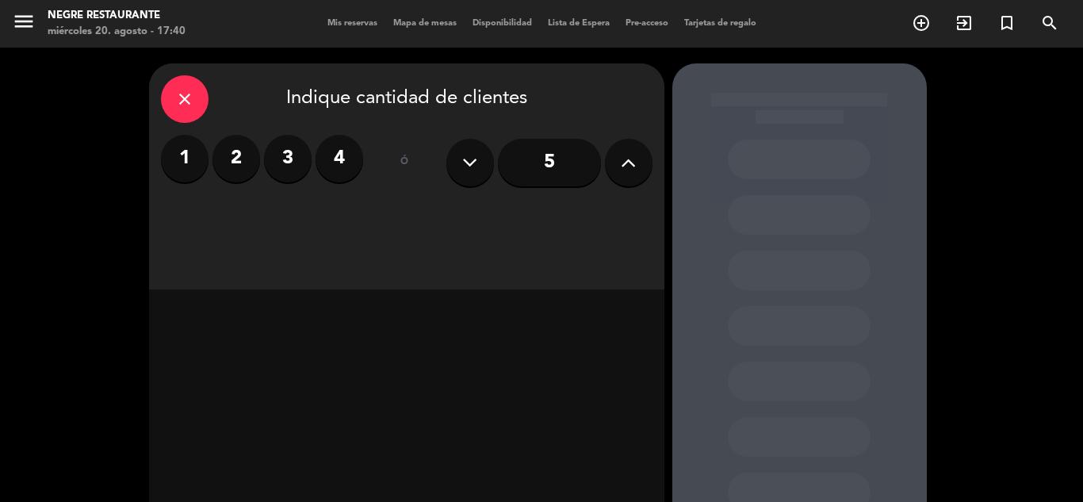
click at [510, 174] on input "5" at bounding box center [549, 163] width 103 height 48
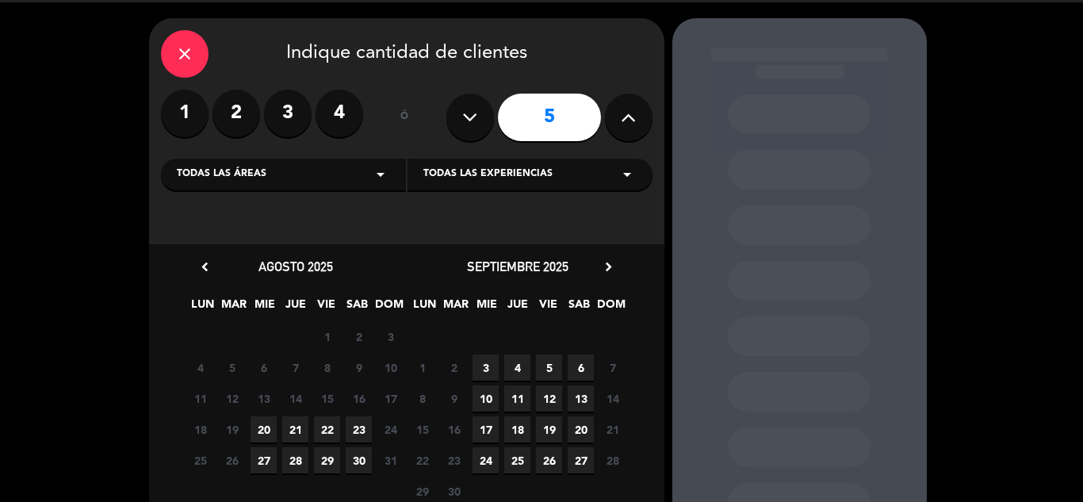
scroll to position [145, 0]
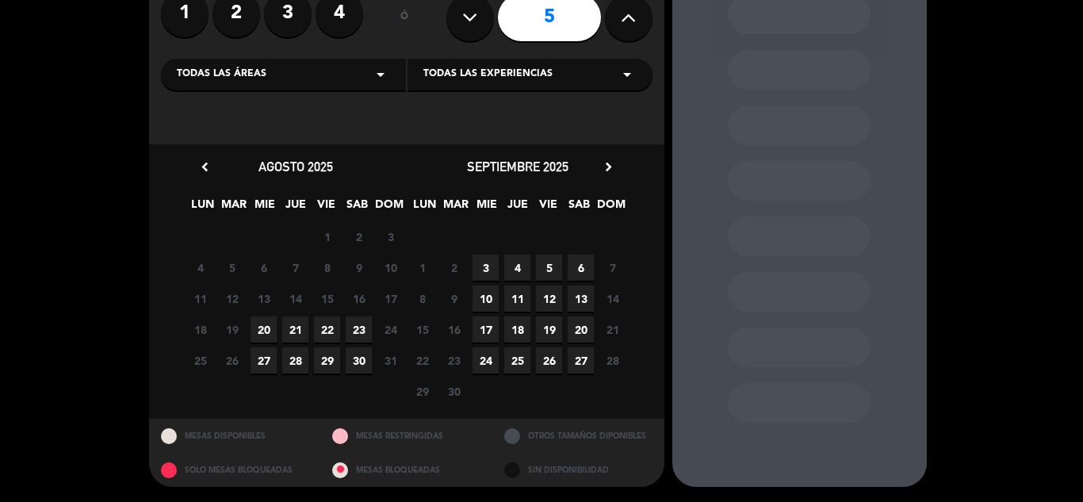
click at [353, 367] on span "30" at bounding box center [359, 360] width 26 height 26
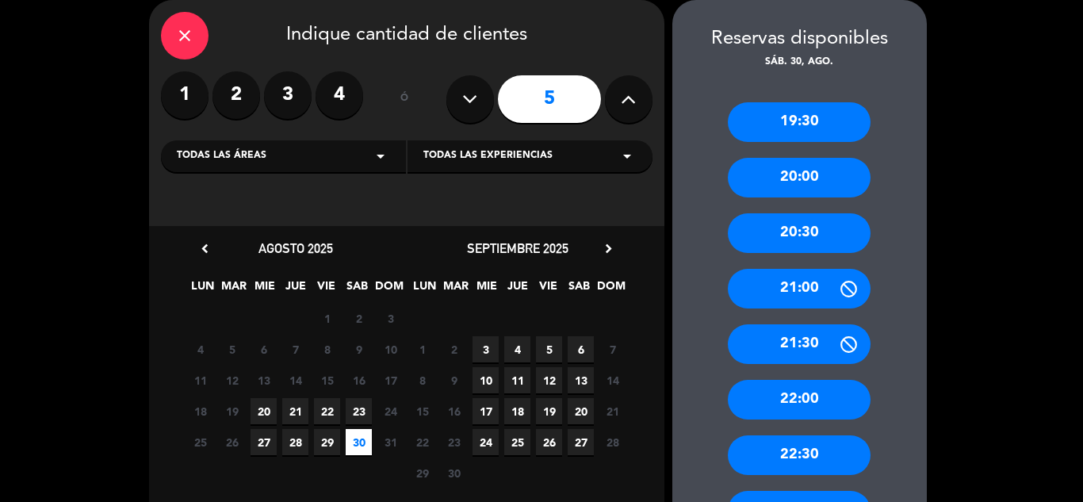
scroll to position [192, 0]
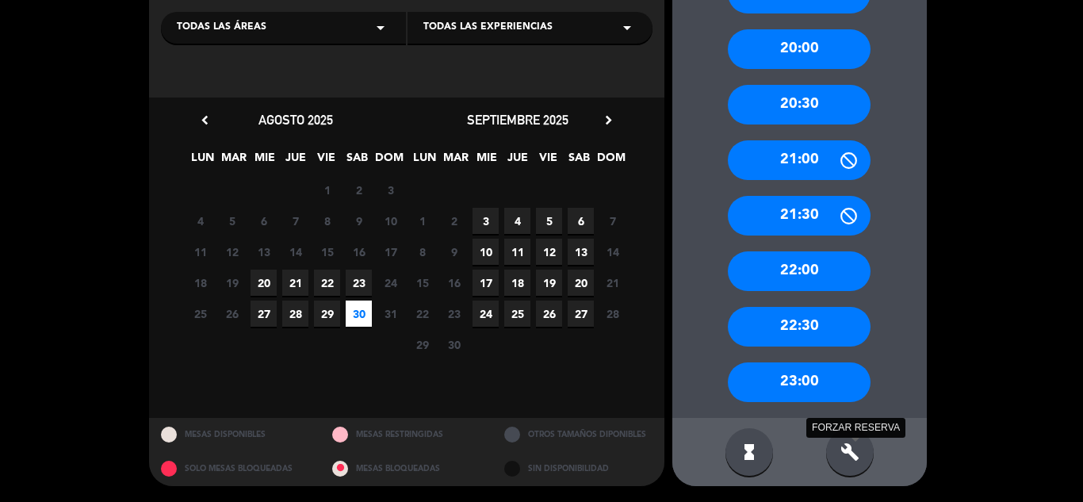
click at [841, 460] on icon "build" at bounding box center [849, 451] width 19 height 19
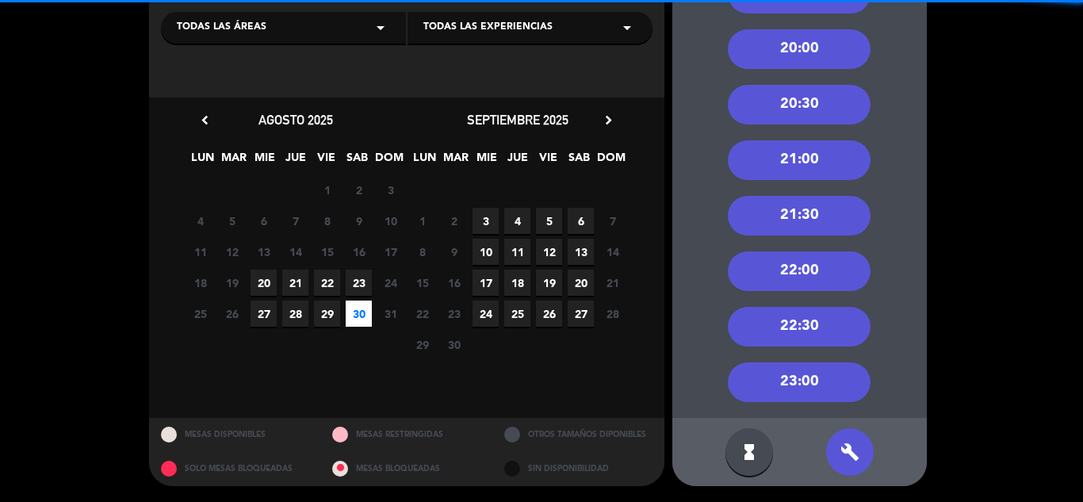
click at [812, 151] on div "21:00" at bounding box center [799, 160] width 143 height 40
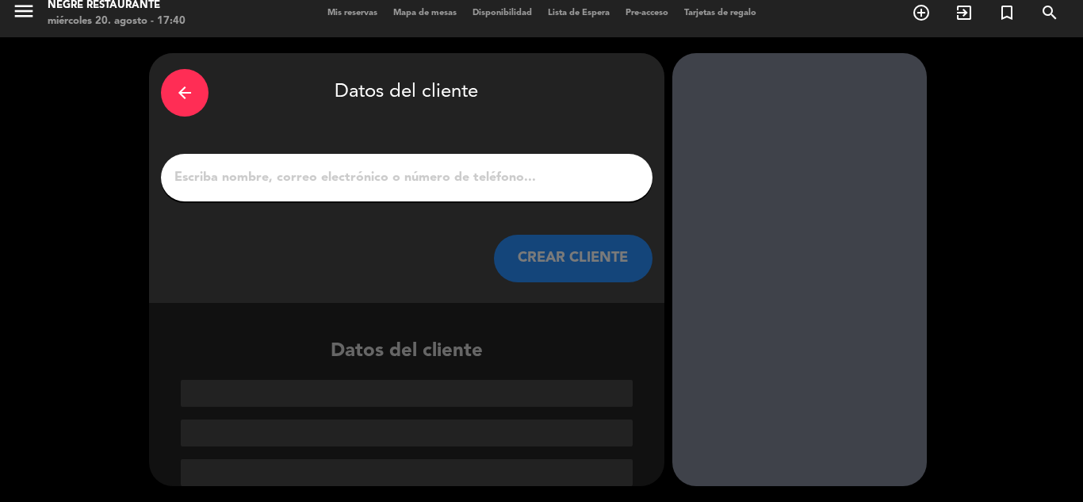
scroll to position [10, 0]
click at [521, 162] on div at bounding box center [406, 178] width 491 height 48
click at [530, 168] on input "1" at bounding box center [407, 177] width 468 height 22
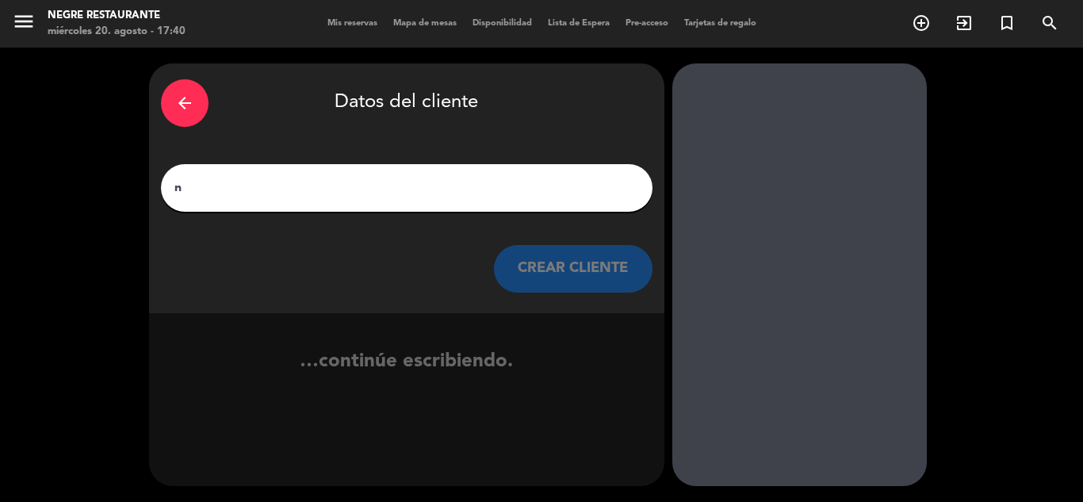
scroll to position [0, 0]
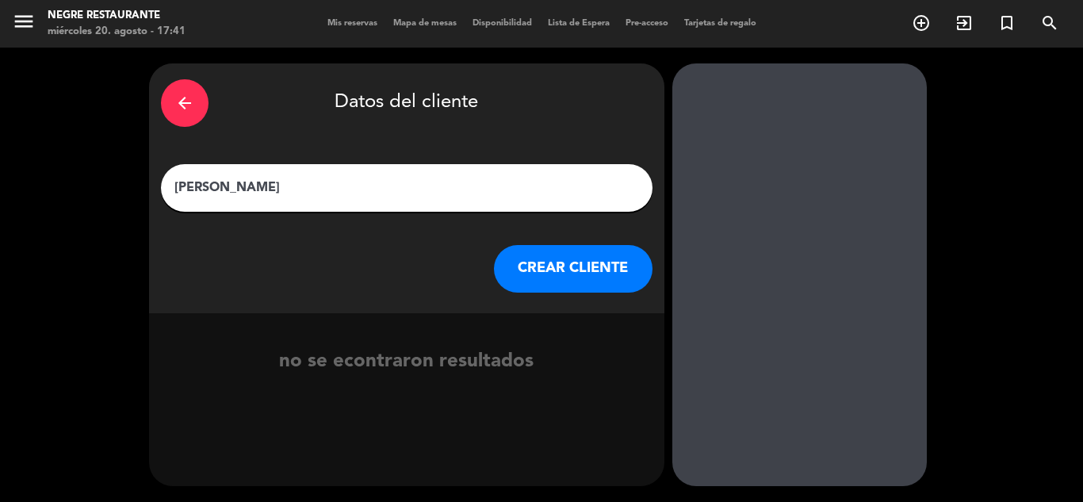
type input "[PERSON_NAME]"
click at [589, 287] on button "CREAR CLIENTE" at bounding box center [573, 269] width 159 height 48
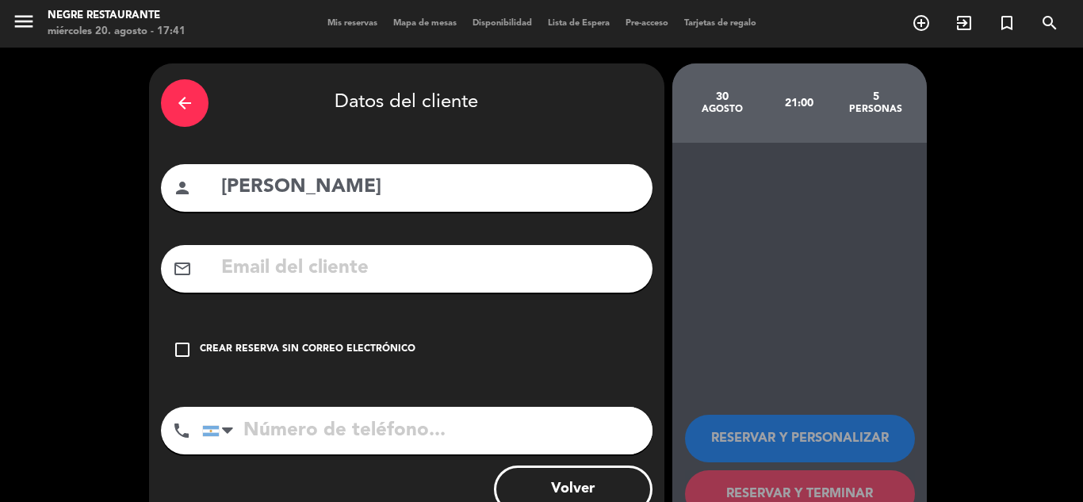
drag, startPoint x: 294, startPoint y: 434, endPoint x: 292, endPoint y: 426, distance: 8.1
click at [294, 432] on input "tel" at bounding box center [427, 431] width 450 height 48
paste input "3416408201"
type input "3416408201"
click at [187, 361] on div "check_box_outline_blank Crear reserva sin correo electrónico" at bounding box center [406, 350] width 491 height 48
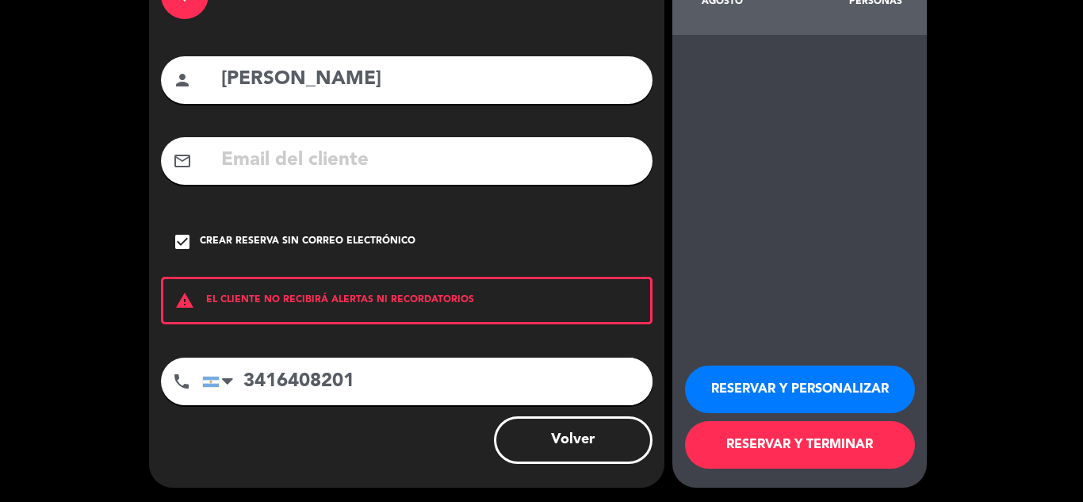
scroll to position [109, 0]
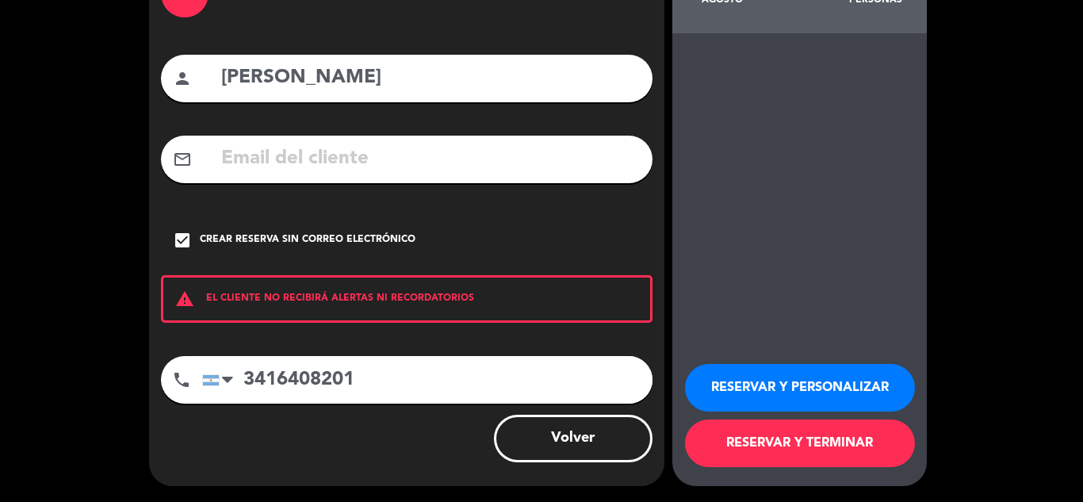
click at [751, 438] on button "RESERVAR Y TERMINAR" at bounding box center [800, 443] width 230 height 48
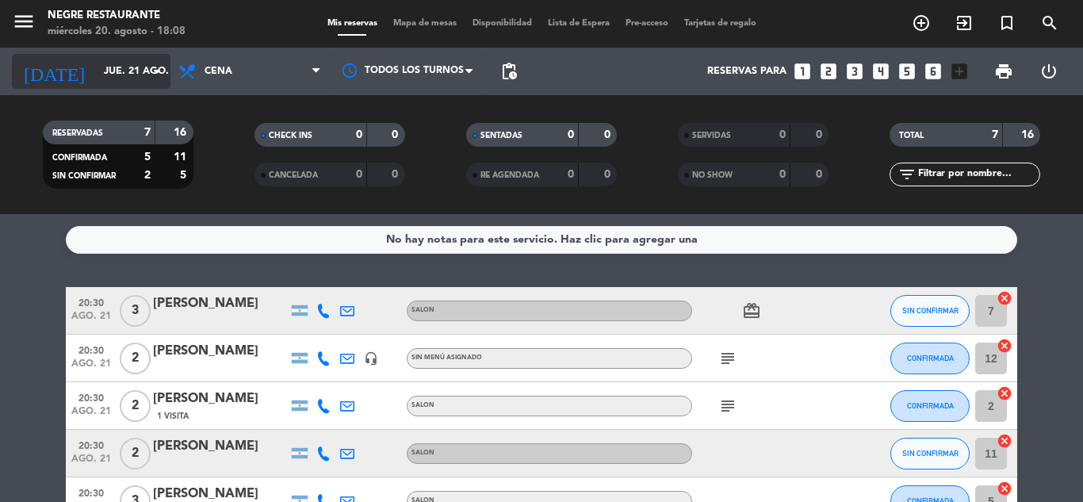
click at [141, 66] on input "jue. 21 ago." at bounding box center [163, 71] width 134 height 27
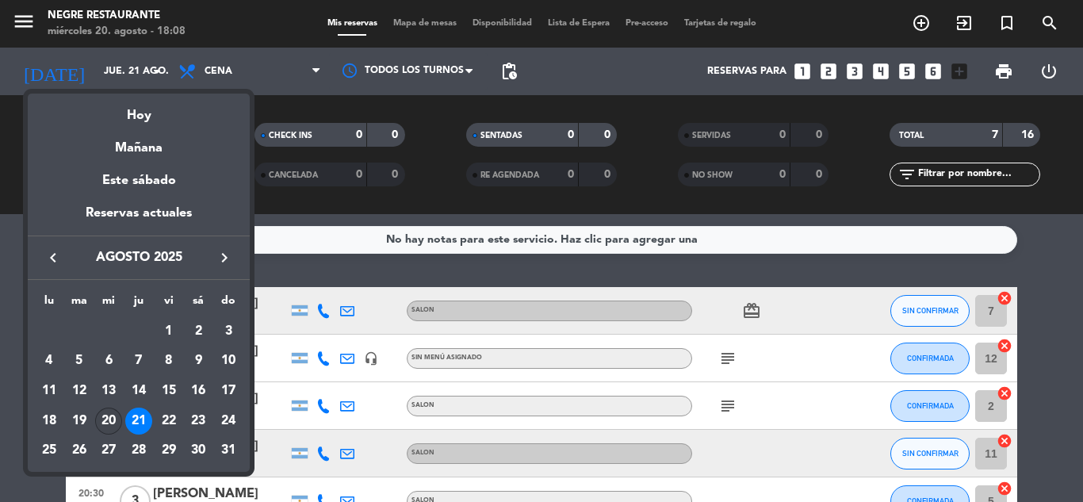
click at [107, 419] on div "20" at bounding box center [108, 420] width 27 height 27
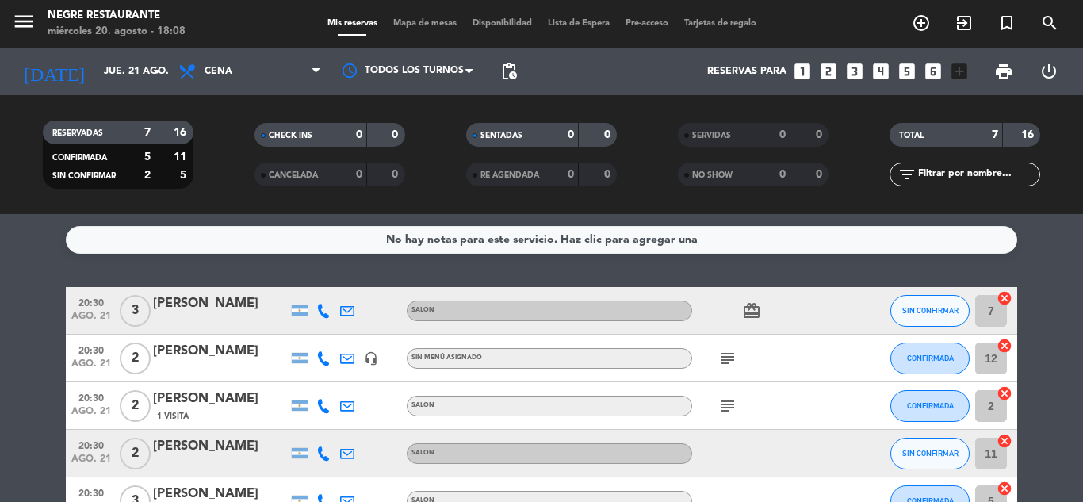
type input "mié. 20 ago."
